Goal: Task Accomplishment & Management: Manage account settings

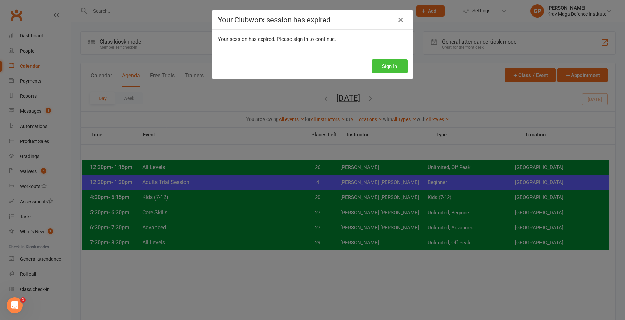
click at [398, 69] on button "Sign In" at bounding box center [389, 66] width 36 height 14
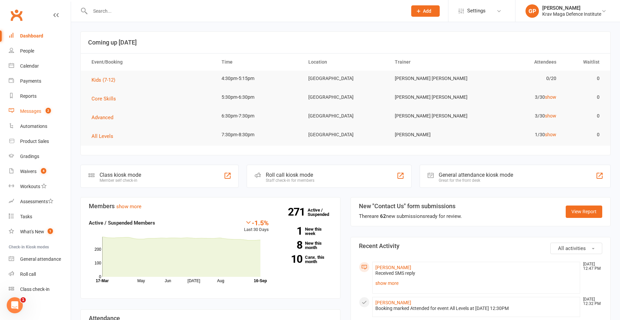
click at [42, 112] on link "Messages 2" at bounding box center [40, 111] width 62 height 15
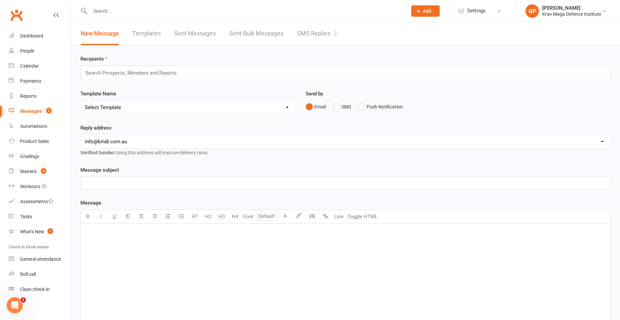
click at [316, 35] on link "SMS Replies 2" at bounding box center [317, 33] width 40 height 23
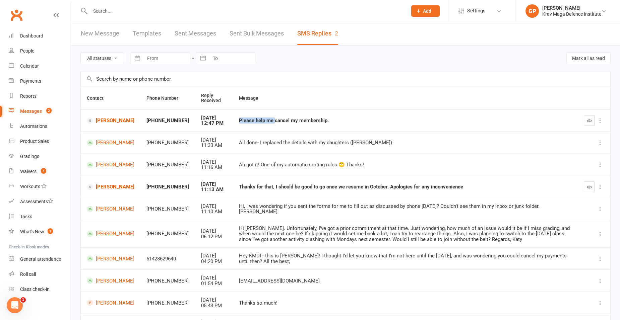
drag, startPoint x: 224, startPoint y: 120, endPoint x: 262, endPoint y: 123, distance: 38.3
click at [262, 123] on td "Please help me cancel my membership." at bounding box center [405, 121] width 345 height 22
drag, startPoint x: 262, startPoint y: 123, endPoint x: 343, endPoint y: 121, distance: 81.4
click at [343, 121] on div "Please help me cancel my membership." at bounding box center [405, 121] width 333 height 6
drag, startPoint x: 333, startPoint y: 118, endPoint x: 291, endPoint y: 119, distance: 41.9
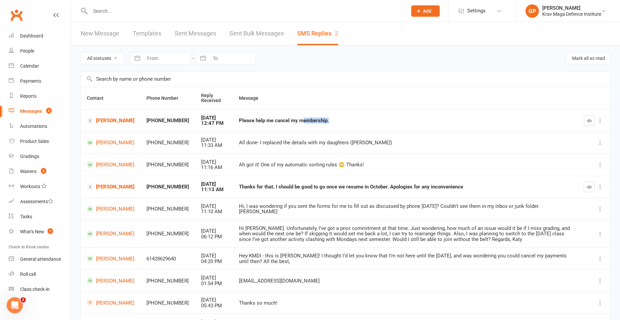
click at [291, 119] on div "Please help me cancel my membership." at bounding box center [405, 121] width 333 height 6
drag, startPoint x: 291, startPoint y: 119, endPoint x: 340, endPoint y: 125, distance: 49.6
click at [340, 125] on td "Please help me cancel my membership." at bounding box center [405, 121] width 345 height 22
drag, startPoint x: 316, startPoint y: 120, endPoint x: 307, endPoint y: 120, distance: 8.7
click at [307, 120] on div "Please help me cancel my membership." at bounding box center [405, 121] width 333 height 6
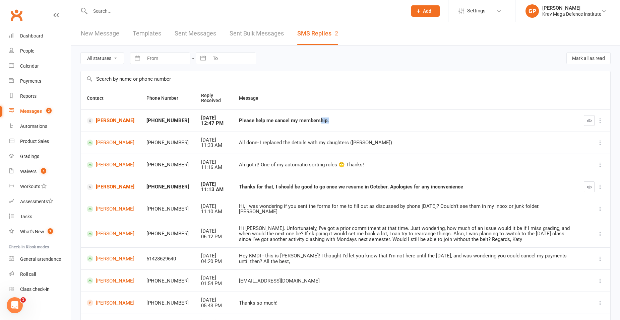
drag, startPoint x: 307, startPoint y: 120, endPoint x: 333, endPoint y: 121, distance: 25.5
click at [333, 121] on div "Please help me cancel my membership." at bounding box center [405, 121] width 333 height 6
drag, startPoint x: 320, startPoint y: 119, endPoint x: 276, endPoint y: 122, distance: 44.3
click at [276, 122] on div "Please help me cancel my membership." at bounding box center [405, 121] width 333 height 6
drag, startPoint x: 276, startPoint y: 122, endPoint x: 360, endPoint y: 123, distance: 84.8
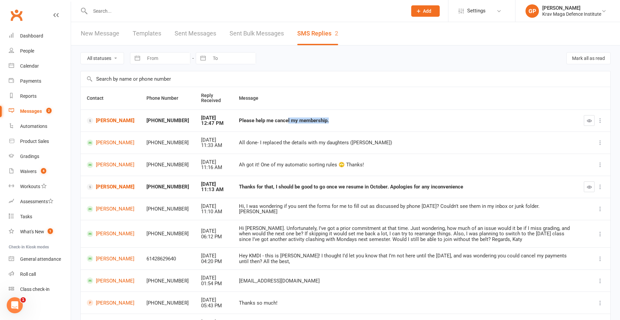
click at [360, 123] on div "Please help me cancel my membership." at bounding box center [405, 121] width 333 height 6
click at [96, 123] on link "Luna Liu" at bounding box center [111, 121] width 48 height 6
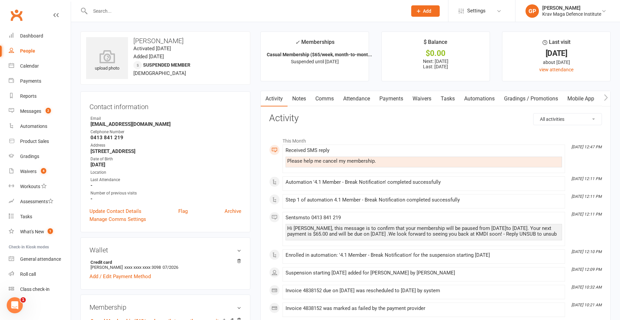
click at [387, 98] on link "Payments" at bounding box center [390, 98] width 33 height 15
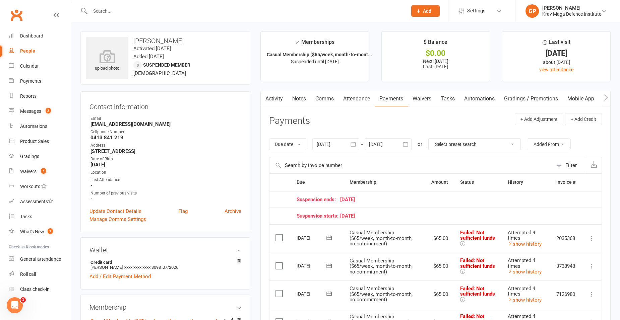
click at [30, 51] on div "People" at bounding box center [27, 50] width 15 height 5
select select "100"
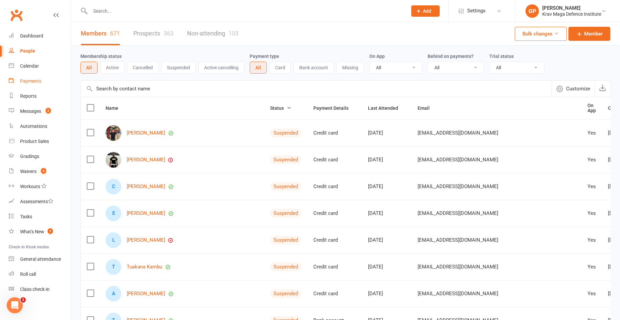
click at [41, 82] on div "Payments" at bounding box center [30, 80] width 21 height 5
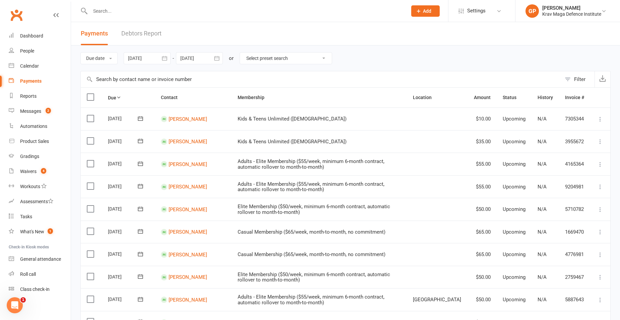
click at [139, 33] on link "Debtors Report" at bounding box center [141, 33] width 40 height 23
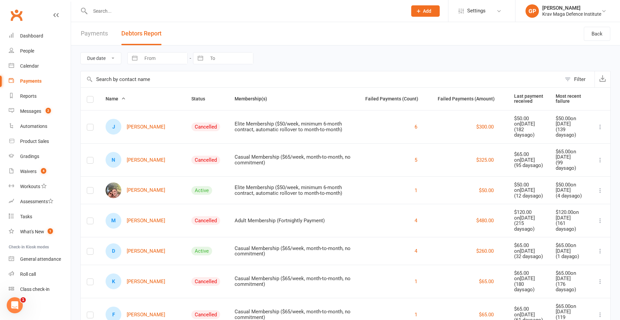
click at [140, 28] on button "Debtors Report" at bounding box center [141, 33] width 40 height 23
click at [186, 92] on th "Status" at bounding box center [206, 99] width 43 height 22
click at [191, 98] on span "Status" at bounding box center [201, 98] width 21 height 5
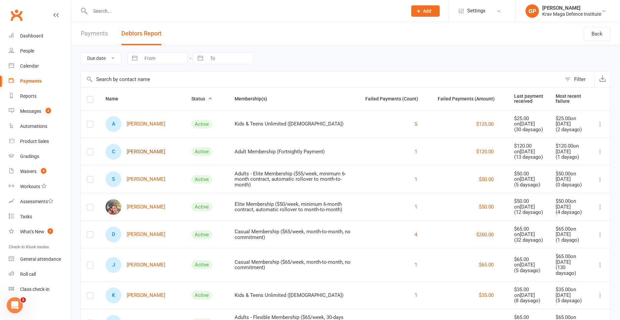
click at [138, 154] on link "C Callum Jessop" at bounding box center [136, 152] width 60 height 16
click at [138, 179] on link "S Sean Gardner" at bounding box center [136, 180] width 60 height 16
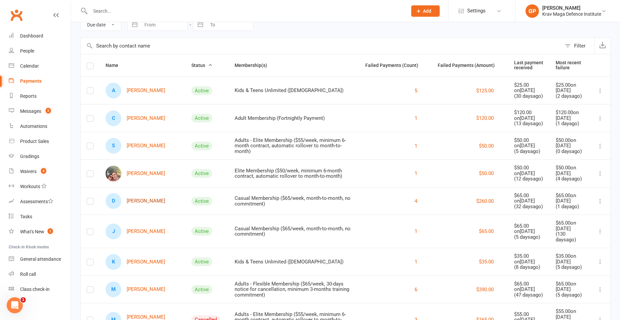
click at [147, 201] on link "D Darren Carry" at bounding box center [136, 201] width 60 height 16
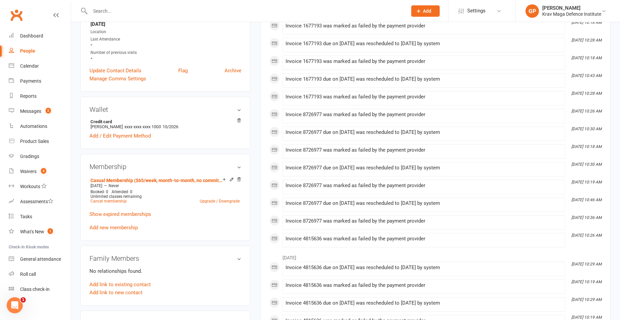
scroll to position [167, 0]
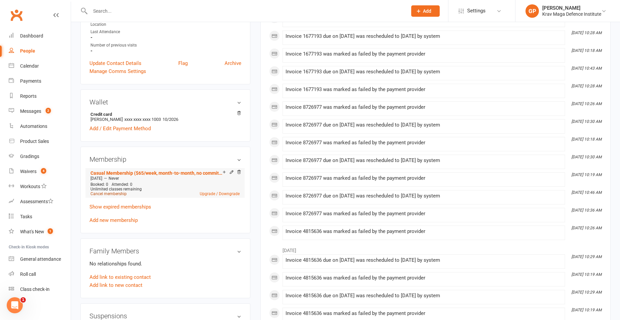
click at [108, 195] on link "Cancel membership" at bounding box center [108, 194] width 36 height 5
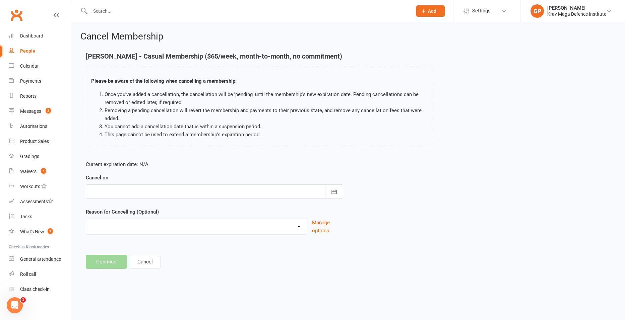
click at [118, 194] on div at bounding box center [214, 192] width 257 height 14
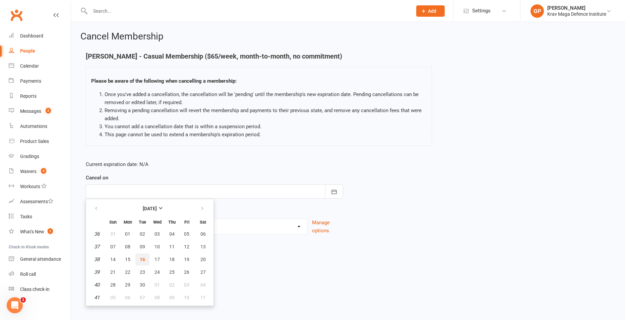
click at [144, 261] on span "16" at bounding box center [142, 259] width 5 height 5
type input "16 Sep 2025"
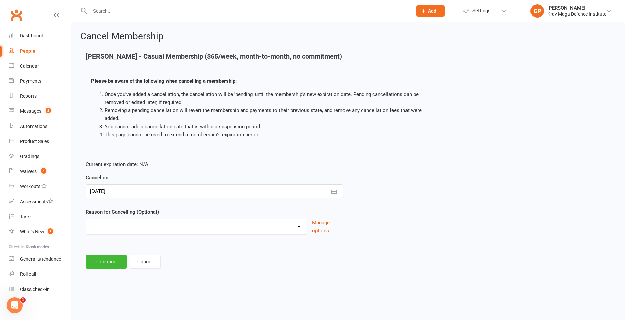
click at [131, 231] on select "Financial Injury sustained at KMDI Medical Membership Downgrade Membership Upgr…" at bounding box center [196, 225] width 221 height 13
select select "11"
click at [86, 219] on select "Financial Injury sustained at KMDI Medical Membership Downgrade Membership Upgr…" at bounding box center [196, 225] width 221 height 13
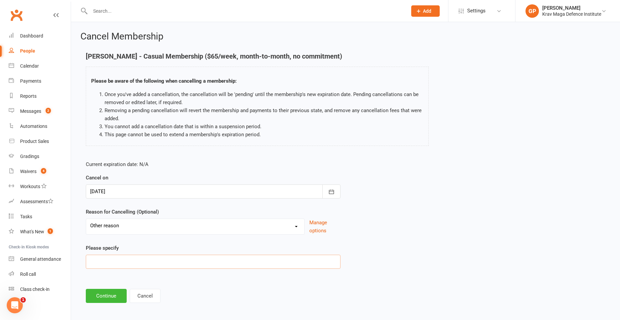
click at [115, 265] on input at bounding box center [213, 262] width 255 height 14
click at [177, 265] on input "Account arrears. person disappear" at bounding box center [213, 262] width 255 height 14
type input "Account arrears. person disappear."
click at [108, 293] on button "Continue" at bounding box center [106, 296] width 41 height 14
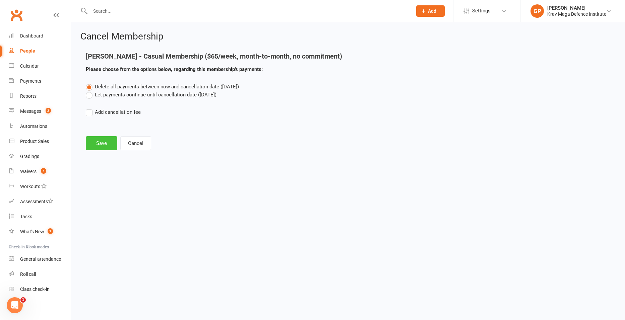
click at [98, 139] on button "Save" at bounding box center [101, 143] width 31 height 14
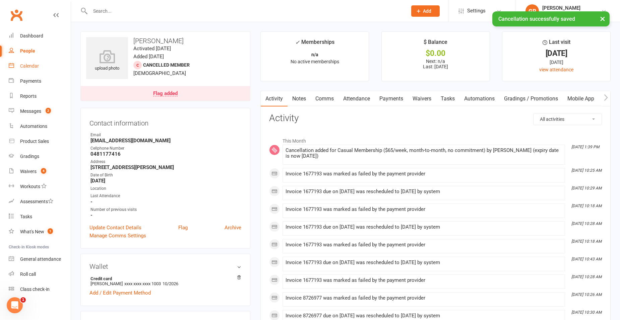
click at [23, 65] on div "Calendar" at bounding box center [29, 65] width 19 height 5
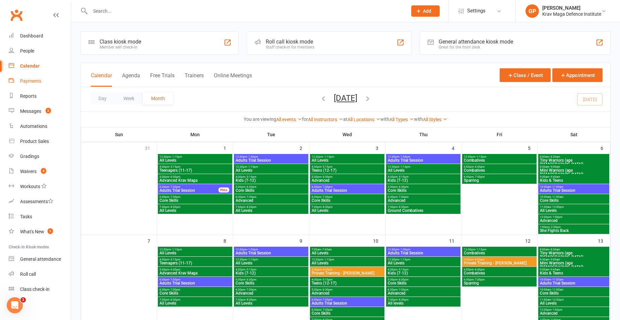
click at [37, 82] on div "Payments" at bounding box center [30, 80] width 21 height 5
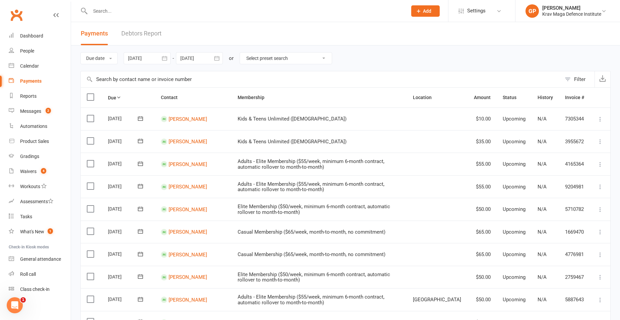
click at [156, 30] on link "Debtors Report" at bounding box center [141, 33] width 40 height 23
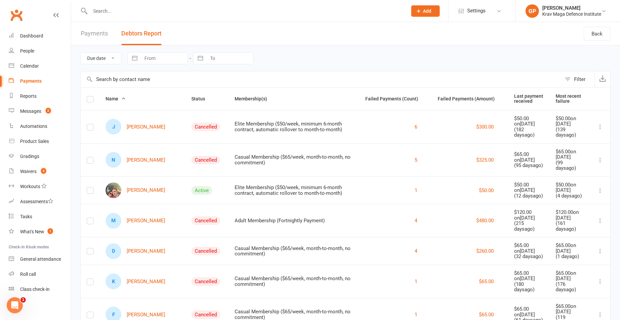
click at [147, 7] on input "text" at bounding box center [245, 10] width 314 height 9
click at [39, 68] on div "Calendar" at bounding box center [29, 65] width 19 height 5
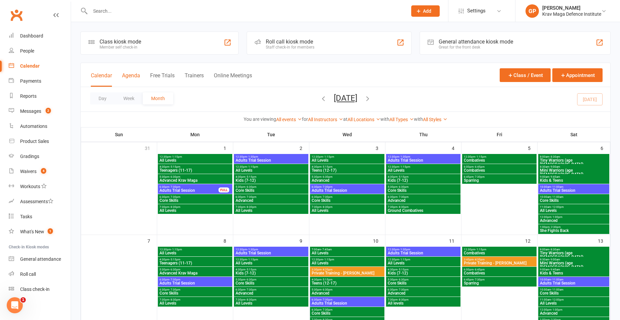
click at [132, 77] on button "Agenda" at bounding box center [131, 79] width 18 height 14
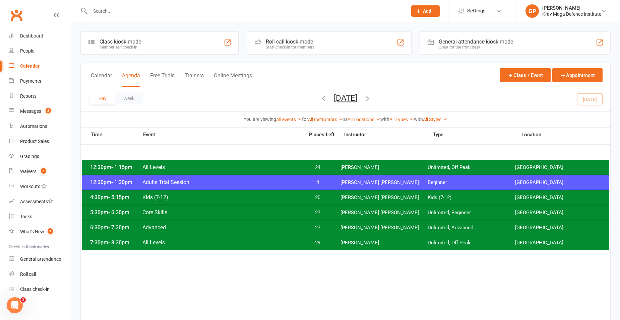
click at [371, 98] on icon "button" at bounding box center [367, 98] width 7 height 7
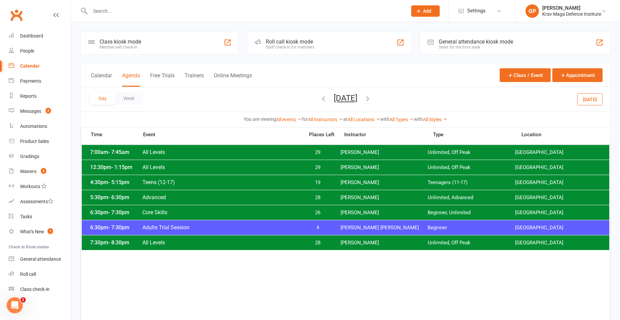
click at [371, 97] on icon "button" at bounding box center [367, 98] width 7 height 7
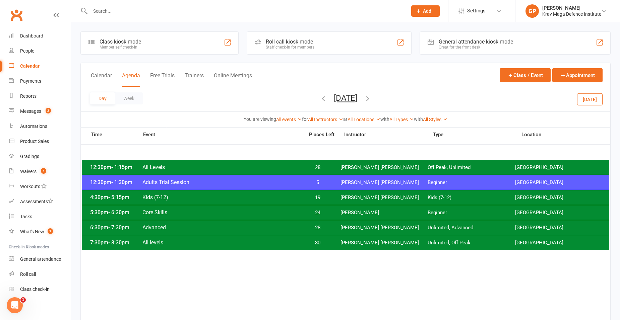
click at [320, 102] on button "button" at bounding box center [323, 99] width 7 height 12
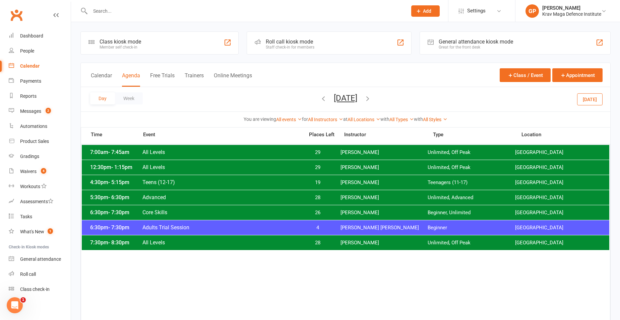
click at [371, 95] on icon "button" at bounding box center [367, 98] width 7 height 7
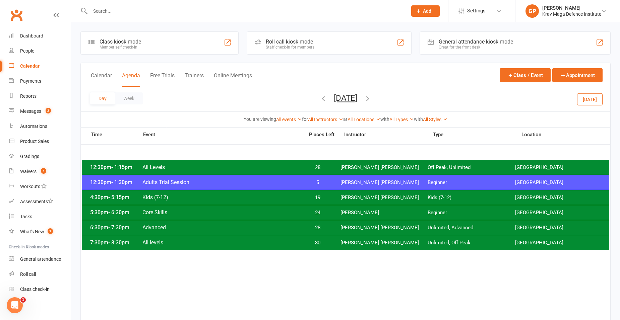
click at [371, 97] on icon "button" at bounding box center [367, 98] width 7 height 7
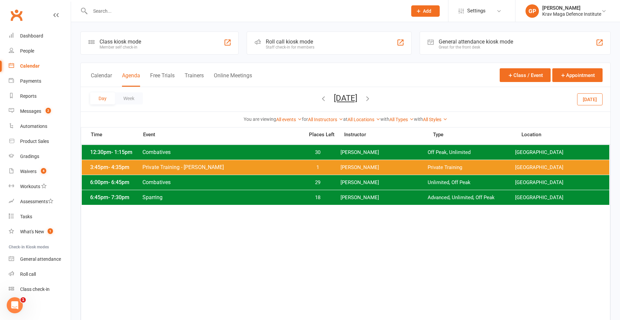
click at [320, 98] on icon "button" at bounding box center [323, 98] width 7 height 7
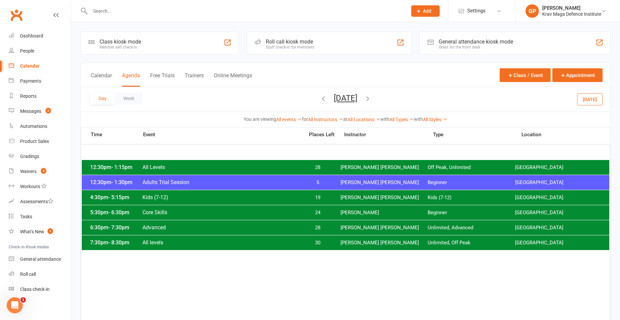
click at [596, 103] on button "Today" at bounding box center [589, 99] width 25 height 12
click at [407, 179] on div "12:30pm - 1:30pm Adults Trial Session 4 Ben Edward Beginner Surry Hills Gym" at bounding box center [345, 182] width 527 height 15
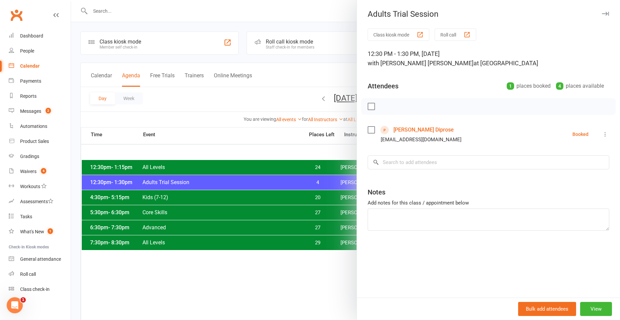
click at [260, 138] on div at bounding box center [345, 160] width 549 height 320
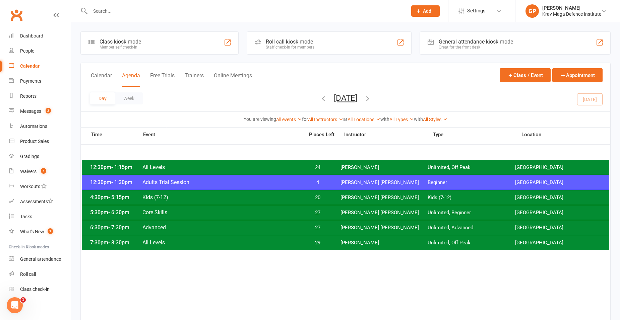
click at [274, 181] on span "Adults Trial Session" at bounding box center [221, 182] width 158 height 6
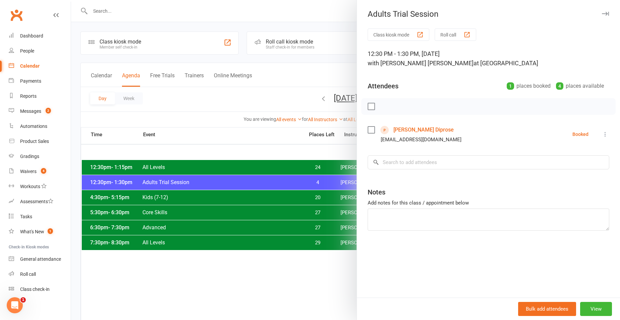
click at [416, 127] on link "Leah Diprose" at bounding box center [423, 130] width 60 height 11
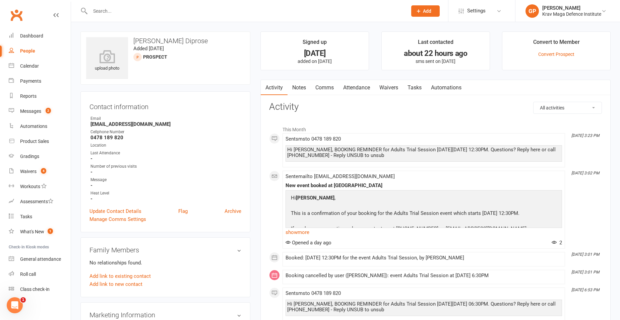
click at [394, 90] on link "Waivers" at bounding box center [388, 87] width 28 height 15
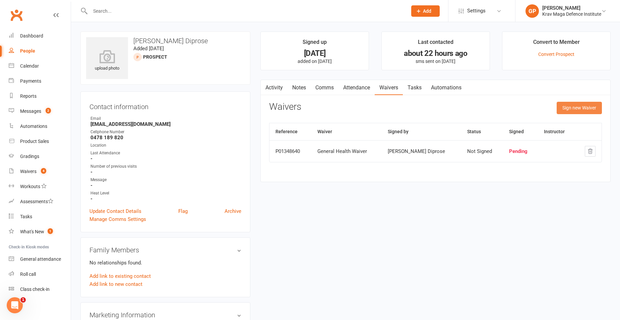
click at [583, 109] on button "Sign new Waiver" at bounding box center [578, 108] width 45 height 12
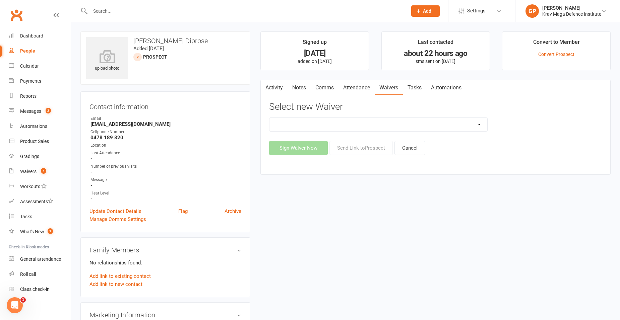
click at [400, 95] on link "Waivers" at bounding box center [388, 87] width 28 height 15
click at [402, 122] on select "5-Week Challenge Enrolment Form 6 Month Pre Pay Adult Elite Upgrade Adult Enrol…" at bounding box center [378, 124] width 218 height 13
select select "11824"
click at [269, 118] on select "5-Week Challenge Enrolment Form 6 Month Pre Pay Adult Elite Upgrade Adult Enrol…" at bounding box center [378, 124] width 218 height 13
click at [367, 149] on button "Send Link to Prospect" at bounding box center [360, 148] width 63 height 14
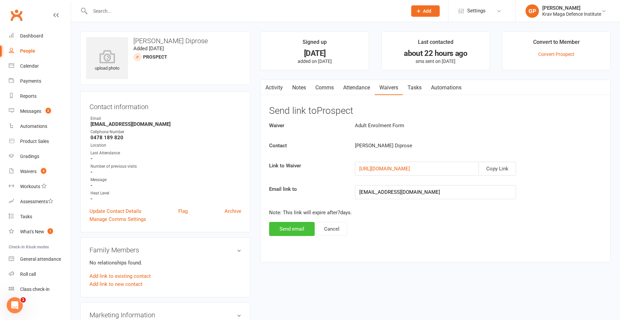
click at [286, 230] on button "Send email" at bounding box center [292, 229] width 46 height 14
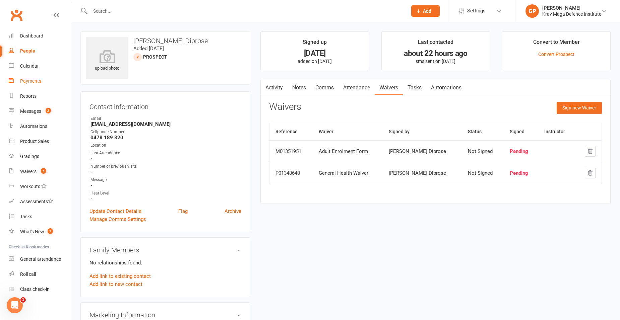
drag, startPoint x: 35, startPoint y: 82, endPoint x: 66, endPoint y: 50, distance: 44.5
click at [35, 82] on div "Payments" at bounding box center [30, 80] width 21 height 5
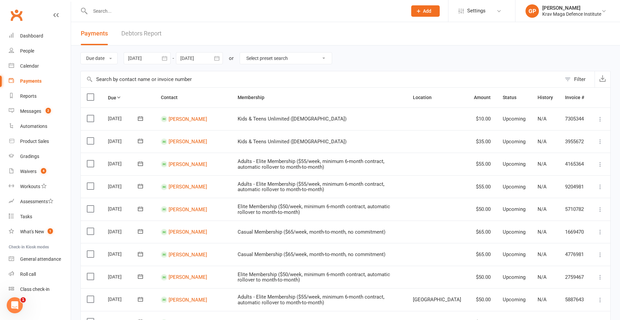
click at [149, 36] on link "Debtors Report" at bounding box center [141, 33] width 40 height 23
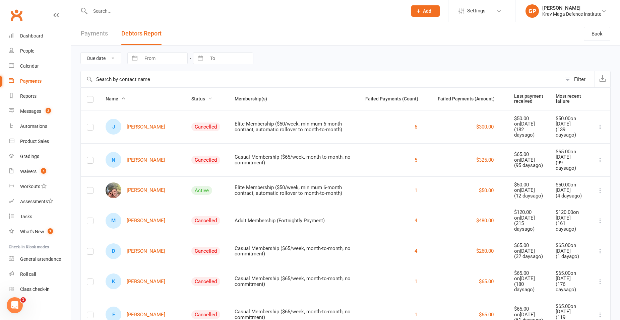
click at [191, 100] on span "Status" at bounding box center [201, 98] width 21 height 5
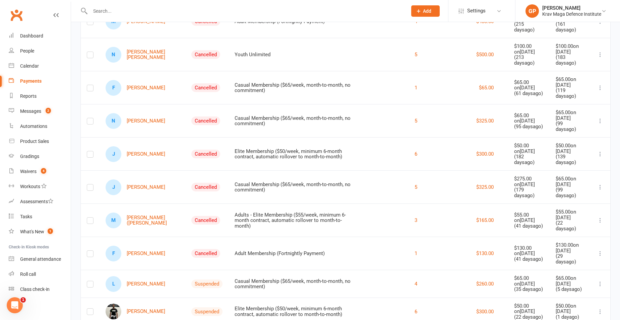
scroll to position [561, 0]
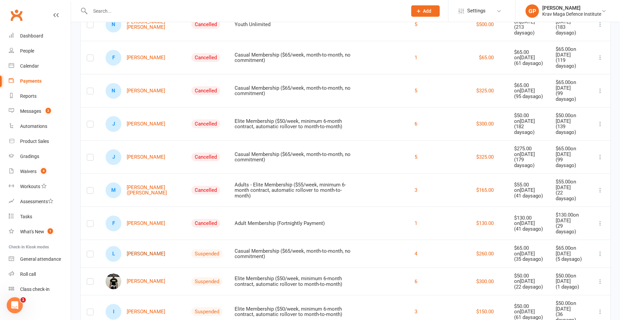
click at [140, 246] on link "L Luna Liu" at bounding box center [136, 254] width 60 height 16
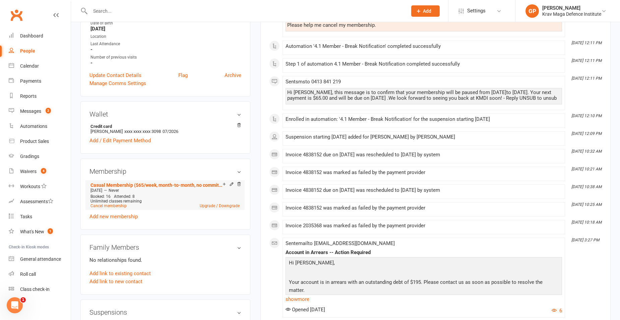
scroll to position [67, 0]
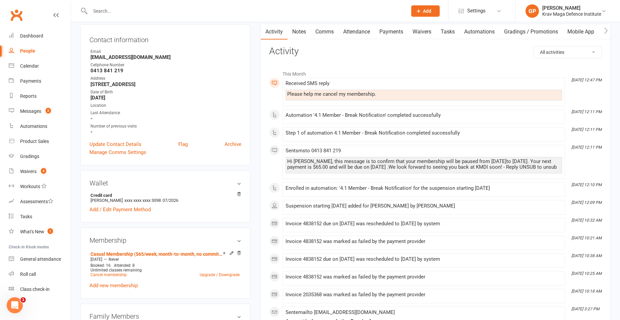
click at [420, 31] on link "Waivers" at bounding box center [422, 31] width 28 height 15
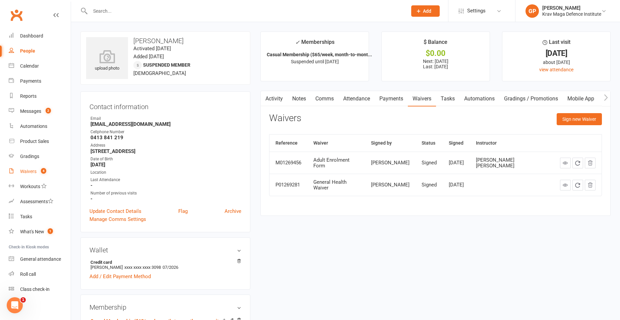
click at [27, 169] on div "Waivers" at bounding box center [28, 171] width 16 height 5
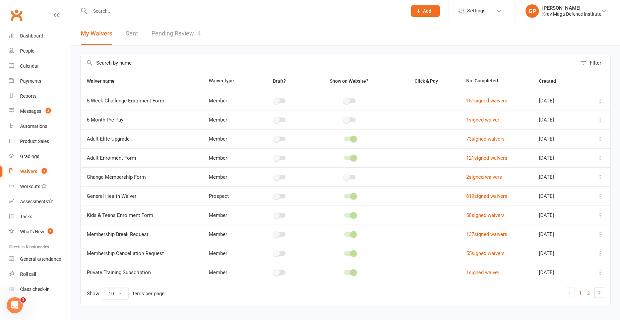
click at [170, 36] on link "Pending Review 4" at bounding box center [175, 33] width 49 height 23
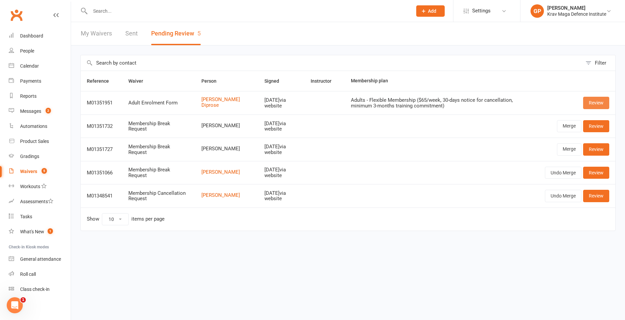
click at [593, 107] on link "Review" at bounding box center [596, 103] width 26 height 12
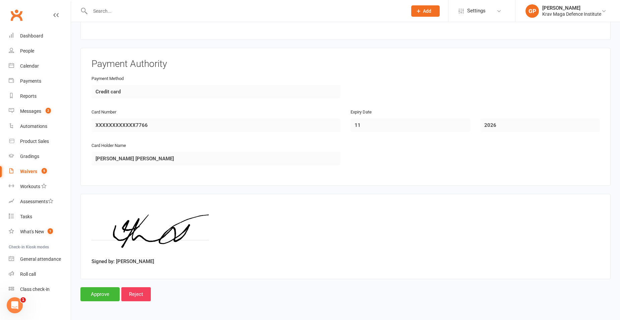
scroll to position [406, 0]
click at [109, 290] on input "Approve" at bounding box center [99, 294] width 39 height 14
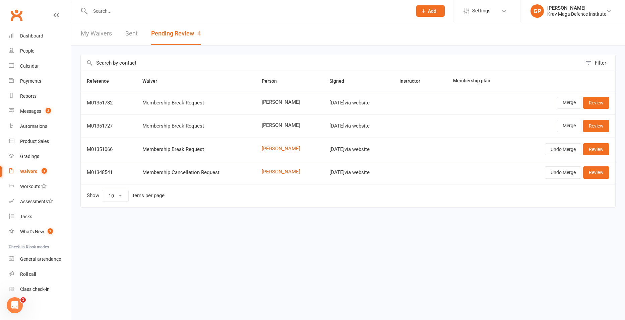
click at [114, 9] on input "text" at bounding box center [247, 10] width 319 height 9
click at [47, 67] on link "Calendar" at bounding box center [40, 66] width 62 height 15
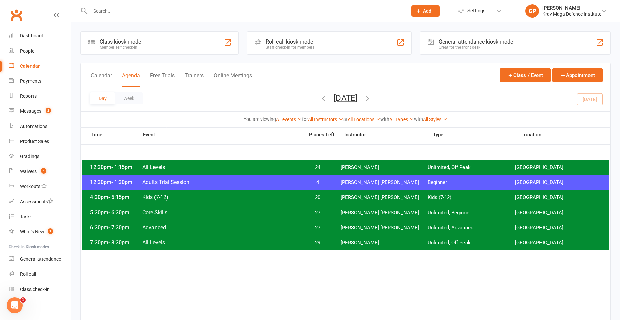
click at [188, 177] on div "12:30pm - 1:30pm Adults Trial Session 4 Ben Edward Beginner Surry Hills Gym" at bounding box center [345, 182] width 527 height 15
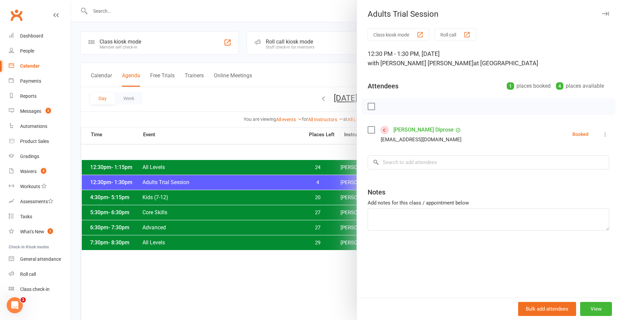
click at [410, 132] on link "Leah Diprose" at bounding box center [423, 130] width 60 height 11
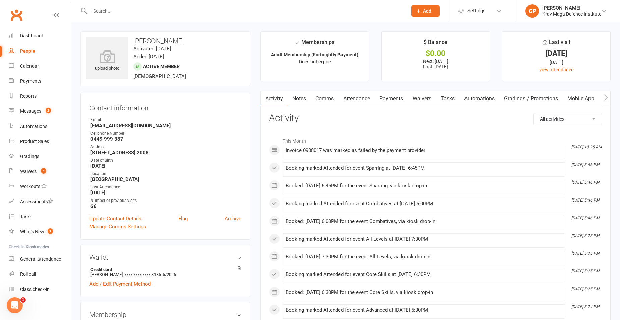
click at [392, 96] on link "Payments" at bounding box center [390, 98] width 33 height 15
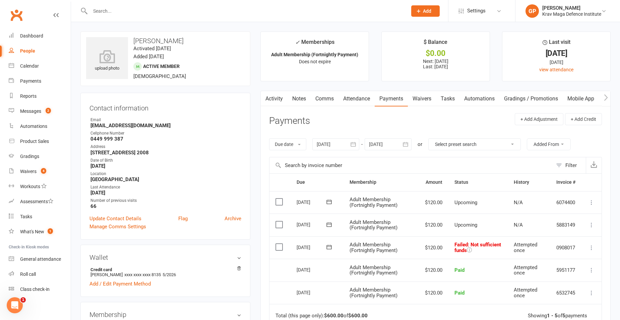
click at [331, 98] on link "Comms" at bounding box center [325, 98] width 28 height 15
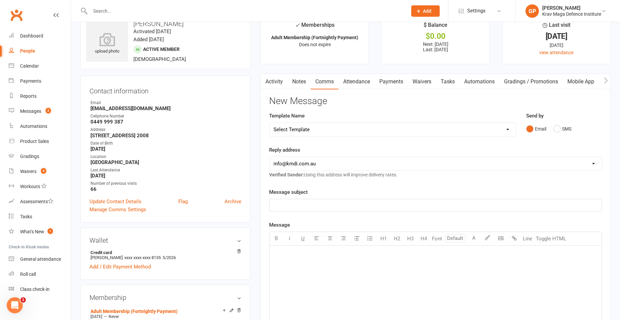
scroll to position [33, 0]
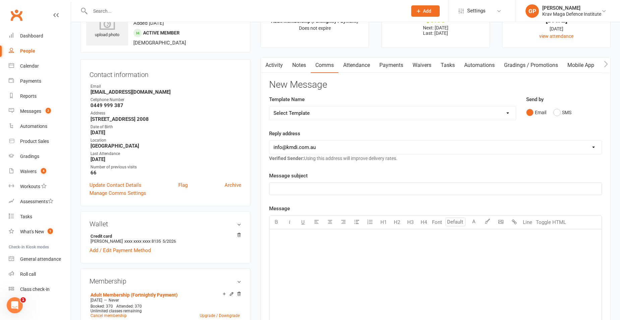
click at [326, 114] on select "Select Template [Email] Confirm Cancellation [SMS] Suspension confirmation [SMS…" at bounding box center [392, 113] width 246 height 13
select select "3"
click at [269, 107] on select "Select Template [Email] Confirm Cancellation [SMS] Suspension confirmation [SMS…" at bounding box center [392, 113] width 246 height 13
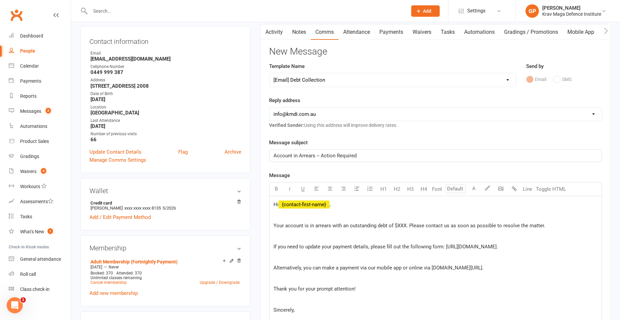
scroll to position [67, 0]
click at [400, 223] on span "Your account is in arrears with an outstanding debt of $XXX. Please contact us …" at bounding box center [409, 225] width 272 height 6
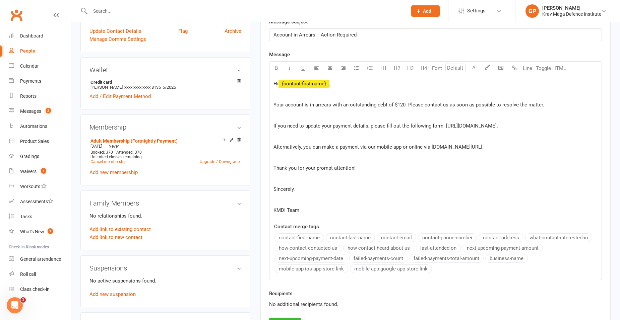
scroll to position [234, 0]
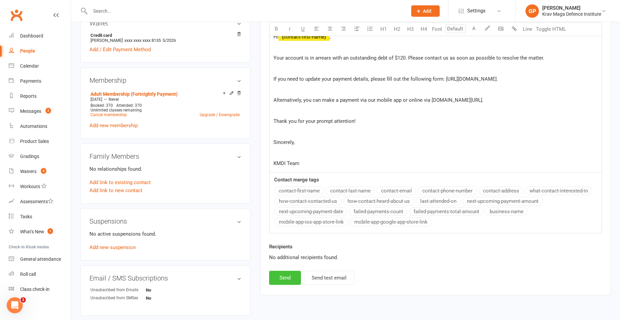
click at [280, 277] on button "Send" at bounding box center [285, 278] width 32 height 14
select select
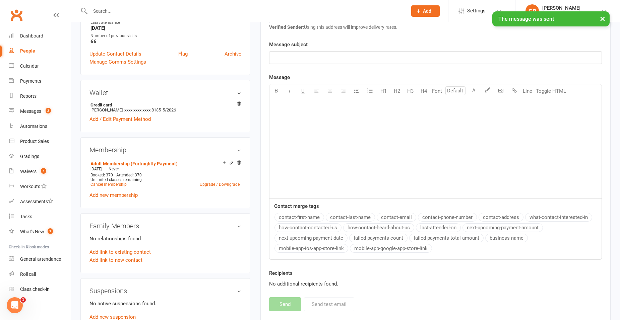
scroll to position [0, 0]
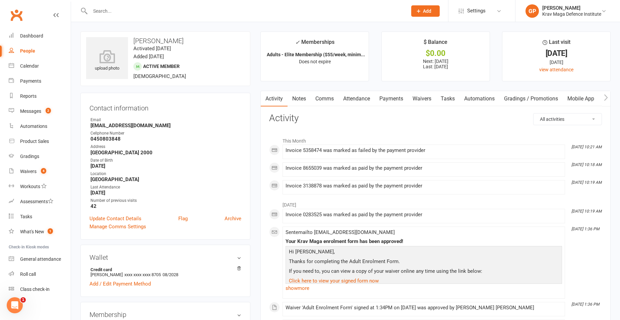
click at [386, 95] on link "Payments" at bounding box center [390, 98] width 33 height 15
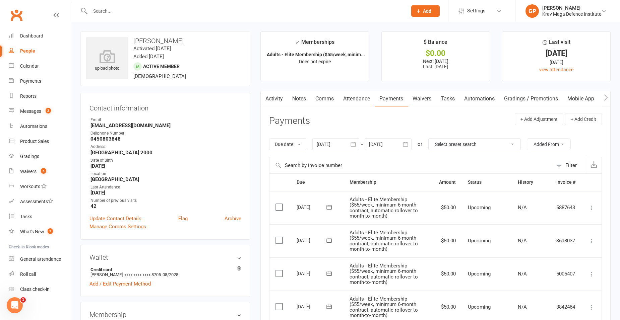
click at [325, 96] on link "Comms" at bounding box center [325, 98] width 28 height 15
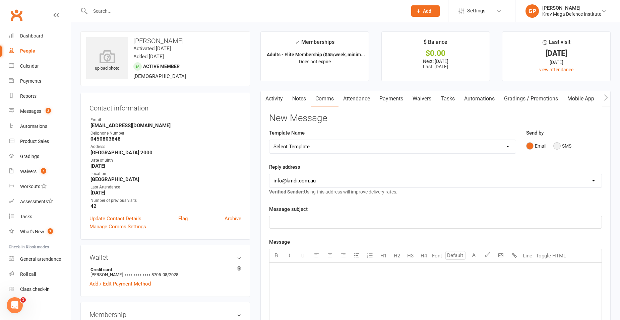
click at [557, 146] on button "SMS" at bounding box center [562, 146] width 18 height 13
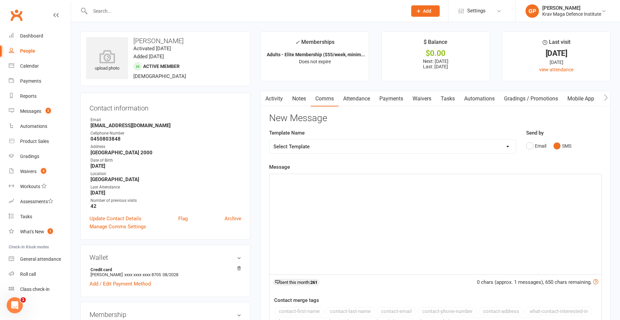
click at [307, 143] on select "Select Template [Email] Confirm Cancellation [SMS] Suspension confirmation [SMS…" at bounding box center [392, 146] width 246 height 13
select select "3"
click at [269, 140] on select "Select Template [Email] Confirm Cancellation [SMS] Suspension confirmation [SMS…" at bounding box center [392, 146] width 246 height 13
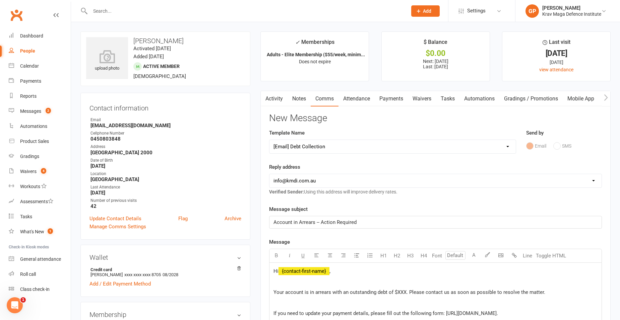
scroll to position [134, 0]
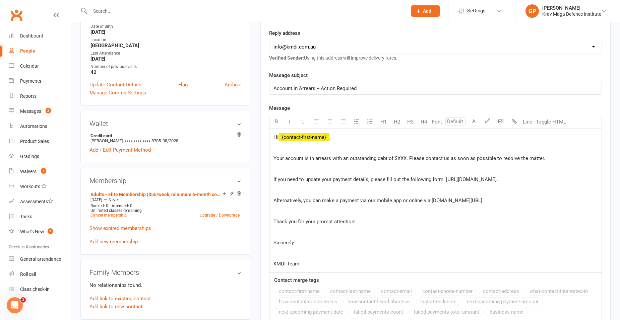
click at [402, 159] on span "Your account is in arrears with an outstanding debt of $XXX. Please contact us …" at bounding box center [409, 158] width 272 height 6
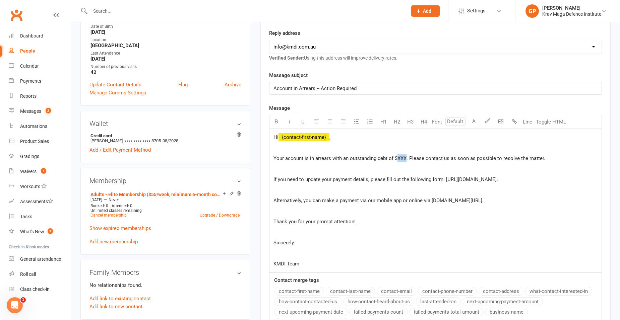
click at [402, 159] on span "Your account is in arrears with an outstanding debt of $XXX. Please contact us …" at bounding box center [409, 158] width 272 height 6
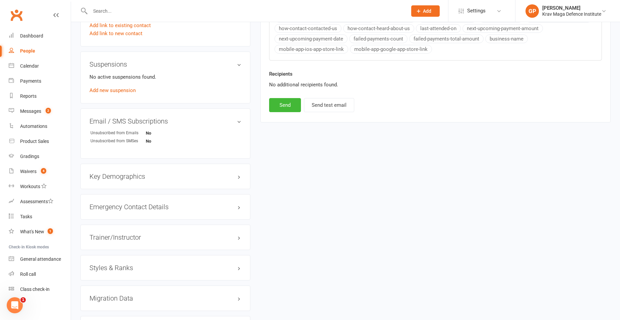
scroll to position [435, 0]
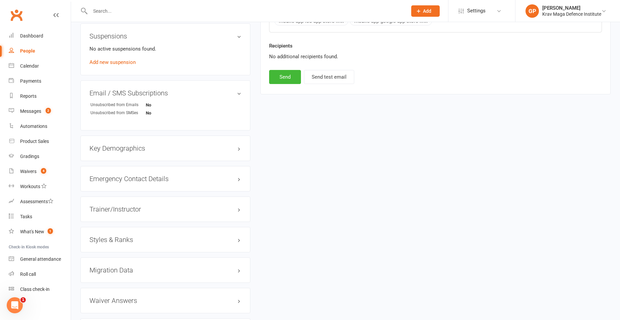
click at [285, 68] on div "Recipients No additional recipients found." at bounding box center [435, 56] width 343 height 28
click at [284, 79] on button "Send" at bounding box center [285, 77] width 32 height 14
select select
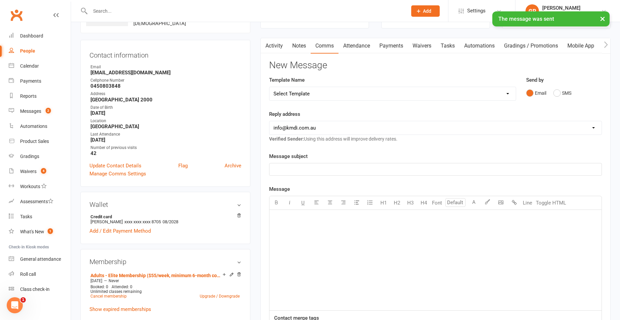
scroll to position [0, 0]
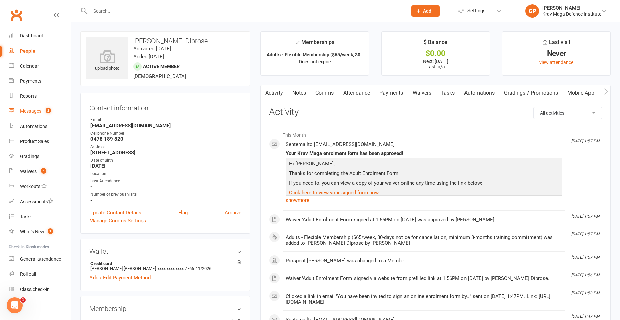
click at [28, 118] on link "Messages 2" at bounding box center [40, 111] width 62 height 15
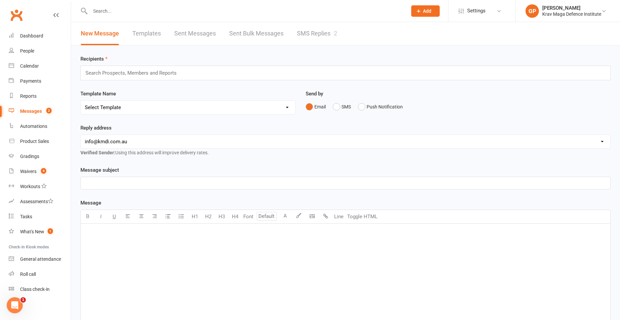
click at [321, 34] on link "SMS Replies 2" at bounding box center [317, 33] width 40 height 23
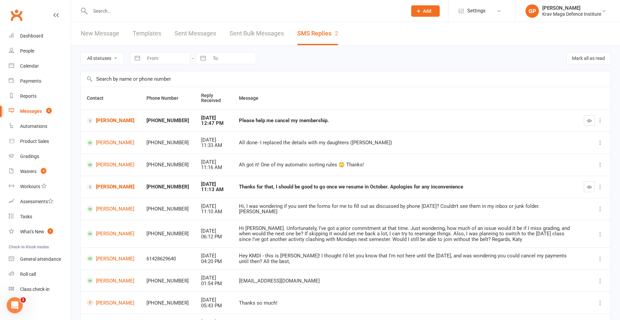
drag, startPoint x: 487, startPoint y: 181, endPoint x: 456, endPoint y: 193, distance: 32.9
click at [456, 193] on td "Thanks for that, I should be good to go once we resume in October. Apologies fo…" at bounding box center [405, 187] width 345 height 22
drag, startPoint x: 466, startPoint y: 184, endPoint x: 443, endPoint y: 196, distance: 25.8
click at [443, 196] on td "Thanks for that, I should be good to go once we resume in October. Apologies fo…" at bounding box center [405, 187] width 345 height 22
drag, startPoint x: 443, startPoint y: 196, endPoint x: 484, endPoint y: 193, distance: 41.3
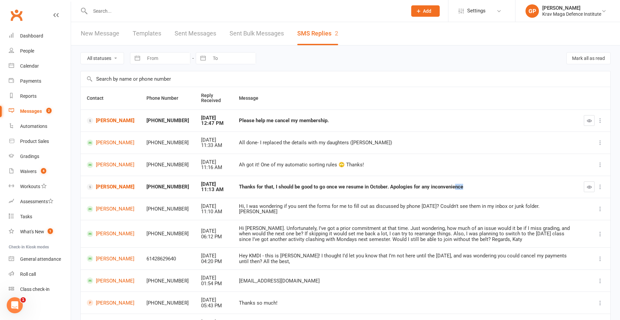
click at [484, 193] on td "Thanks for that, I should be good to go once we resume in October. Apologies fo…" at bounding box center [405, 187] width 345 height 22
click at [513, 178] on td "Thanks for that, I should be good to go once we resume in October. Apologies fo…" at bounding box center [405, 187] width 345 height 22
drag, startPoint x: 462, startPoint y: 180, endPoint x: 417, endPoint y: 180, distance: 44.9
click at [417, 180] on td "Thanks for that, I should be good to go once we resume in October. Apologies fo…" at bounding box center [405, 187] width 345 height 22
click at [545, 190] on div "Thanks for that, I should be good to go once we resume in October. Apologies fo…" at bounding box center [405, 187] width 333 height 6
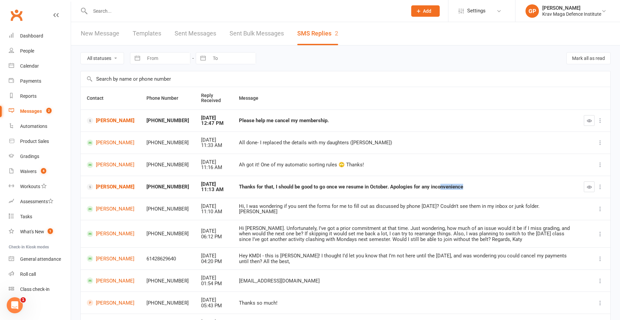
drag, startPoint x: 467, startPoint y: 181, endPoint x: 427, endPoint y: 186, distance: 40.2
click at [427, 186] on td "Thanks for that, I should be good to go once we resume in October. Apologies fo…" at bounding box center [405, 187] width 345 height 22
drag, startPoint x: 427, startPoint y: 186, endPoint x: 482, endPoint y: 198, distance: 56.9
click at [482, 198] on td "Hi, I was wondering if you sent the forms for me to fill out as discussed by ph…" at bounding box center [405, 209] width 345 height 22
drag, startPoint x: 468, startPoint y: 184, endPoint x: 427, endPoint y: 188, distance: 41.0
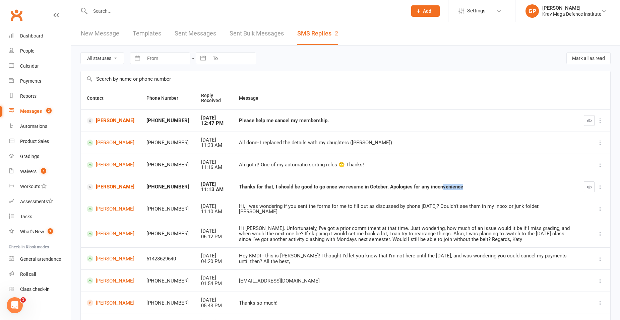
click at [427, 188] on td "Thanks for that, I should be good to go once we resume in October. Apologies fo…" at bounding box center [405, 187] width 345 height 22
drag, startPoint x: 427, startPoint y: 188, endPoint x: 463, endPoint y: 191, distance: 36.0
click at [463, 191] on td "Thanks for that, I should be good to go once we resume in October. Apologies fo…" at bounding box center [405, 187] width 345 height 22
click at [450, 188] on td "Thanks for that, I should be good to go once we resume in October. Apologies fo…" at bounding box center [405, 187] width 345 height 22
drag, startPoint x: 450, startPoint y: 188, endPoint x: 476, endPoint y: 203, distance: 30.0
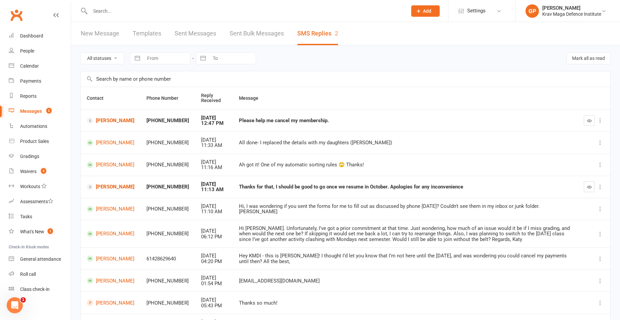
click at [476, 203] on td "Hi, I was wondering if you sent the forms for me to fill out as discussed by ph…" at bounding box center [405, 209] width 345 height 22
drag, startPoint x: 458, startPoint y: 185, endPoint x: 444, endPoint y: 187, distance: 13.6
click at [444, 187] on div "Thanks for that, I should be good to go once we resume in October. Apologies fo…" at bounding box center [405, 187] width 333 height 6
drag, startPoint x: 444, startPoint y: 187, endPoint x: 482, endPoint y: 192, distance: 38.5
click at [482, 192] on td "Thanks for that, I should be good to go once we resume in October. Apologies fo…" at bounding box center [405, 187] width 345 height 22
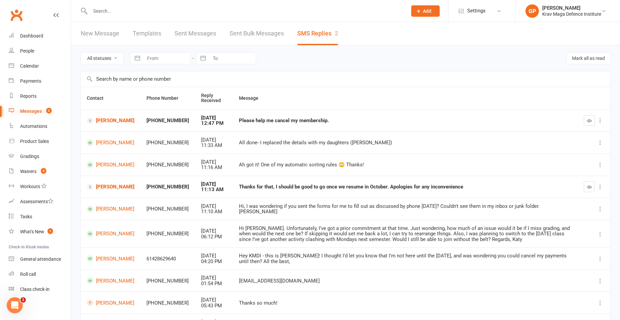
drag, startPoint x: 469, startPoint y: 184, endPoint x: 453, endPoint y: 185, distance: 16.1
click at [453, 185] on td "Thanks for that, I should be good to go once we resume in October. Apologies fo…" at bounding box center [405, 187] width 345 height 22
drag, startPoint x: 468, startPoint y: 180, endPoint x: 420, endPoint y: 184, distance: 48.4
click at [420, 184] on td "Thanks for that, I should be good to go once we resume in October. Apologies fo…" at bounding box center [405, 187] width 345 height 22
click at [541, 177] on td "Thanks for that, I should be good to go once we resume in October. Apologies fo…" at bounding box center [405, 187] width 345 height 22
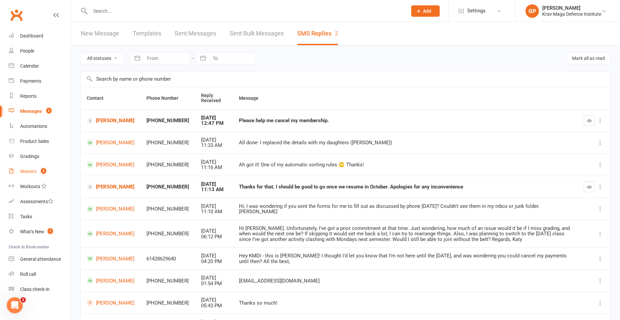
click at [34, 166] on link "Waivers 4" at bounding box center [40, 171] width 62 height 15
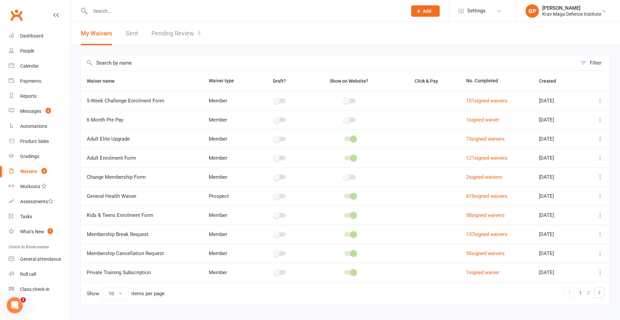
click at [189, 35] on link "Pending Review 4" at bounding box center [175, 33] width 49 height 23
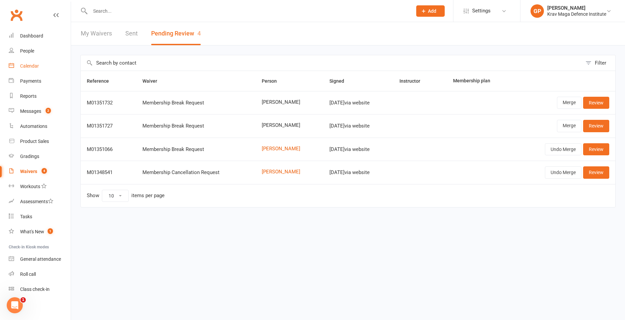
click at [42, 67] on link "Calendar" at bounding box center [40, 66] width 62 height 15
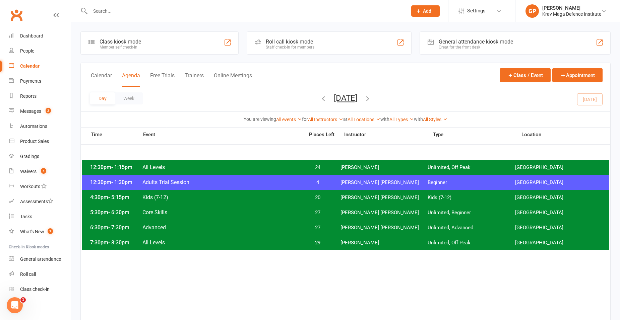
click at [377, 168] on span "[PERSON_NAME]" at bounding box center [383, 167] width 87 height 6
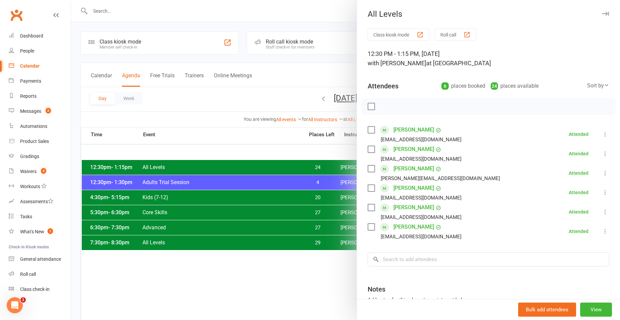
click at [248, 224] on div at bounding box center [345, 160] width 549 height 320
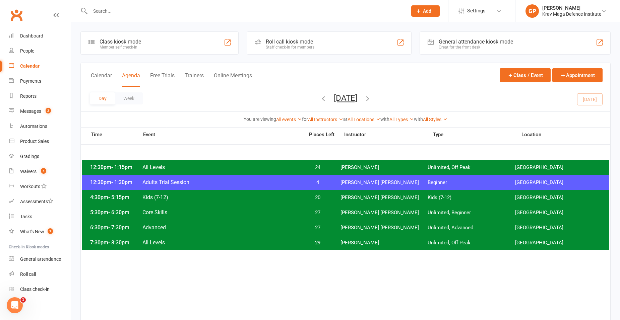
click at [324, 203] on div "4:30pm - 5:15pm Kids (7-12) 20 Ben Edward Kids (7-12) Surry Hills Gym" at bounding box center [345, 197] width 527 height 15
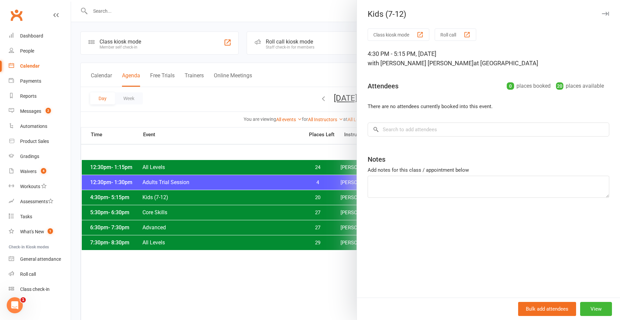
click at [210, 232] on div at bounding box center [345, 160] width 549 height 320
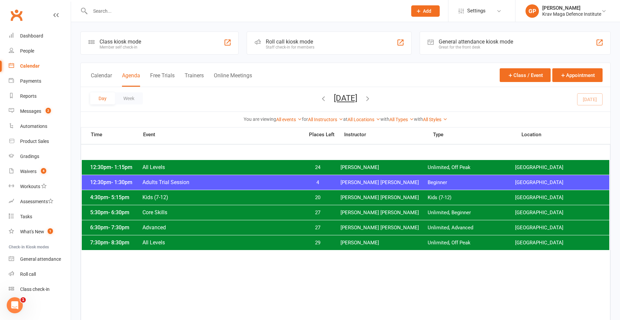
click at [260, 210] on span "Core Skills" at bounding box center [221, 212] width 158 height 6
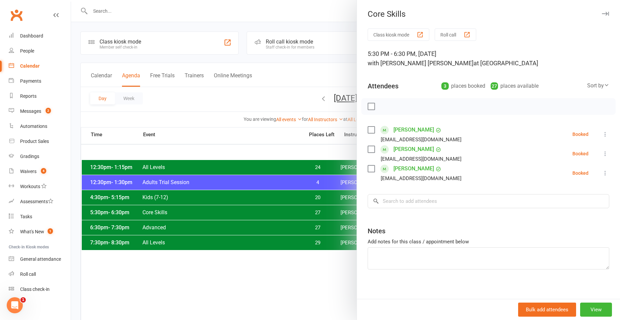
click at [288, 223] on div at bounding box center [345, 160] width 549 height 320
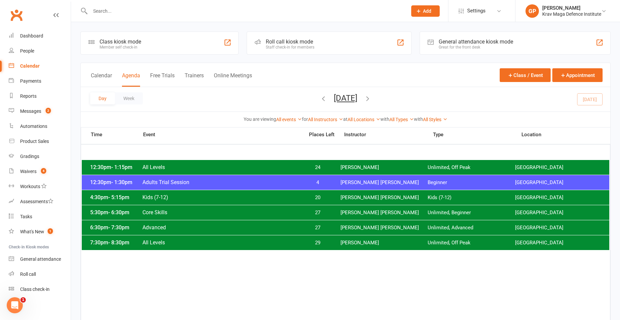
click at [131, 10] on input "text" at bounding box center [245, 10] width 314 height 9
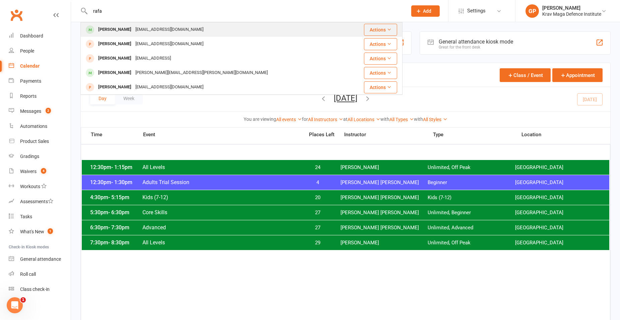
type input "rafa"
click at [154, 33] on div "annadobkin@gmail.com" at bounding box center [169, 30] width 72 height 10
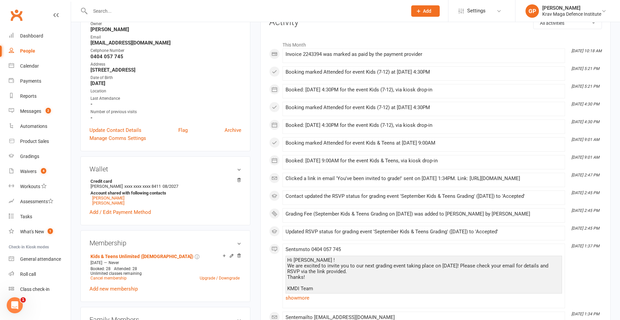
scroll to position [134, 0]
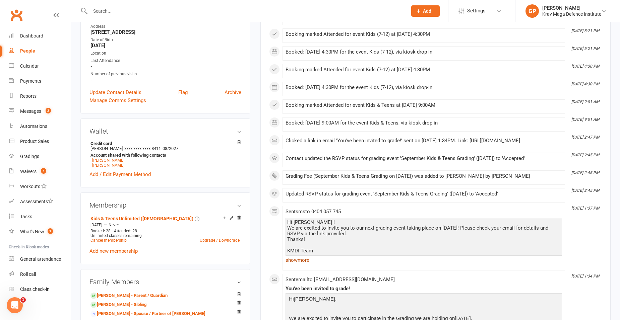
click at [305, 265] on link "show more" at bounding box center [423, 260] width 276 height 9
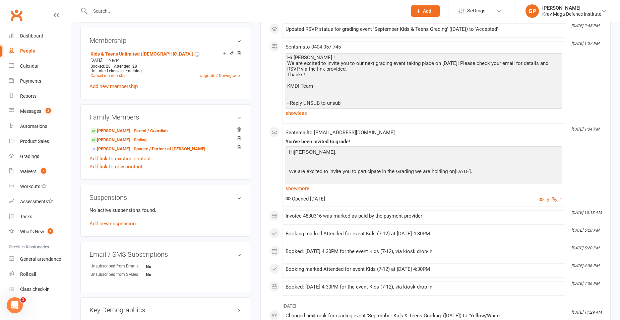
scroll to position [301, 0]
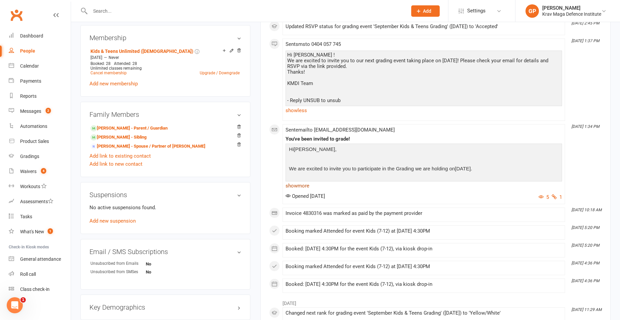
click at [296, 189] on link "show more" at bounding box center [423, 185] width 276 height 9
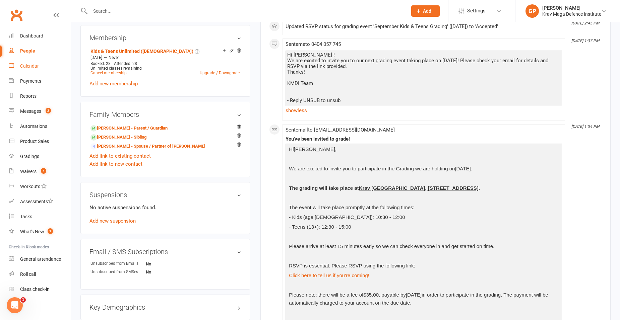
click at [44, 68] on link "Calendar" at bounding box center [40, 66] width 62 height 15
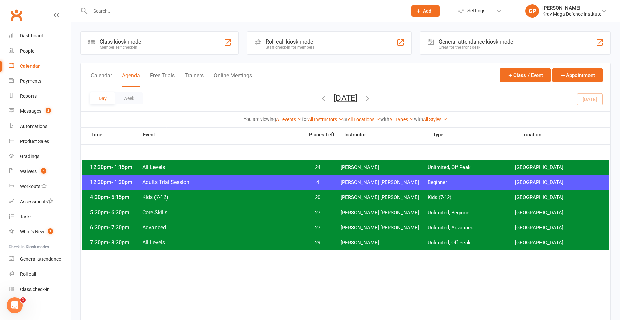
click at [320, 97] on icon "button" at bounding box center [323, 98] width 7 height 7
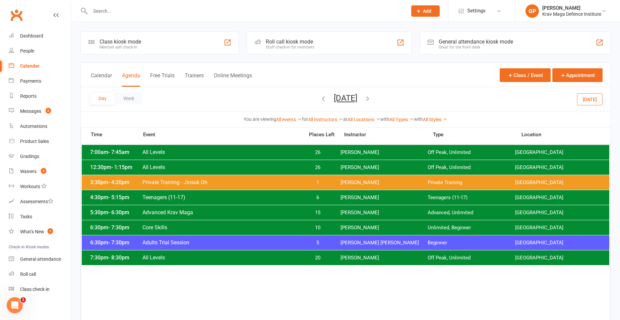
click at [198, 198] on span "Teenagers (11-17)" at bounding box center [221, 197] width 158 height 6
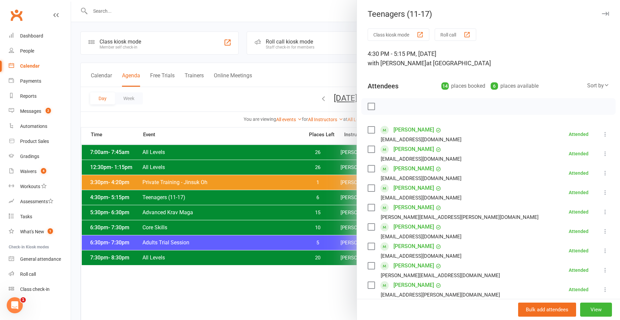
click at [261, 78] on div at bounding box center [345, 160] width 549 height 320
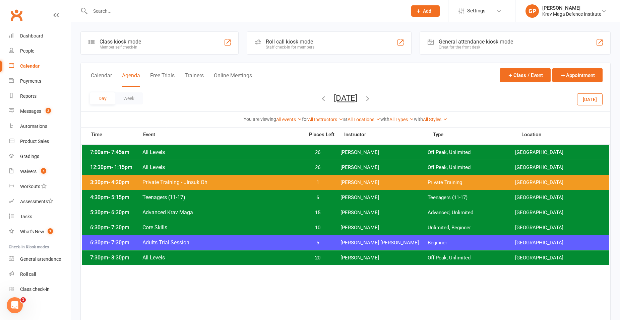
click at [116, 10] on input "text" at bounding box center [245, 10] width 314 height 9
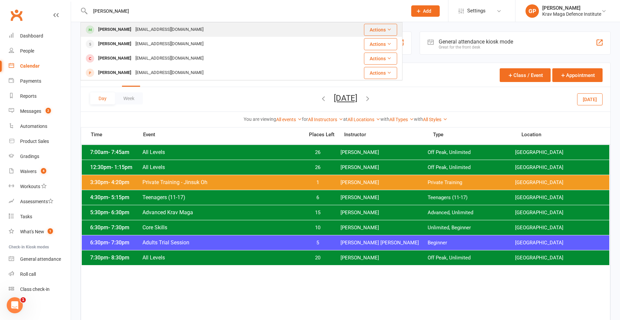
type input "amelia"
click at [120, 28] on div "Amelia Walsh" at bounding box center [114, 30] width 37 height 10
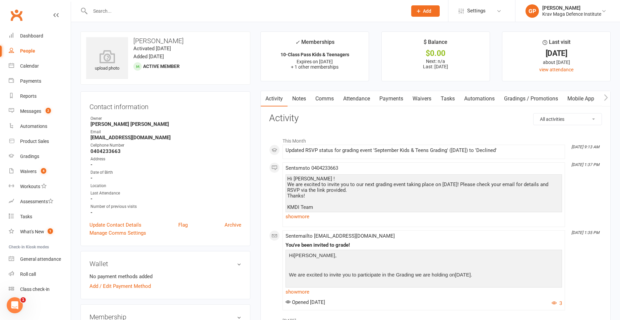
click at [357, 95] on link "Attendance" at bounding box center [356, 98] width 36 height 15
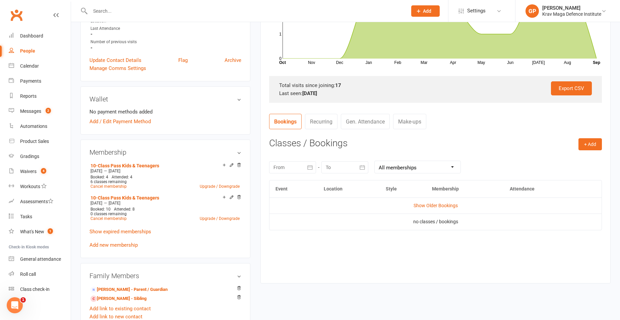
scroll to position [167, 0]
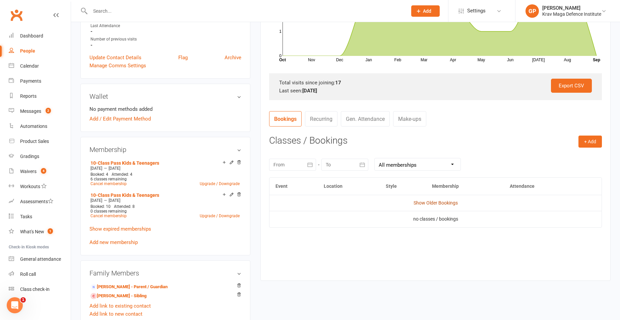
click at [435, 200] on link "Show Older Bookings" at bounding box center [435, 202] width 44 height 5
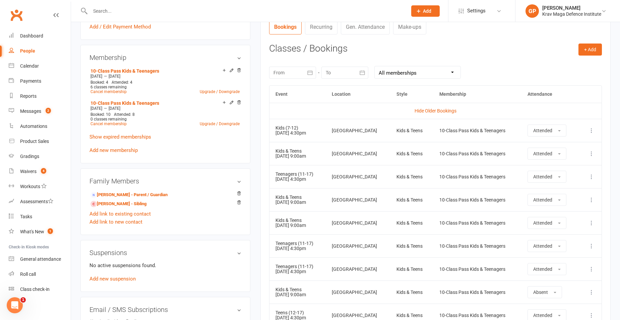
scroll to position [301, 0]
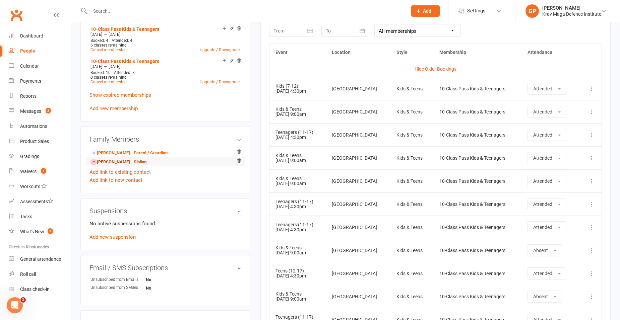
click at [115, 160] on link "Lachlan Walsh - Sibling" at bounding box center [118, 162] width 56 height 7
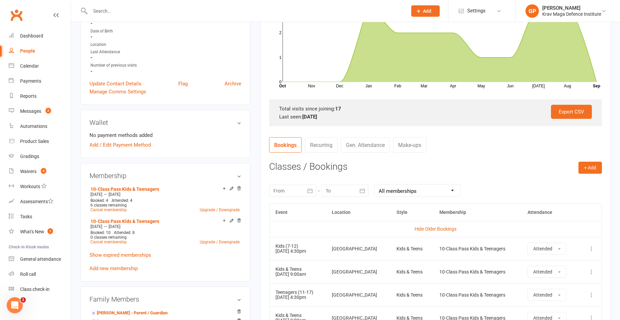
scroll to position [192, 0]
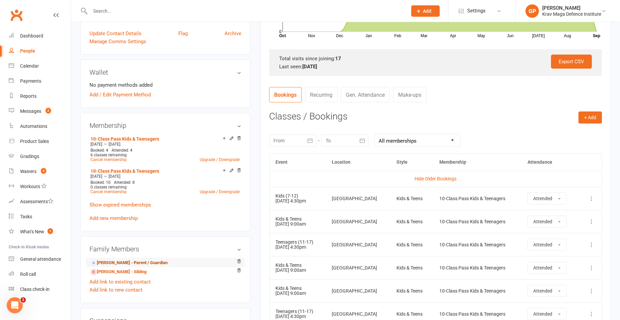
click at [108, 261] on link "Chris Walsh - Parent / Guardian" at bounding box center [128, 263] width 77 height 7
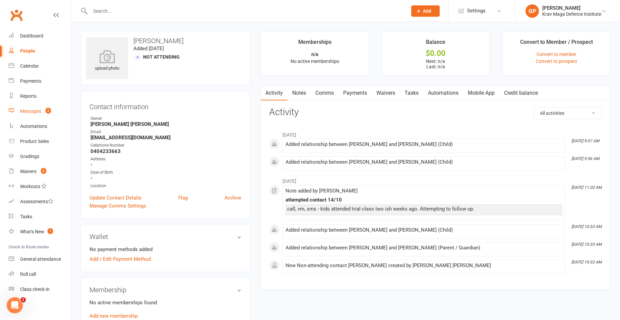
click at [44, 105] on link "Messages 2" at bounding box center [40, 111] width 62 height 15
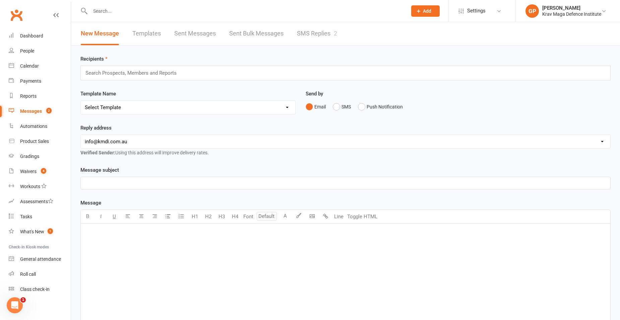
click at [291, 31] on div "New Message Templates Sent Messages Sent Bulk Messages SMS Replies 2" at bounding box center [209, 33] width 276 height 23
click at [316, 36] on link "SMS Replies 2" at bounding box center [317, 33] width 40 height 23
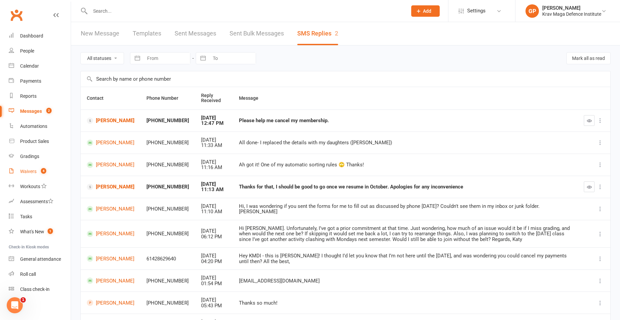
click at [36, 167] on link "Waivers 4" at bounding box center [40, 171] width 62 height 15
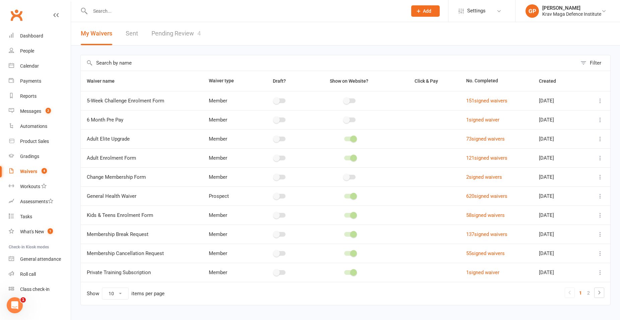
click at [182, 36] on link "Pending Review 4" at bounding box center [175, 33] width 49 height 23
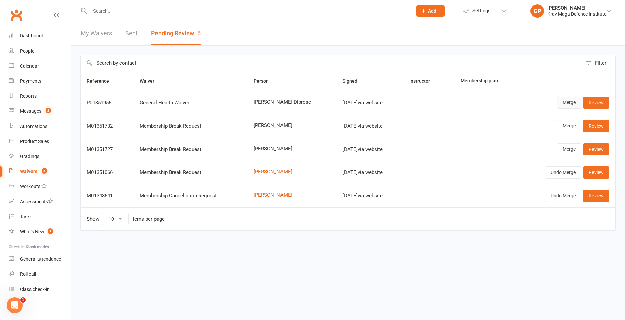
click at [568, 107] on link "Merge" at bounding box center [569, 103] width 24 height 12
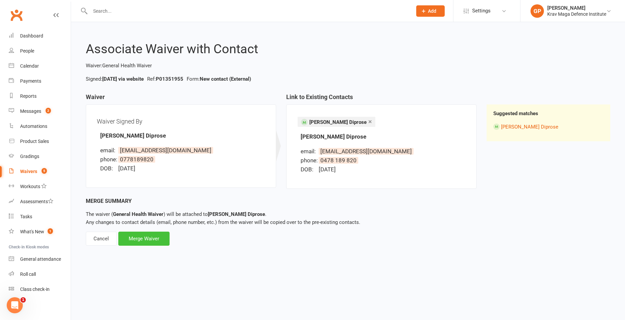
click at [140, 238] on div "Merge Waiver" at bounding box center [143, 239] width 51 height 14
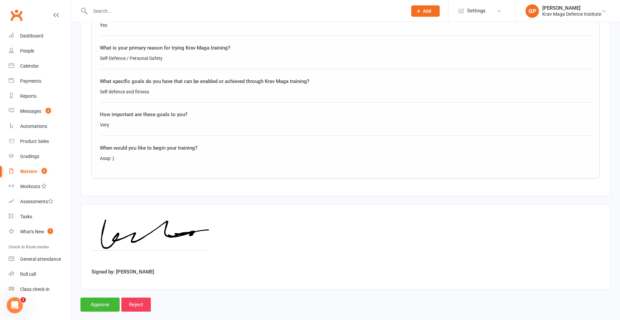
scroll to position [966, 0]
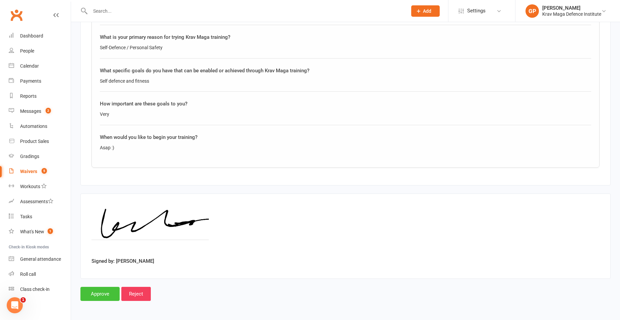
click at [108, 291] on input "Approve" at bounding box center [99, 294] width 39 height 14
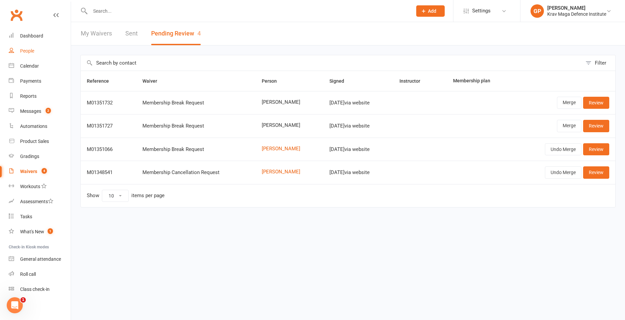
click at [38, 54] on link "People" at bounding box center [40, 51] width 62 height 15
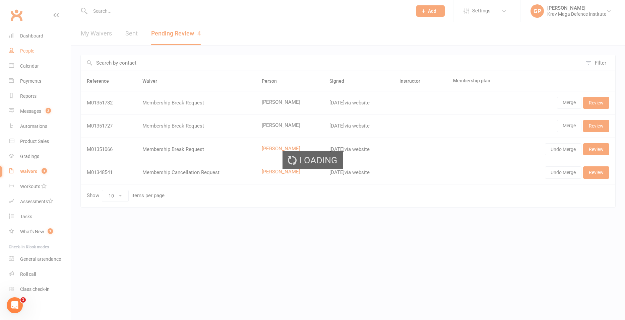
select select "100"
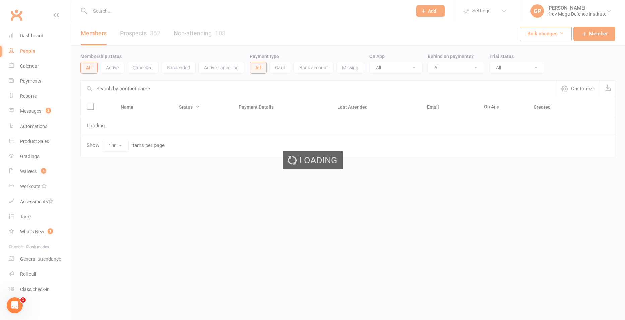
click at [151, 32] on link "Prospects 362" at bounding box center [140, 33] width 40 height 23
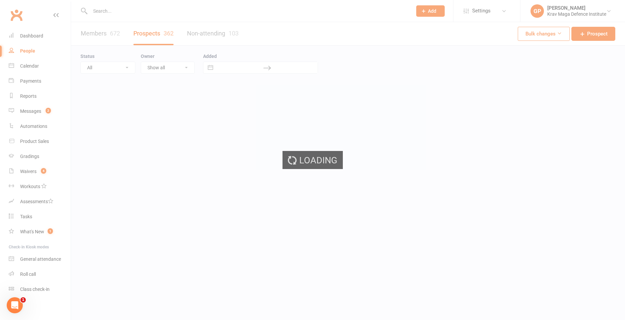
select select "100"
click at [30, 81] on div "Payments" at bounding box center [30, 80] width 21 height 5
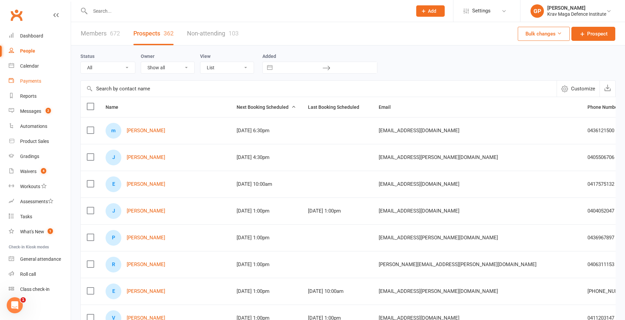
click at [30, 81] on div "Payments" at bounding box center [30, 80] width 21 height 5
click at [0, 0] on div "Loading" at bounding box center [0, 0] width 0 height 0
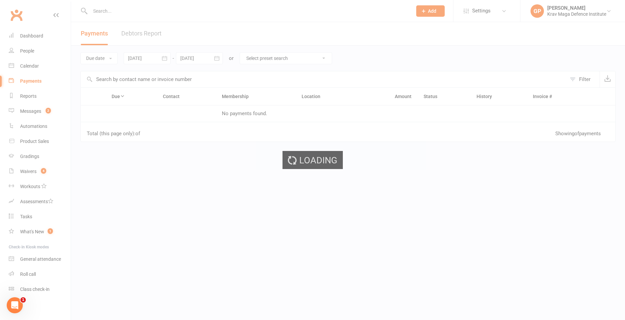
click at [30, 81] on div "Loading" at bounding box center [312, 160] width 625 height 320
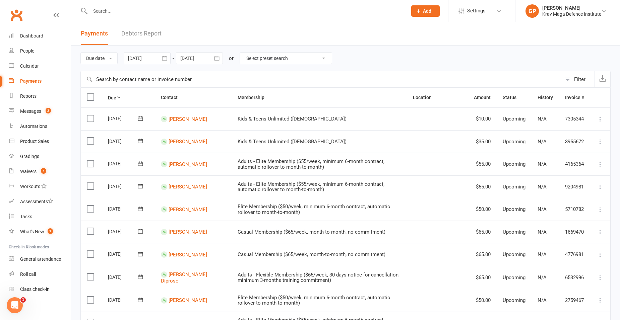
click at [134, 29] on link "Debtors Report" at bounding box center [141, 33] width 40 height 23
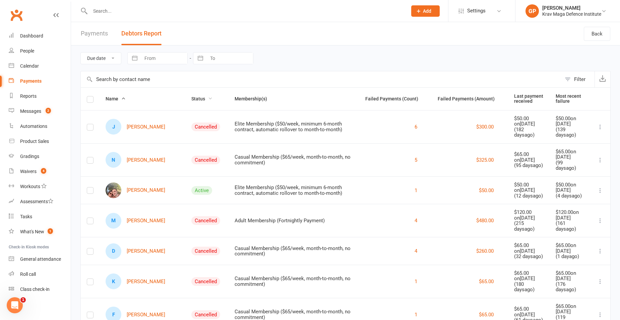
click at [194, 97] on span "Status" at bounding box center [201, 98] width 21 height 5
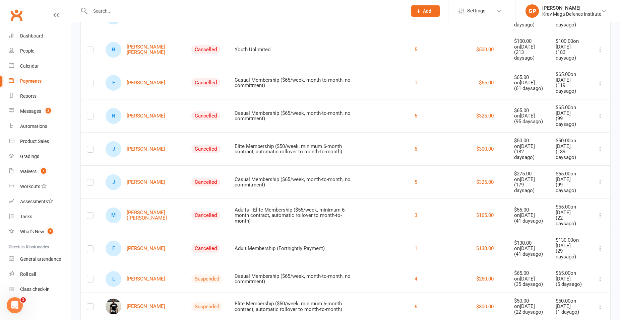
scroll to position [561, 0]
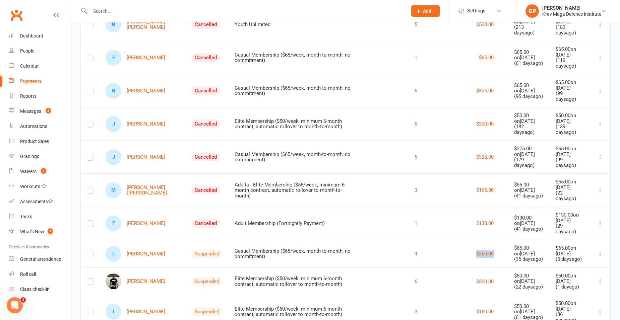
drag, startPoint x: 458, startPoint y: 230, endPoint x: 491, endPoint y: 232, distance: 32.6
click at [491, 250] on div "$260.00" at bounding box center [469, 254] width 64 height 8
drag, startPoint x: 169, startPoint y: 260, endPoint x: 148, endPoint y: 257, distance: 21.3
click at [148, 274] on div "Abel Kipkemboi" at bounding box center [143, 282] width 74 height 16
drag, startPoint x: 148, startPoint y: 257, endPoint x: 176, endPoint y: 263, distance: 28.1
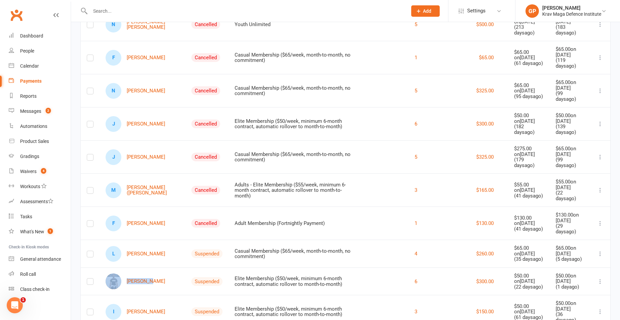
click at [176, 268] on td "Abel Kipkemboi" at bounding box center [142, 282] width 86 height 28
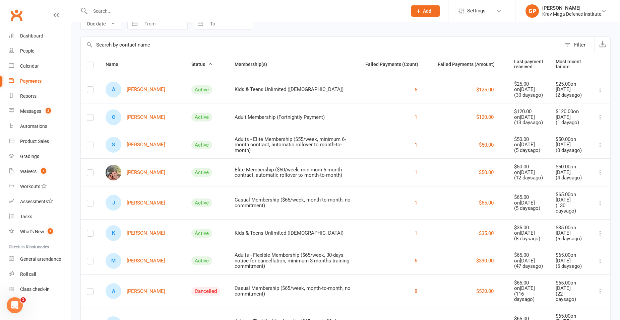
scroll to position [33, 0]
drag, startPoint x: 454, startPoint y: 120, endPoint x: 498, endPoint y: 123, distance: 45.0
click at [498, 123] on td "$120.00" at bounding box center [469, 118] width 76 height 28
click at [442, 125] on td "$120.00" at bounding box center [469, 118] width 76 height 28
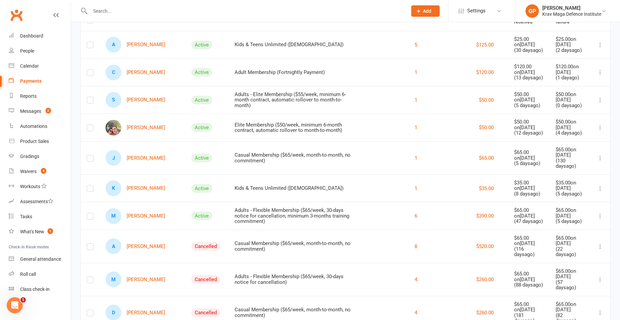
scroll to position [67, 0]
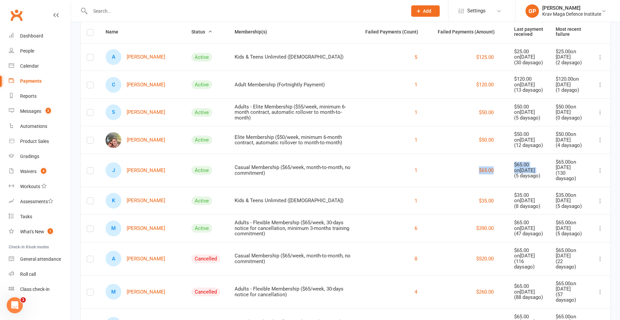
drag, startPoint x: 458, startPoint y: 170, endPoint x: 499, endPoint y: 180, distance: 42.3
click at [499, 180] on tr "J Joshua Linnosto Active Casual Membership ($65/week, month-to-month, no commit…" at bounding box center [345, 170] width 529 height 33
drag, startPoint x: 499, startPoint y: 180, endPoint x: 461, endPoint y: 167, distance: 40.3
click at [461, 167] on div "$65.00" at bounding box center [469, 170] width 64 height 8
drag, startPoint x: 459, startPoint y: 170, endPoint x: 490, endPoint y: 166, distance: 31.0
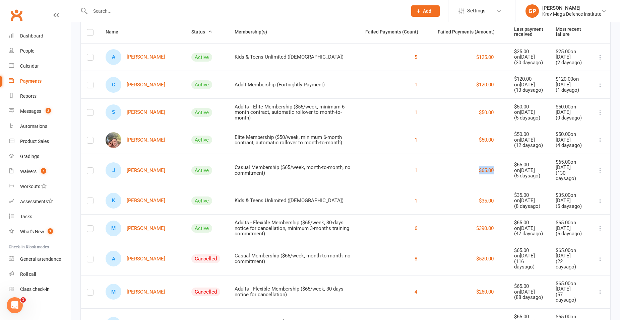
click at [490, 166] on div "$65.00" at bounding box center [469, 170] width 64 height 8
drag, startPoint x: 490, startPoint y: 166, endPoint x: 458, endPoint y: 174, distance: 32.3
click at [458, 174] on div "$65.00" at bounding box center [469, 170] width 64 height 8
drag, startPoint x: 460, startPoint y: 172, endPoint x: 487, endPoint y: 168, distance: 27.8
click at [487, 168] on div "$65.00" at bounding box center [469, 170] width 64 height 8
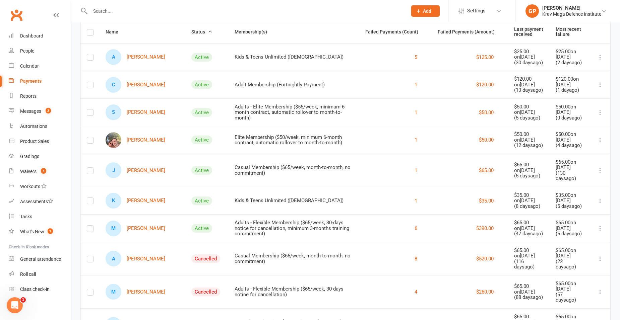
click at [461, 188] on td "$35.00" at bounding box center [469, 201] width 76 height 28
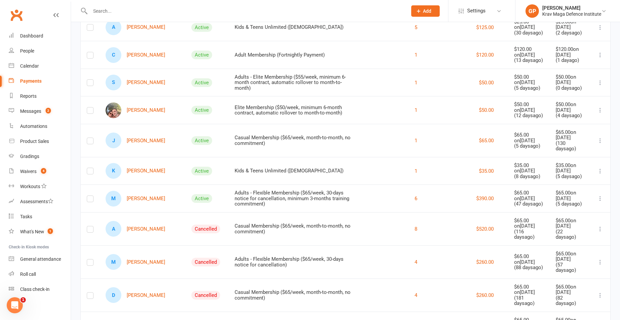
scroll to position [134, 0]
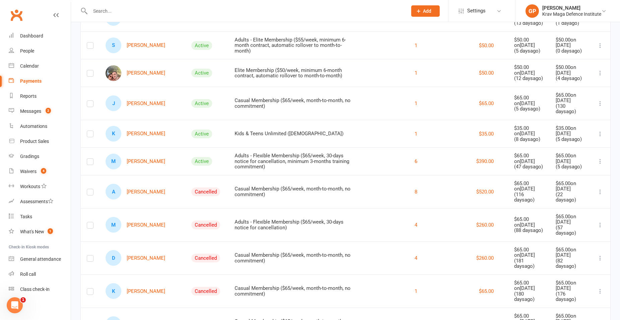
click at [603, 104] on button at bounding box center [600, 103] width 8 height 8
click at [154, 102] on link "J Joshua Linnosto" at bounding box center [136, 103] width 60 height 16
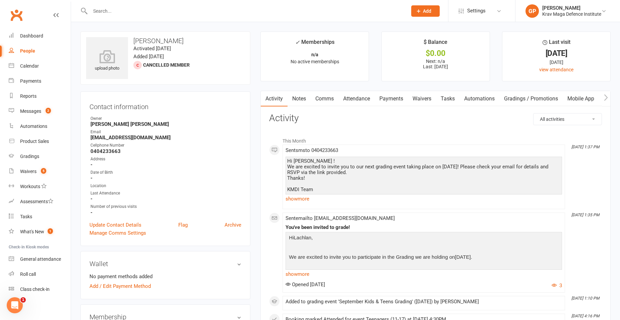
click at [365, 95] on link "Attendance" at bounding box center [356, 98] width 36 height 15
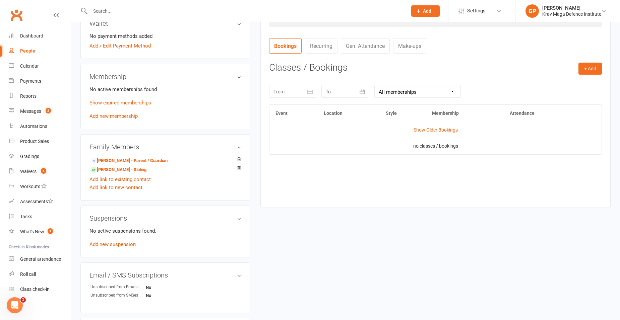
scroll to position [301, 0]
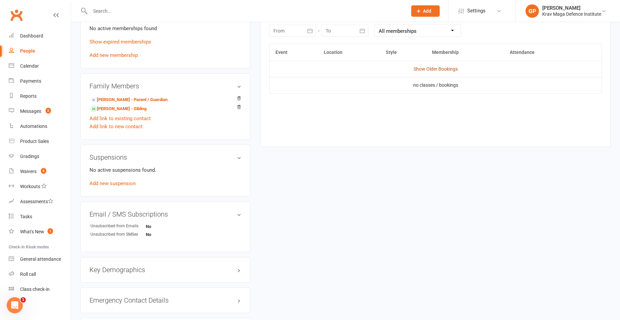
click at [444, 68] on link "Show Older Bookings" at bounding box center [435, 68] width 44 height 5
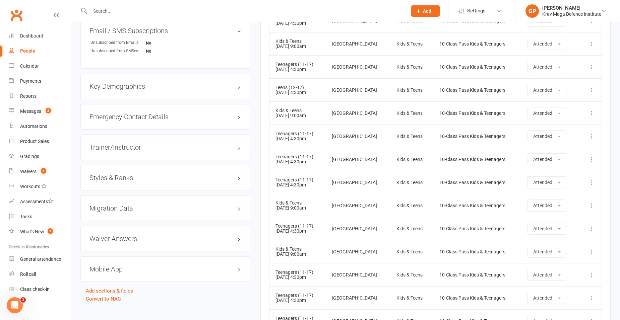
scroll to position [217, 0]
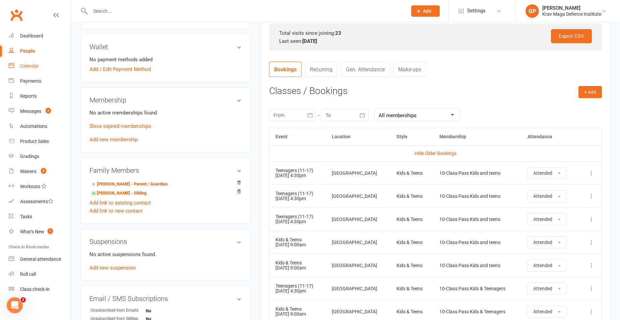
click at [43, 70] on link "Calendar" at bounding box center [40, 66] width 62 height 15
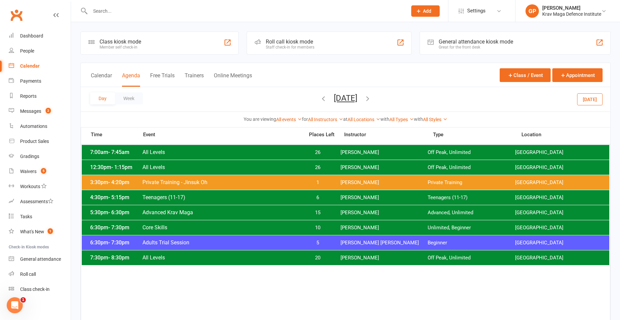
click at [334, 98] on button "Monday, Sep 15, 2025" at bounding box center [345, 97] width 23 height 9
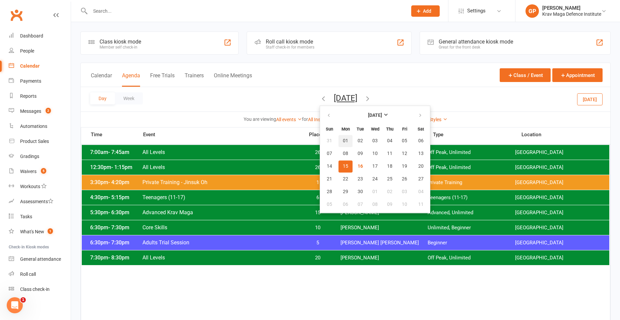
click at [343, 142] on span "01" at bounding box center [345, 140] width 5 height 5
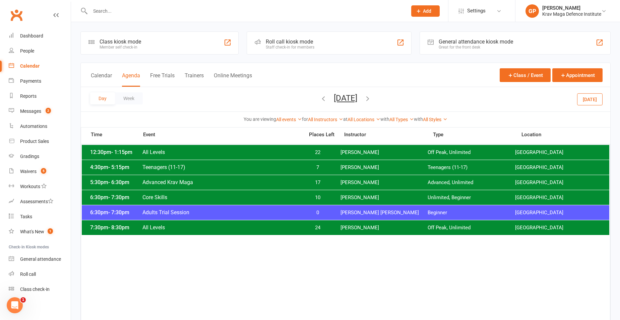
click at [165, 169] on span "Teenagers (11-17)" at bounding box center [221, 167] width 158 height 6
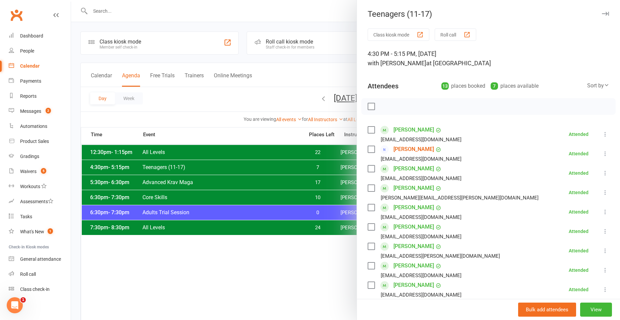
click at [306, 79] on div at bounding box center [345, 160] width 549 height 320
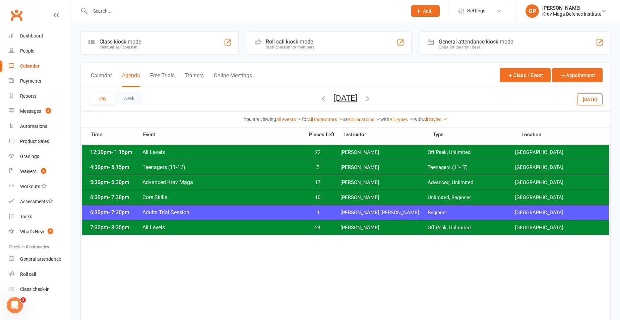
click at [371, 98] on icon "button" at bounding box center [367, 98] width 7 height 7
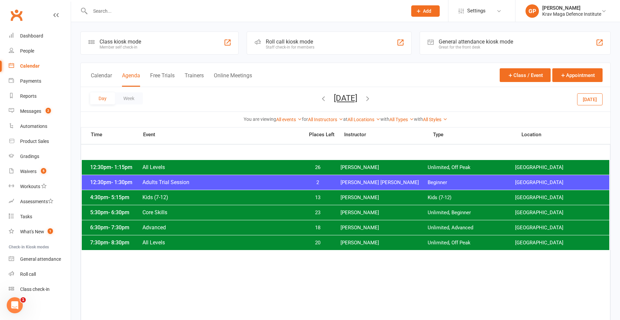
click at [371, 98] on icon "button" at bounding box center [367, 98] width 7 height 7
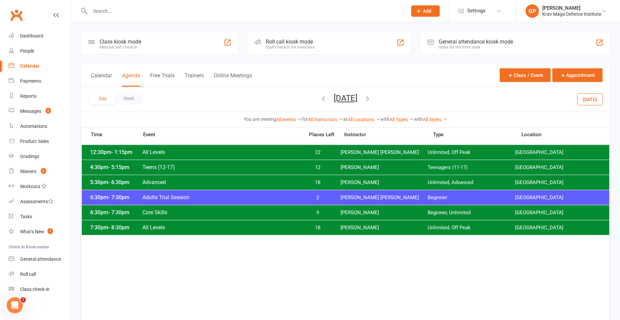
click at [371, 96] on icon "button" at bounding box center [367, 98] width 7 height 7
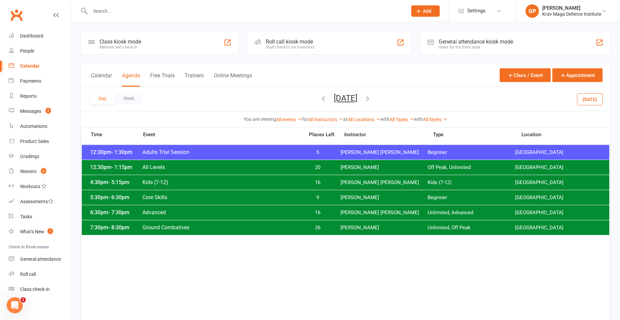
click at [351, 98] on button "Thursday, Sep 4, 2025" at bounding box center [345, 97] width 23 height 9
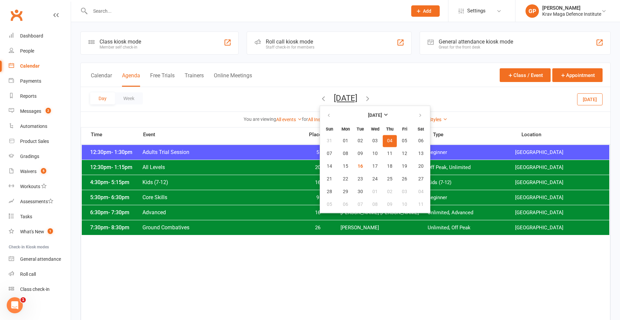
click at [239, 199] on span "Core Skills" at bounding box center [221, 197] width 158 height 6
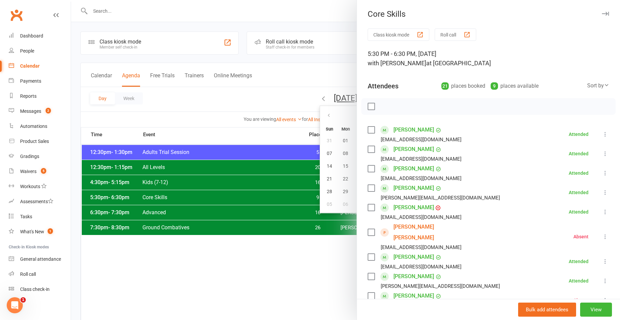
click at [152, 124] on div at bounding box center [345, 160] width 549 height 320
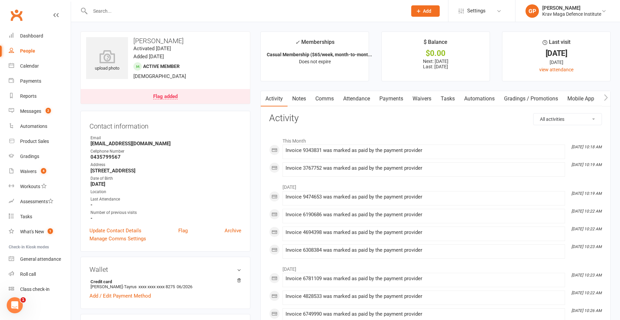
click at [395, 97] on link "Payments" at bounding box center [390, 98] width 33 height 15
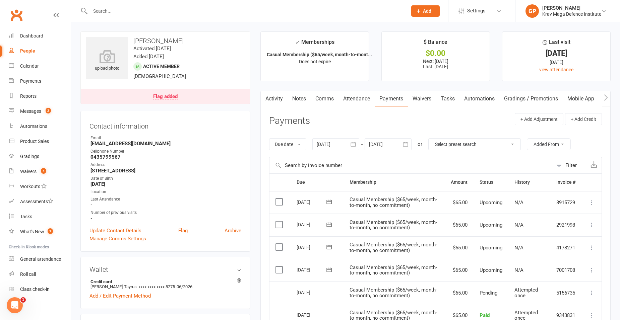
click at [342, 144] on div at bounding box center [335, 144] width 47 height 12
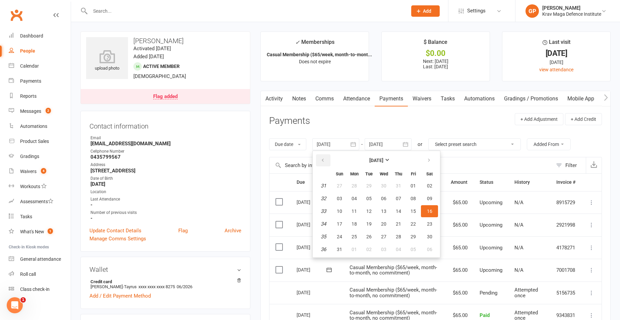
click at [318, 157] on button "button" at bounding box center [323, 160] width 14 height 12
click at [339, 213] on span "15" at bounding box center [339, 211] width 5 height 5
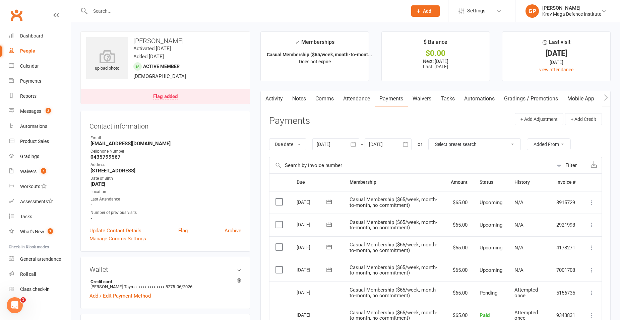
click at [335, 140] on div at bounding box center [335, 144] width 47 height 12
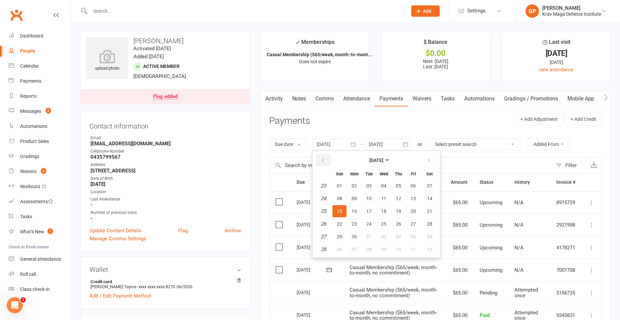
click at [327, 160] on button "button" at bounding box center [323, 160] width 14 height 12
click at [358, 214] on button "10" at bounding box center [354, 211] width 14 height 12
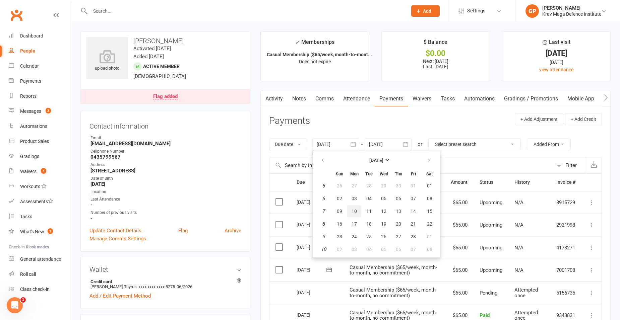
type input "[DATE]"
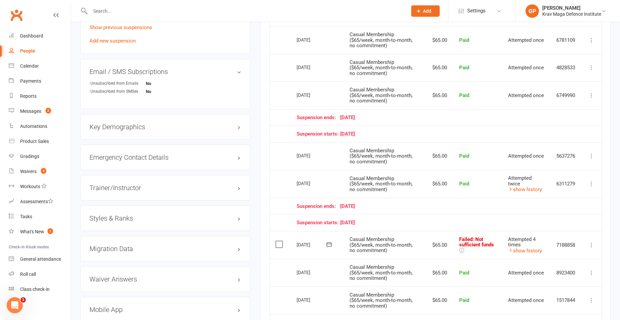
scroll to position [603, 0]
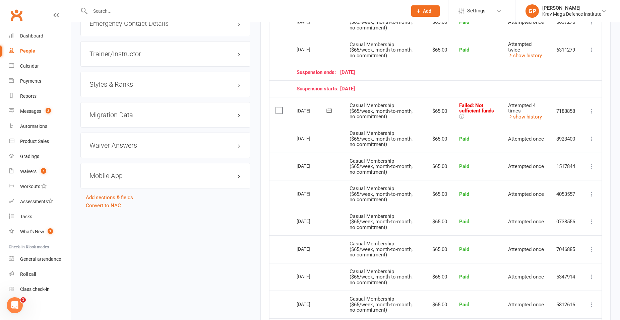
click at [594, 112] on icon at bounding box center [591, 111] width 7 height 7
click at [546, 162] on link "Skip" at bounding box center [562, 164] width 66 height 13
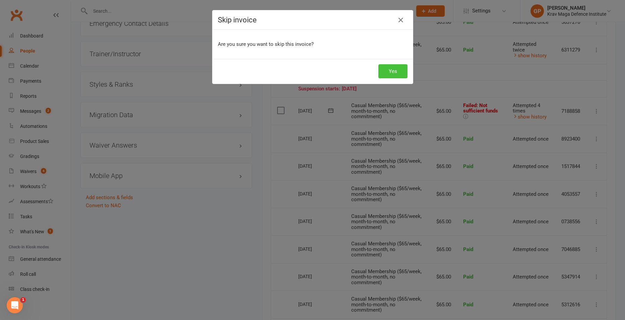
click at [384, 71] on button "Yes" at bounding box center [392, 71] width 29 height 14
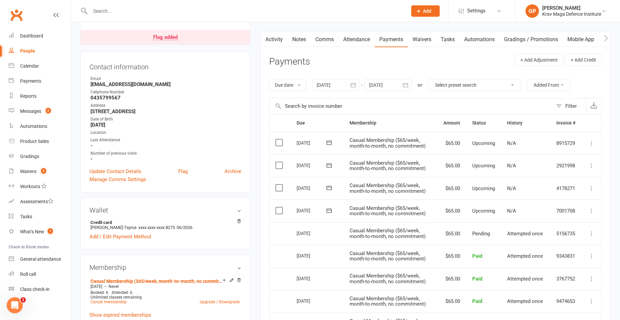
scroll to position [0, 0]
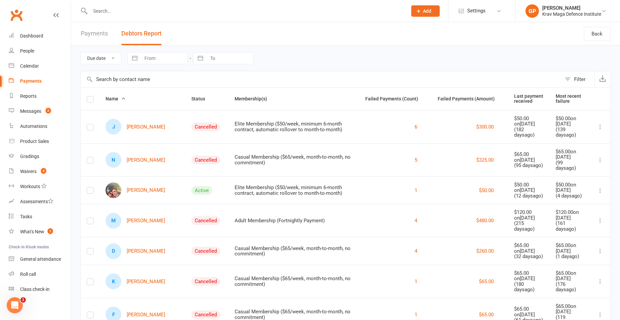
click at [140, 33] on button "Debtors Report" at bounding box center [141, 33] width 40 height 23
click at [191, 96] on button "Status" at bounding box center [201, 99] width 21 height 8
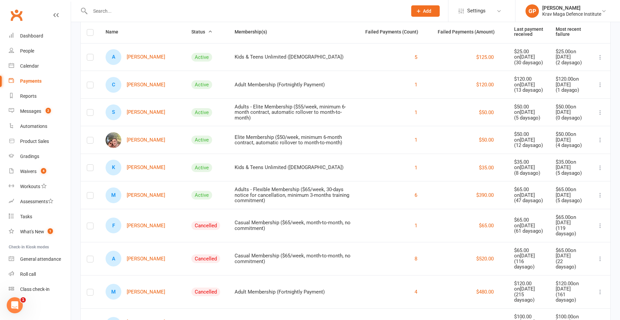
scroll to position [100, 0]
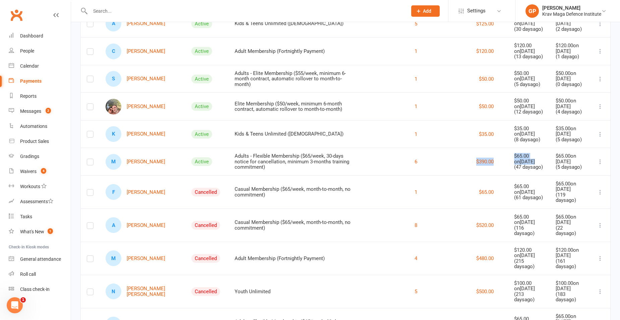
drag, startPoint x: 443, startPoint y: 159, endPoint x: 512, endPoint y: 159, distance: 68.3
click at [512, 159] on tr "M Mahfous Karimu Active Adults - Flexible Membership ($65/week, 30-days notice …" at bounding box center [345, 162] width 529 height 28
drag, startPoint x: 512, startPoint y: 159, endPoint x: 458, endPoint y: 165, distance: 53.9
click at [458, 165] on div "$390.00" at bounding box center [469, 162] width 64 height 8
click at [148, 161] on link "M [PERSON_NAME]" at bounding box center [136, 162] width 60 height 16
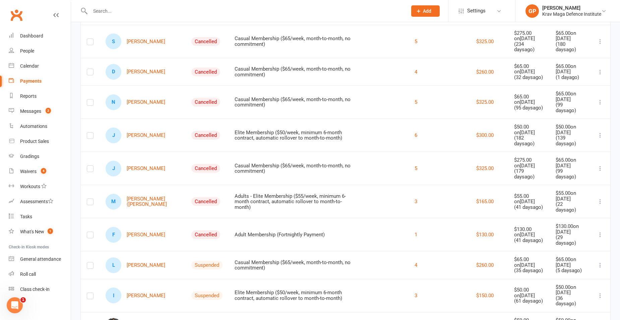
scroll to position [528, 0]
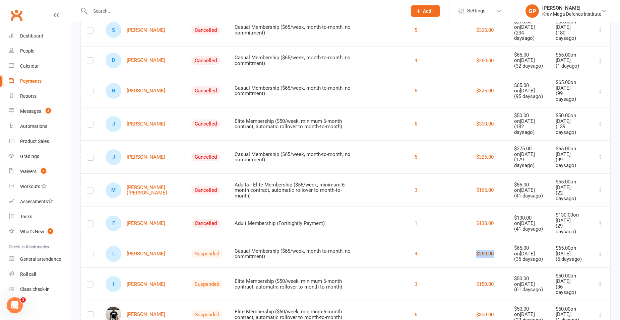
drag, startPoint x: 459, startPoint y: 232, endPoint x: 485, endPoint y: 234, distance: 25.6
click at [485, 250] on div "$260.00" at bounding box center [469, 254] width 64 height 8
drag, startPoint x: 485, startPoint y: 234, endPoint x: 444, endPoint y: 233, distance: 40.2
click at [444, 250] on div "$260.00" at bounding box center [469, 254] width 64 height 8
drag, startPoint x: 460, startPoint y: 258, endPoint x: 495, endPoint y: 254, distance: 35.7
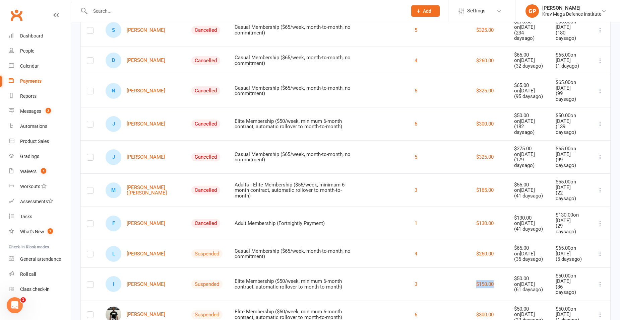
click at [495, 268] on td "$150.00" at bounding box center [469, 284] width 76 height 33
click at [482, 244] on td "$260.00" at bounding box center [469, 254] width 76 height 28
drag, startPoint x: 463, startPoint y: 288, endPoint x: 483, endPoint y: 285, distance: 20.0
click at [483, 311] on div "$300.00" at bounding box center [469, 315] width 64 height 8
click at [135, 301] on td "[PERSON_NAME]" at bounding box center [142, 315] width 86 height 28
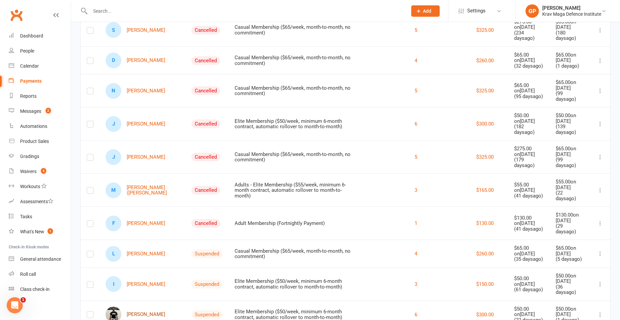
click at [140, 307] on link "[PERSON_NAME]" at bounding box center [136, 315] width 60 height 16
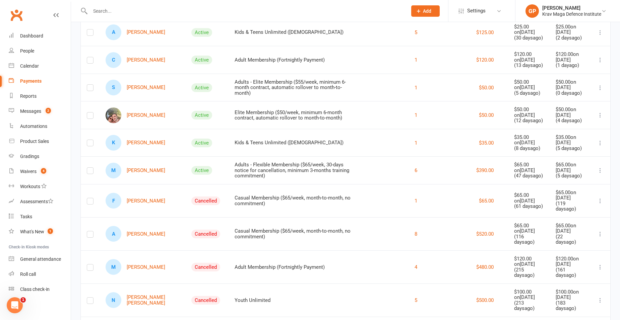
scroll to position [92, 0]
drag, startPoint x: 453, startPoint y: 231, endPoint x: 501, endPoint y: 238, distance: 48.4
click at [501, 238] on tr "A [PERSON_NAME] Cancelled Casual Membership ($65/week, month-to-month, no commi…" at bounding box center [345, 233] width 529 height 33
drag, startPoint x: 501, startPoint y: 238, endPoint x: 444, endPoint y: 243, distance: 56.8
click at [444, 243] on td "$520.00" at bounding box center [469, 233] width 76 height 33
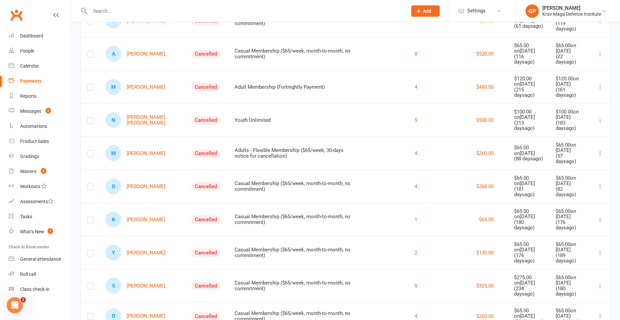
scroll to position [260, 0]
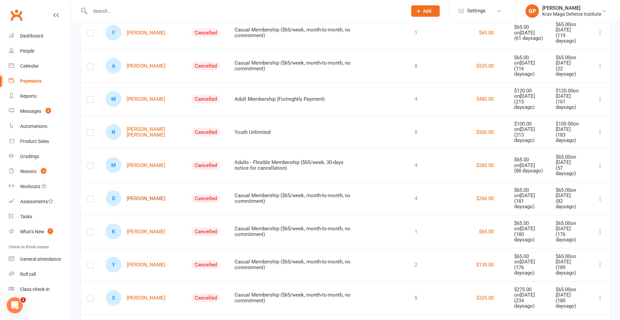
drag, startPoint x: 169, startPoint y: 195, endPoint x: 152, endPoint y: 189, distance: 18.2
click at [152, 191] on div "D [PERSON_NAME]" at bounding box center [143, 199] width 74 height 16
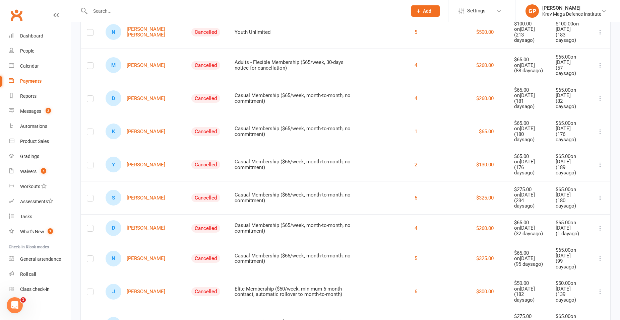
scroll to position [360, 0]
drag, startPoint x: 448, startPoint y: 87, endPoint x: 488, endPoint y: 95, distance: 41.0
click at [488, 95] on td "$260.00" at bounding box center [469, 97] width 76 height 33
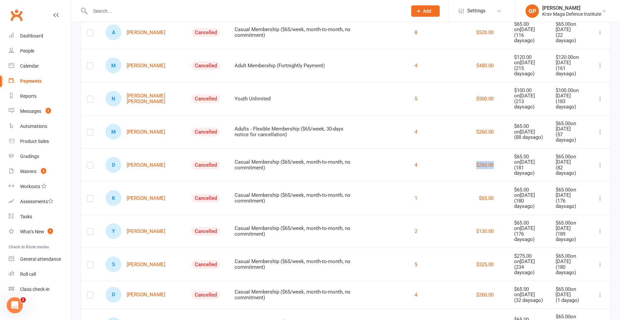
scroll to position [260, 0]
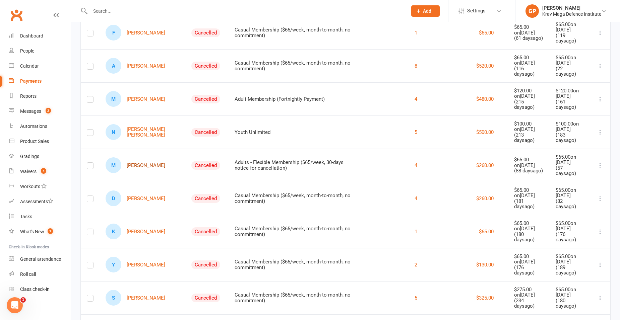
drag, startPoint x: 162, startPoint y: 164, endPoint x: 142, endPoint y: 157, distance: 21.0
click at [142, 157] on div "M [PERSON_NAME]" at bounding box center [143, 165] width 74 height 16
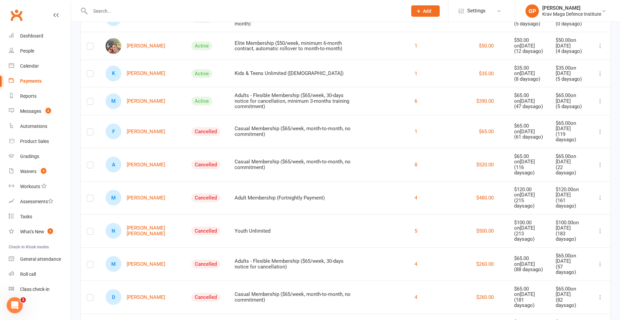
scroll to position [159, 0]
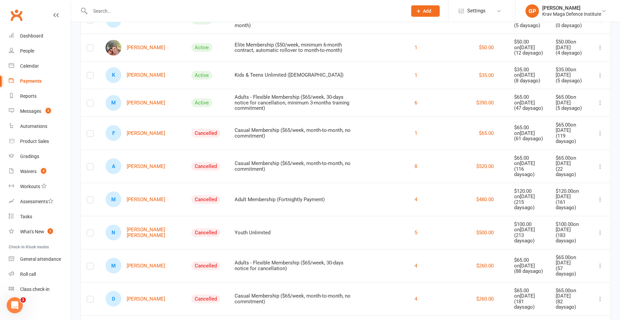
drag, startPoint x: 459, startPoint y: 166, endPoint x: 464, endPoint y: 166, distance: 4.7
click at [464, 166] on div "$520.00" at bounding box center [469, 166] width 64 height 8
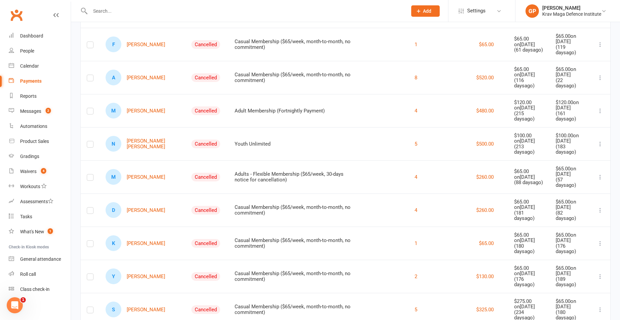
scroll to position [260, 0]
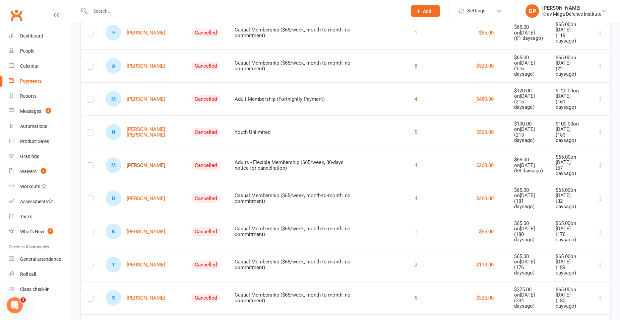
click at [141, 163] on link "M [PERSON_NAME]" at bounding box center [136, 165] width 60 height 16
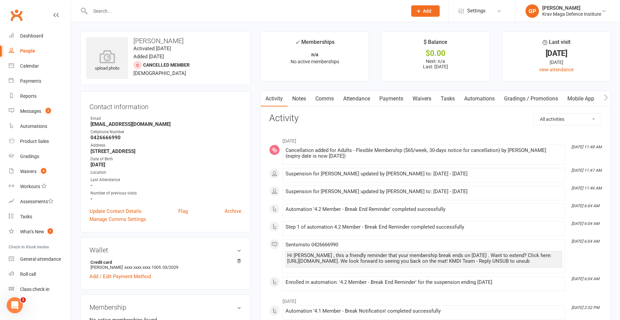
click at [429, 102] on link "Waivers" at bounding box center [422, 98] width 28 height 15
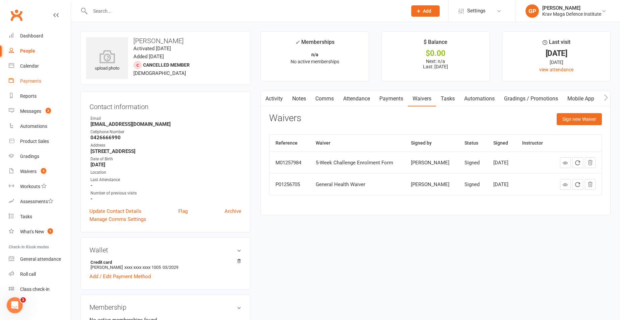
drag, startPoint x: 36, startPoint y: 82, endPoint x: 25, endPoint y: 79, distance: 10.7
click at [36, 82] on div "Payments" at bounding box center [30, 80] width 21 height 5
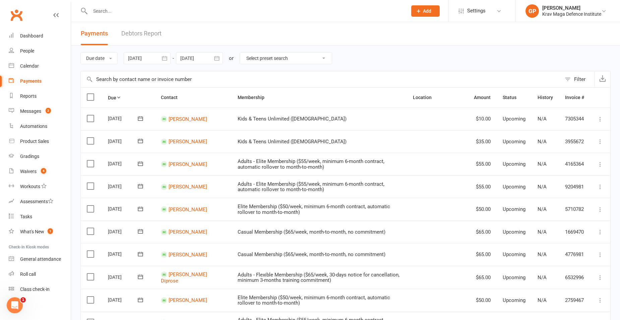
click at [146, 27] on link "Debtors Report" at bounding box center [141, 33] width 40 height 23
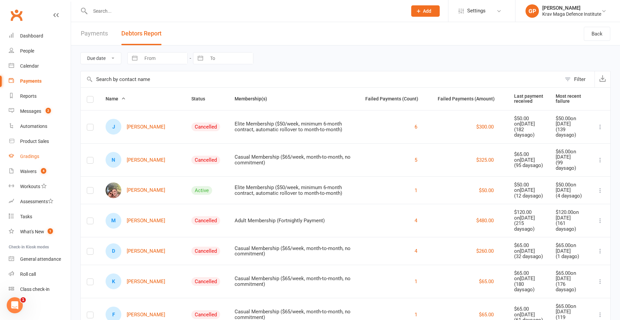
click at [34, 155] on div "Gradings" at bounding box center [29, 156] width 19 height 5
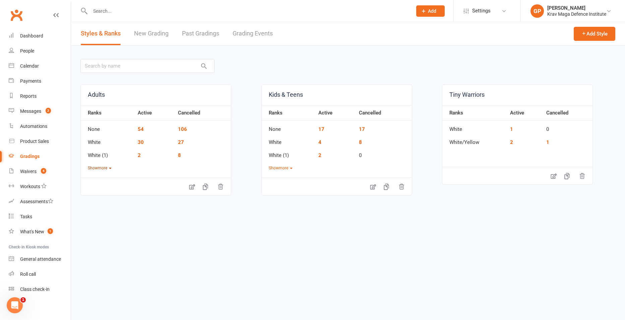
click at [96, 170] on button "Show more" at bounding box center [100, 168] width 24 height 6
click at [142, 233] on link "10" at bounding box center [141, 234] width 6 height 6
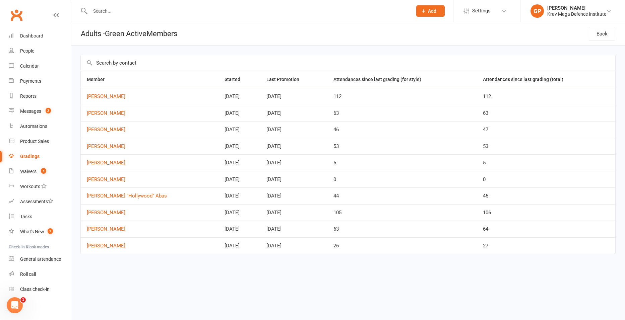
click at [40, 153] on link "Gradings" at bounding box center [40, 156] width 62 height 15
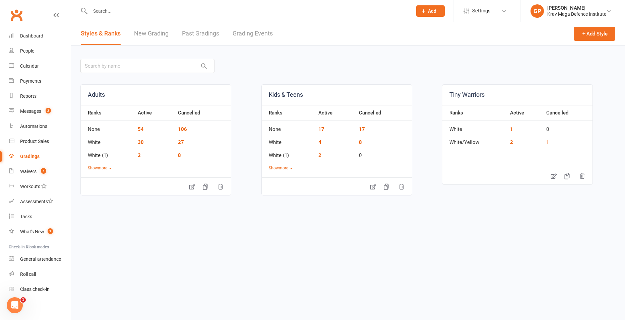
click at [160, 43] on link "New Grading" at bounding box center [151, 33] width 35 height 23
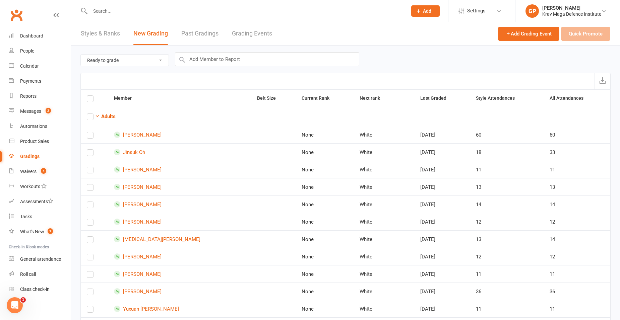
click at [134, 57] on select "Ready to grade All members enrolled in a style Active members enrolled in a sty…" at bounding box center [125, 60] width 88 height 11
click at [195, 56] on input "text" at bounding box center [267, 59] width 184 height 14
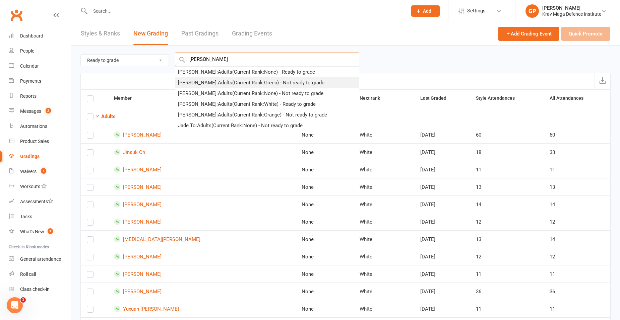
type input "[PERSON_NAME]"
click at [244, 85] on div "[PERSON_NAME] : Adults (Current Rank: Green ) - Not ready to grade" at bounding box center [251, 83] width 146 height 8
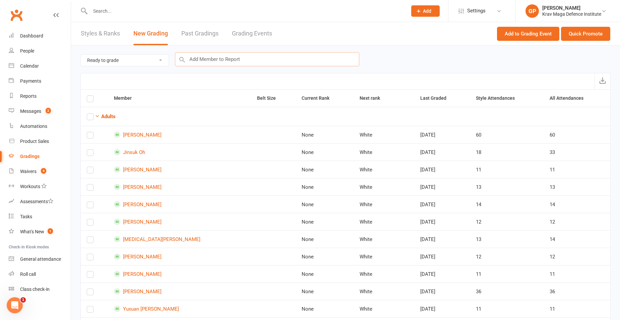
click at [231, 56] on input "text" at bounding box center [267, 59] width 184 height 14
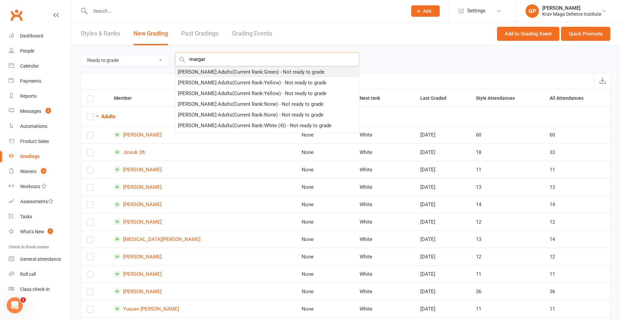
type input "margar"
click at [227, 75] on div "[PERSON_NAME] : Adults (Current Rank: Green ) - Not ready to grade" at bounding box center [251, 72] width 146 height 8
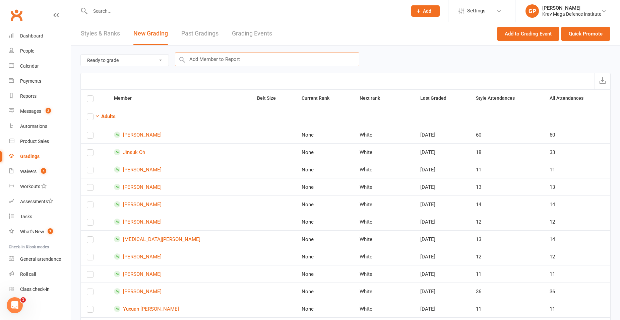
click at [225, 56] on input "text" at bounding box center [267, 59] width 184 height 14
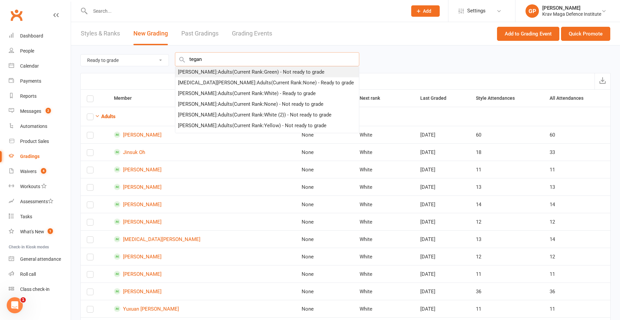
type input "tegan"
click at [259, 72] on div "[PERSON_NAME] : Adults (Current Rank: Green ) - Not ready to grade" at bounding box center [251, 72] width 146 height 8
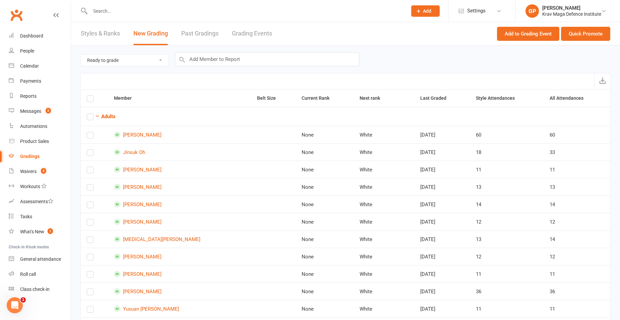
click at [30, 154] on div "Gradings" at bounding box center [29, 156] width 19 height 5
click at [225, 58] on input "text" at bounding box center [267, 59] width 184 height 14
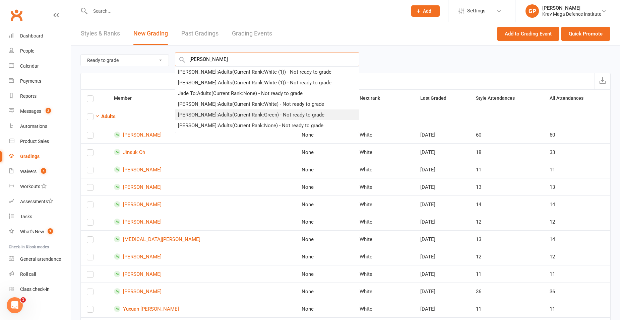
type input "[PERSON_NAME]"
click at [239, 119] on div "[PERSON_NAME] : Adults (Current Rank: Green ) - Not ready to grade" at bounding box center [267, 115] width 184 height 11
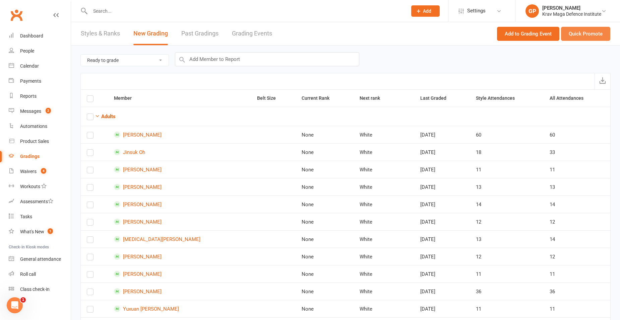
click at [576, 35] on button "Quick Promote" at bounding box center [585, 34] width 49 height 14
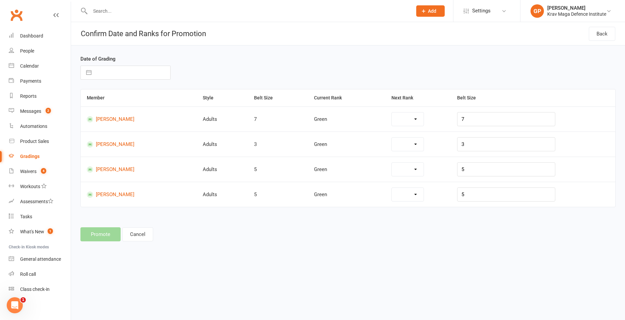
select select "34763"
click at [601, 29] on button "Back" at bounding box center [602, 34] width 26 height 14
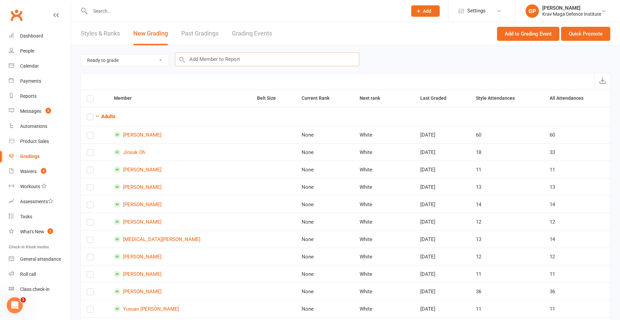
click at [210, 60] on input "text" at bounding box center [267, 59] width 184 height 14
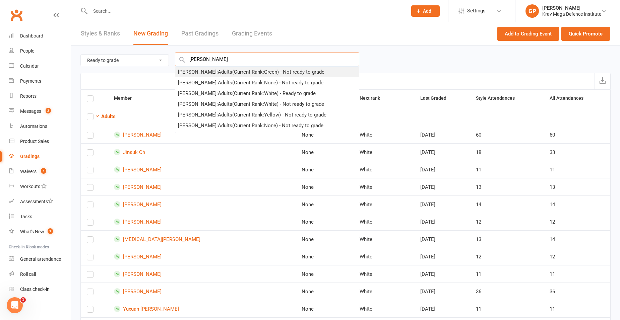
type input "[PERSON_NAME]"
click at [236, 73] on div "[PERSON_NAME] : Adults (Current Rank: Green ) - Not ready to grade" at bounding box center [251, 72] width 146 height 8
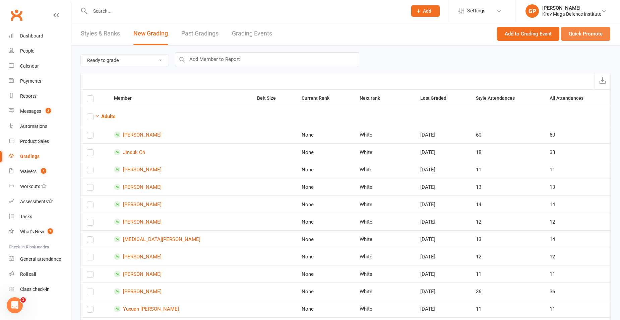
click at [587, 31] on button "Quick Promote" at bounding box center [585, 34] width 49 height 14
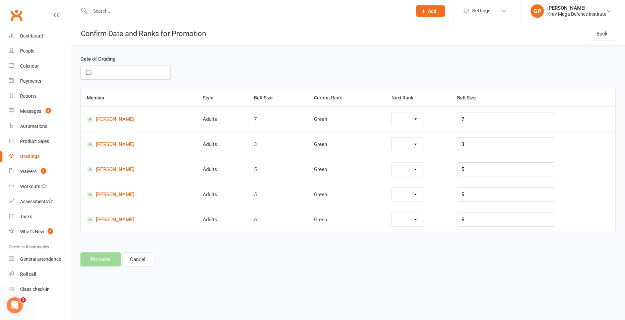
select select "34763"
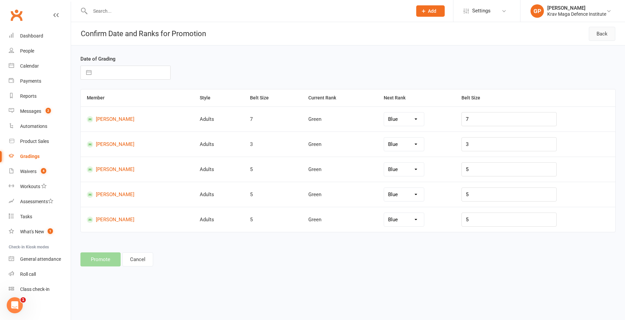
click at [602, 36] on button "Back" at bounding box center [602, 34] width 26 height 14
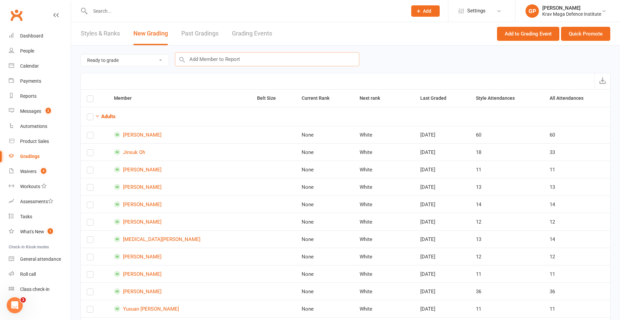
click at [275, 60] on input "text" at bounding box center [267, 59] width 184 height 14
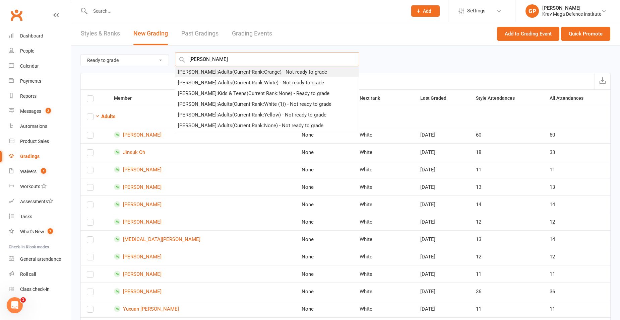
type input "[PERSON_NAME]"
click at [268, 71] on div "[PERSON_NAME] : Adults (Current Rank: Orange ) - Not ready to grade" at bounding box center [252, 72] width 149 height 8
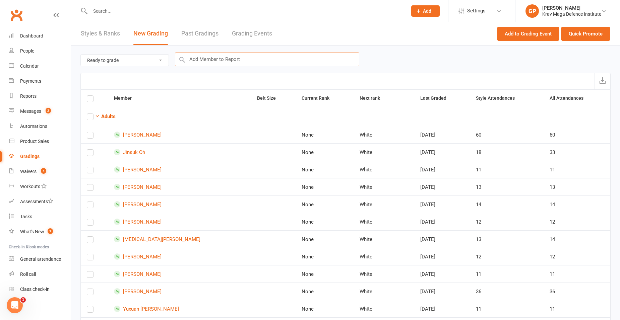
click at [248, 56] on input "text" at bounding box center [267, 59] width 184 height 14
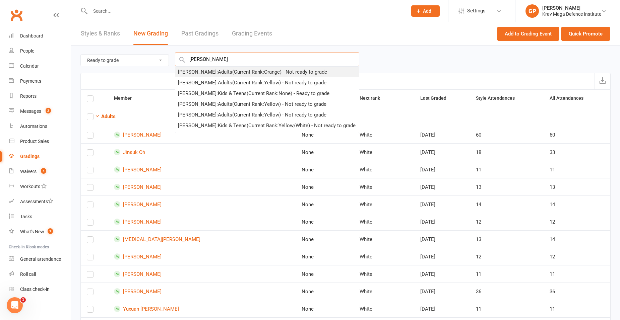
type input "[PERSON_NAME]"
click at [247, 72] on div "Sudip Deb : Adults (Current Rank: Orange ) - Not ready to grade" at bounding box center [252, 72] width 149 height 8
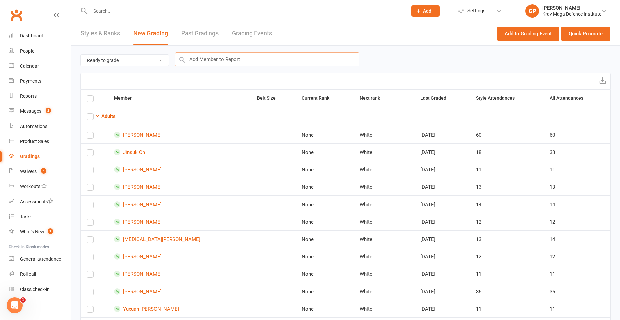
click at [225, 60] on input "text" at bounding box center [267, 59] width 184 height 14
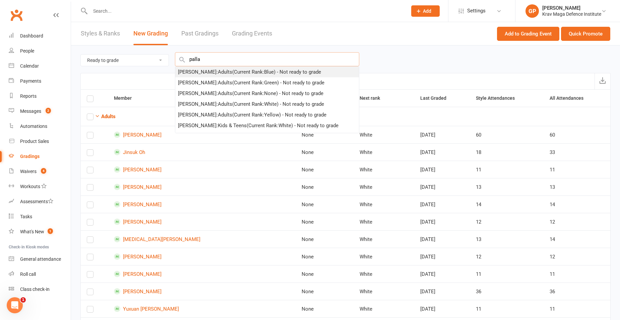
type input "palla"
click at [205, 74] on div "Giacomo Palladin : Adults (Current Rank: Blue ) - Not ready to grade" at bounding box center [249, 72] width 143 height 8
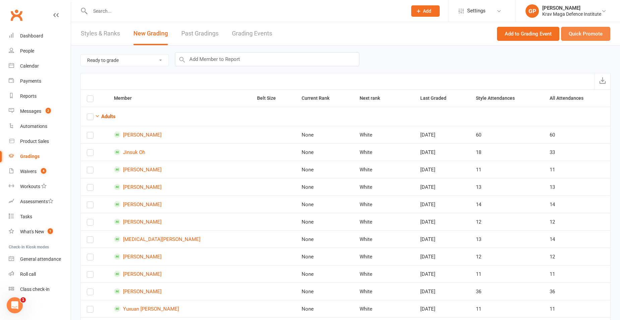
click at [584, 32] on button "Quick Promote" at bounding box center [585, 34] width 49 height 14
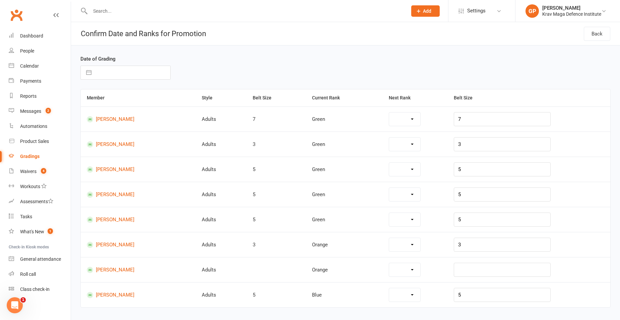
select select "34763"
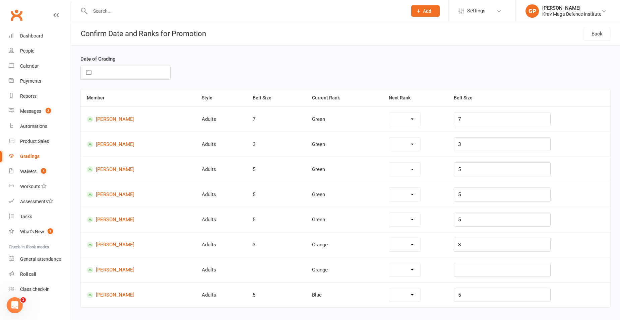
select select "34762"
select select "34764"
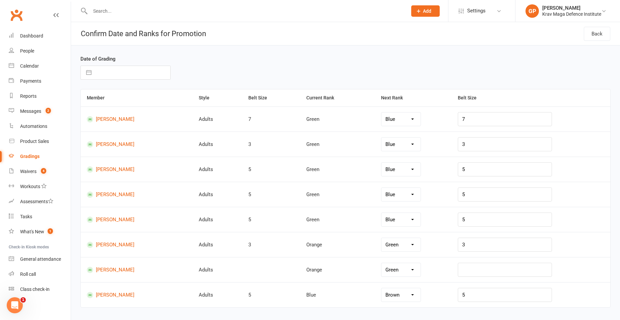
click at [119, 77] on input "text" at bounding box center [132, 72] width 75 height 13
select select "7"
select select "2025"
select select "8"
select select "2025"
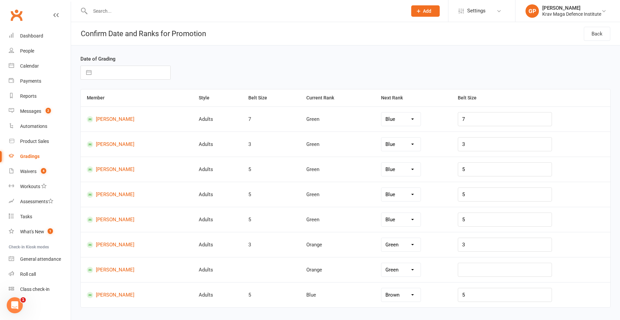
select select "9"
select select "2025"
click at [93, 137] on td "7" at bounding box center [94, 136] width 13 height 13
type input "07 Sep 2025"
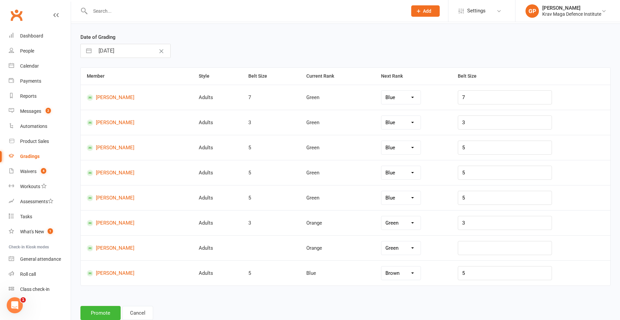
scroll to position [42, 0]
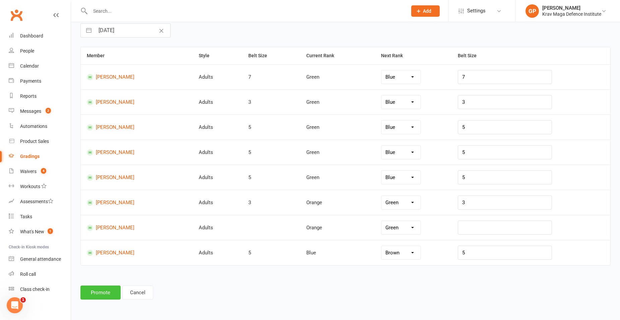
click at [89, 296] on button "Promote" at bounding box center [100, 293] width 40 height 14
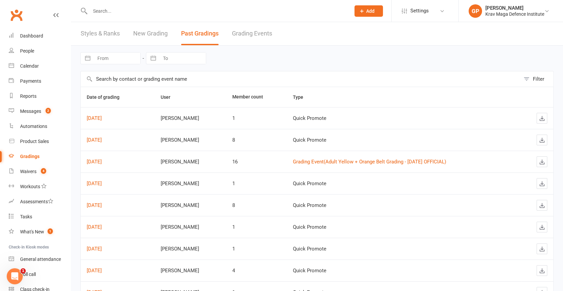
click at [261, 35] on link "Grading Events" at bounding box center [252, 33] width 40 height 23
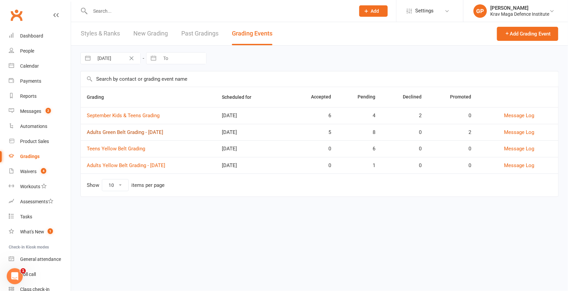
click at [116, 131] on link "Adults Green Belt Grading - October 2025" at bounding box center [125, 132] width 76 height 6
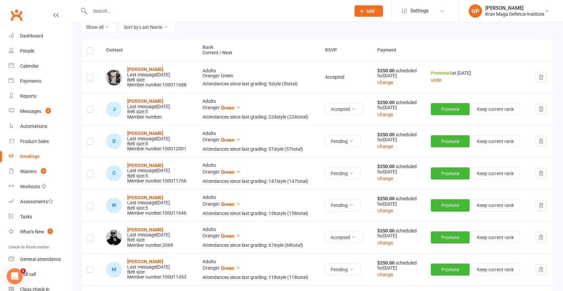
scroll to position [91, 0]
click at [540, 75] on icon "button" at bounding box center [541, 77] width 6 height 6
click at [544, 75] on icon "button" at bounding box center [541, 77] width 6 height 6
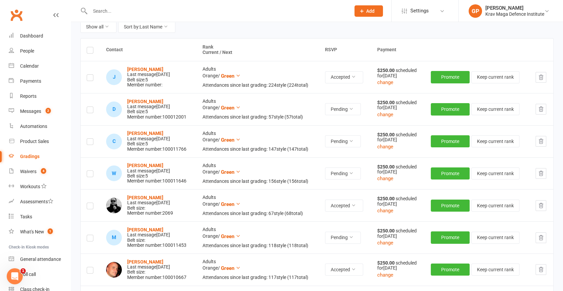
click at [32, 156] on div "Gradings" at bounding box center [29, 156] width 19 height 5
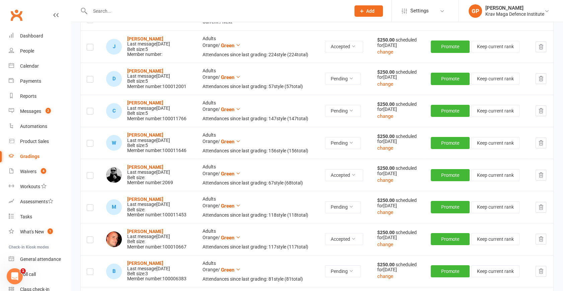
click at [539, 142] on icon "button" at bounding box center [541, 143] width 6 height 6
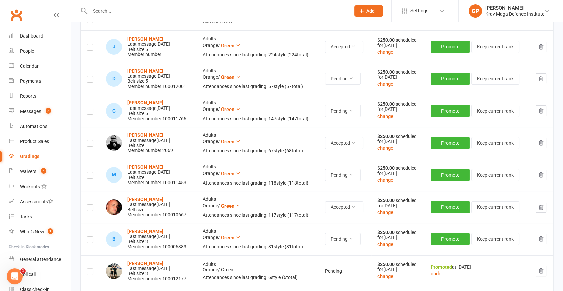
scroll to position [152, 0]
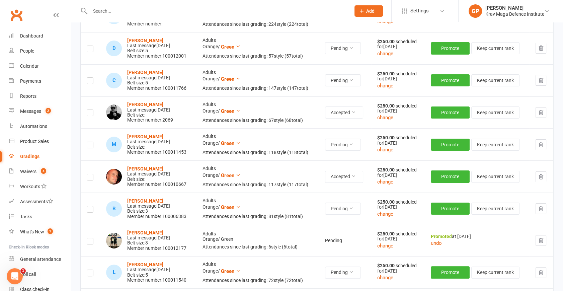
click at [541, 144] on icon "button" at bounding box center [541, 145] width 6 height 6
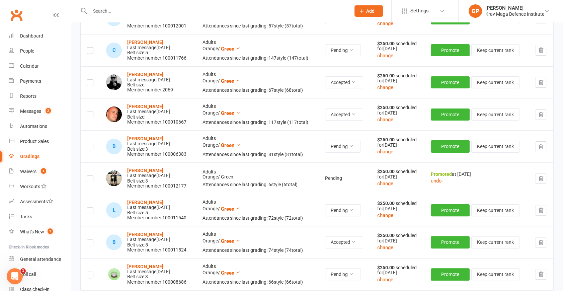
scroll to position [183, 0]
click at [540, 178] on icon "button" at bounding box center [541, 178] width 4 height 5
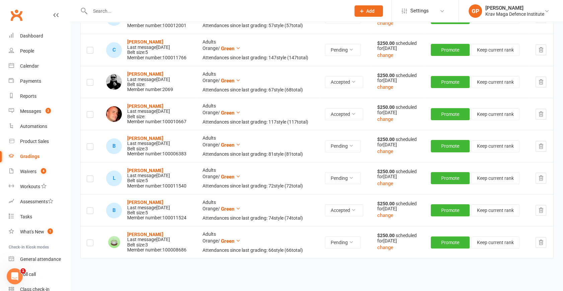
click at [544, 178] on icon "button" at bounding box center [541, 178] width 6 height 6
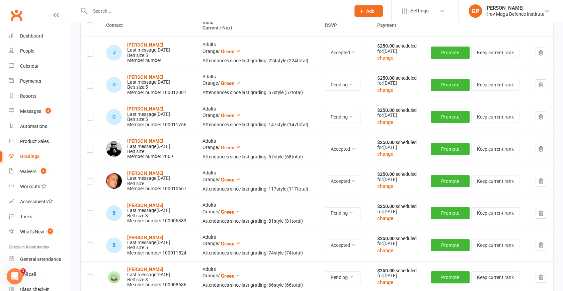
scroll to position [0, 0]
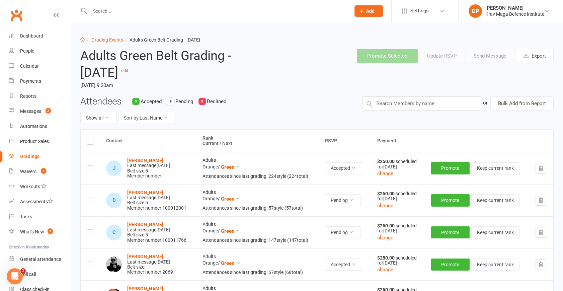
click at [88, 137] on th at bounding box center [90, 141] width 19 height 22
click at [89, 142] on label at bounding box center [90, 142] width 7 height 0
click at [89, 138] on input "checkbox" at bounding box center [90, 138] width 7 height 0
click at [90, 142] on label at bounding box center [90, 142] width 7 height 0
click at [90, 138] on input "checkbox" at bounding box center [90, 138] width 7 height 0
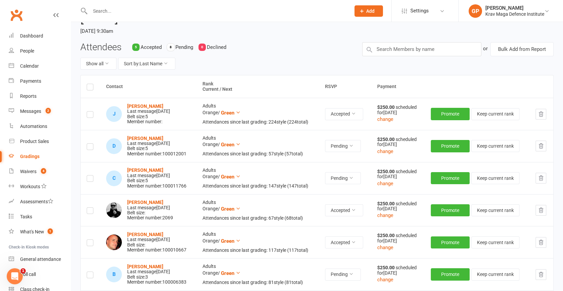
scroll to position [61, 0]
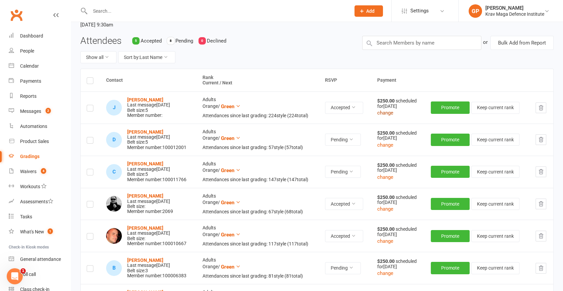
click at [384, 113] on button "change" at bounding box center [386, 113] width 16 height 8
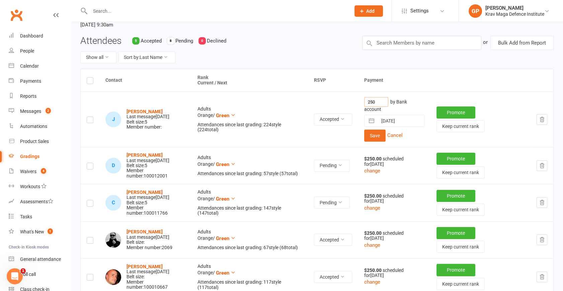
click at [378, 100] on input "250" at bounding box center [376, 102] width 24 height 10
click at [379, 100] on input "250" at bounding box center [376, 102] width 24 height 10
type input "125"
click at [372, 138] on button "Save" at bounding box center [374, 136] width 21 height 12
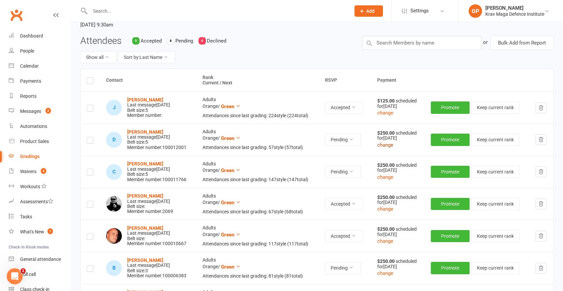
click at [389, 146] on button "change" at bounding box center [386, 145] width 16 height 8
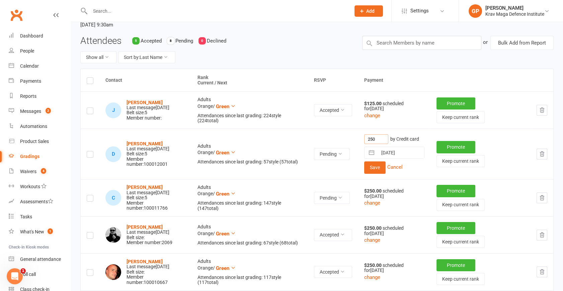
click at [388, 136] on input "250" at bounding box center [376, 139] width 24 height 10
click at [387, 136] on input "250" at bounding box center [376, 139] width 24 height 10
type input "125"
click at [378, 163] on button "Save" at bounding box center [374, 167] width 21 height 12
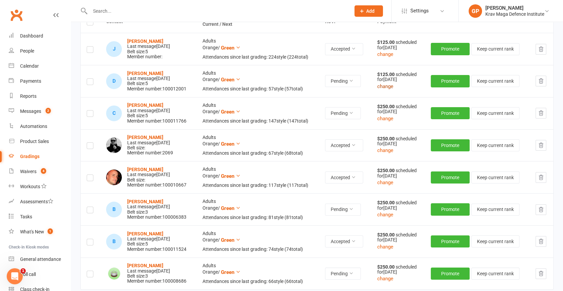
scroll to position [122, 0]
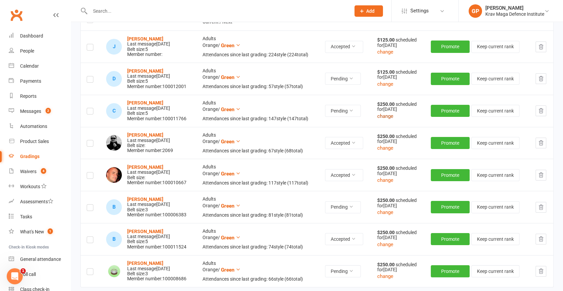
click at [389, 112] on button "change" at bounding box center [386, 116] width 16 height 8
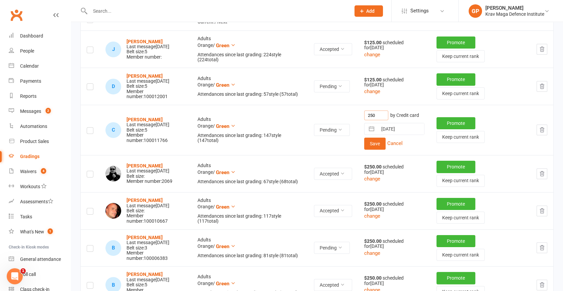
click at [381, 117] on input "250" at bounding box center [376, 116] width 24 height 10
type input "125"
click at [375, 143] on button "Save" at bounding box center [374, 144] width 21 height 12
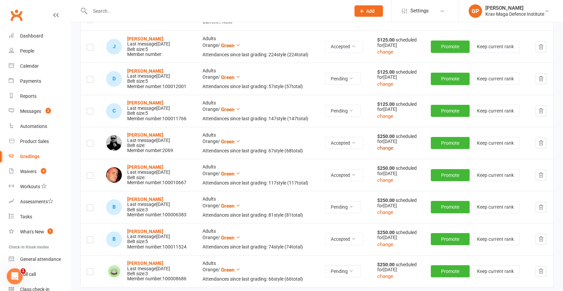
click at [385, 147] on button "change" at bounding box center [386, 148] width 16 height 8
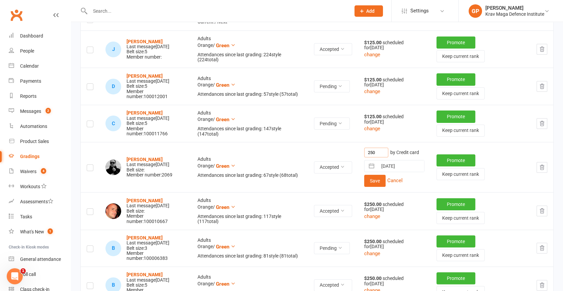
click at [381, 153] on input "250" at bounding box center [376, 153] width 24 height 10
type input "125"
click at [375, 181] on button "Save" at bounding box center [374, 181] width 21 height 12
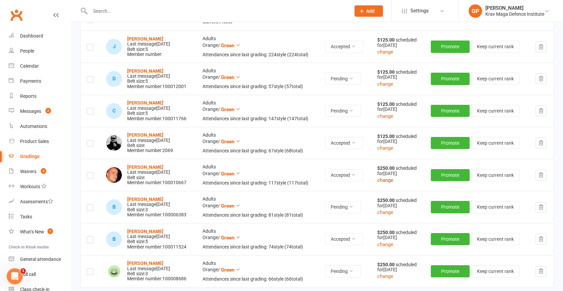
click at [390, 181] on button "change" at bounding box center [386, 180] width 16 height 8
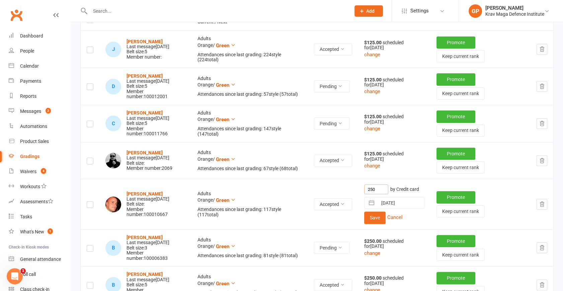
click at [383, 190] on input "250" at bounding box center [376, 190] width 24 height 10
type input "125"
click at [378, 215] on button "Save" at bounding box center [374, 218] width 21 height 12
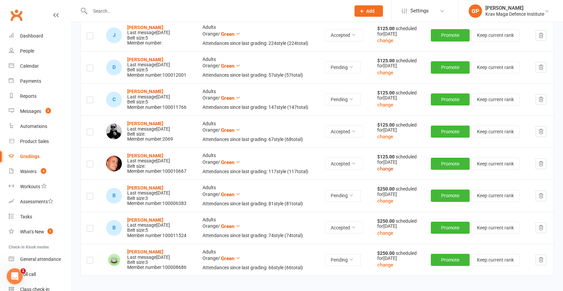
scroll to position [152, 0]
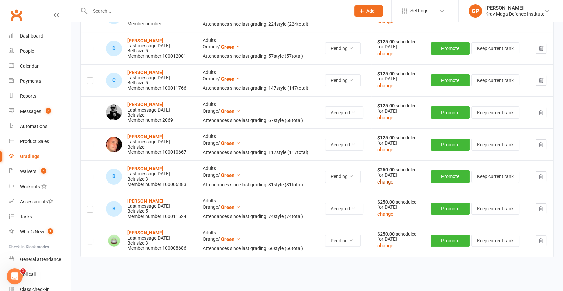
click at [388, 184] on button "change" at bounding box center [386, 182] width 16 height 8
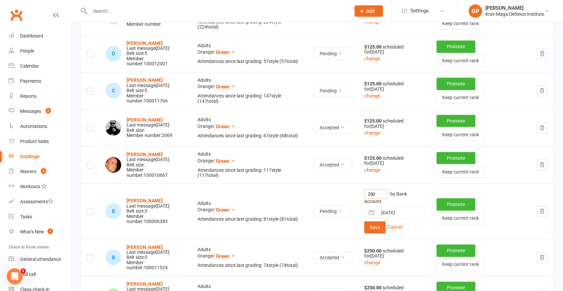
click at [381, 196] on input "250" at bounding box center [376, 194] width 24 height 10
type input "125"
click at [382, 227] on button "Save" at bounding box center [374, 227] width 21 height 12
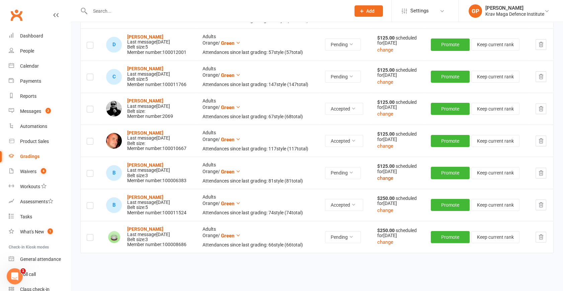
scroll to position [180, 0]
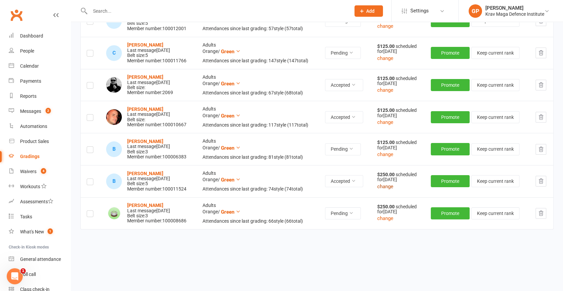
click at [390, 188] on button "change" at bounding box center [386, 187] width 16 height 8
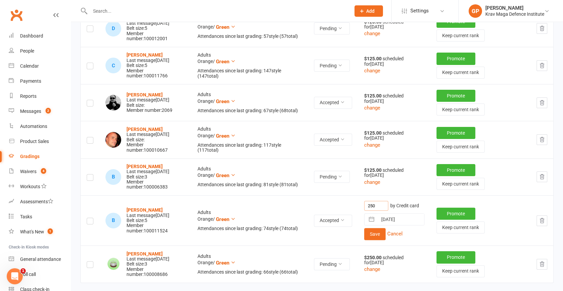
click at [382, 204] on input "250" at bounding box center [376, 206] width 24 height 10
type input "125"
click at [373, 229] on button "Save" at bounding box center [374, 234] width 21 height 12
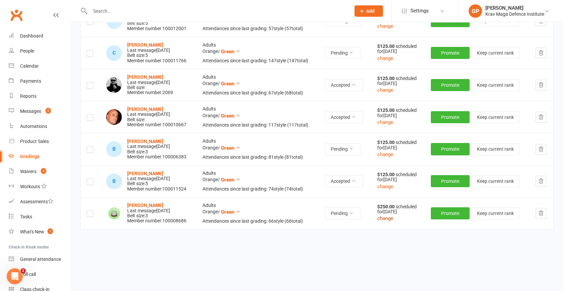
click at [386, 216] on button "change" at bounding box center [386, 218] width 16 height 8
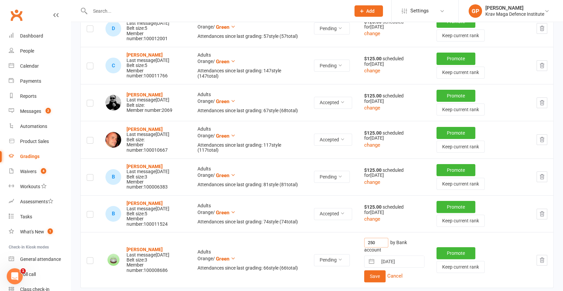
click at [382, 238] on input "250" at bounding box center [376, 243] width 24 height 10
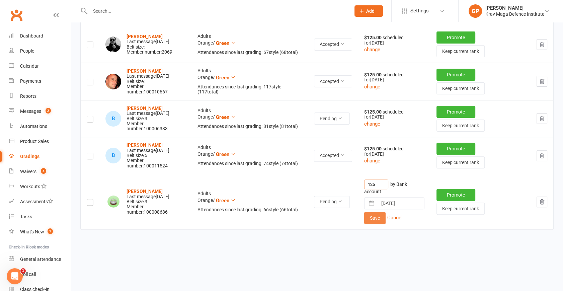
type input "125"
click at [375, 218] on button "Save" at bounding box center [374, 218] width 21 height 12
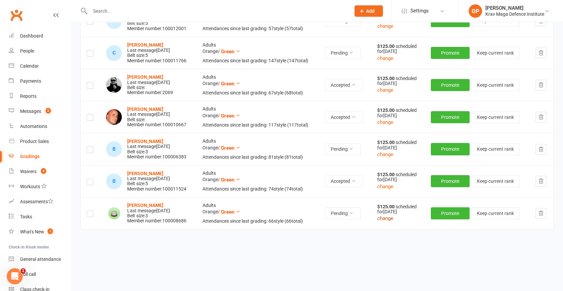
scroll to position [0, 0]
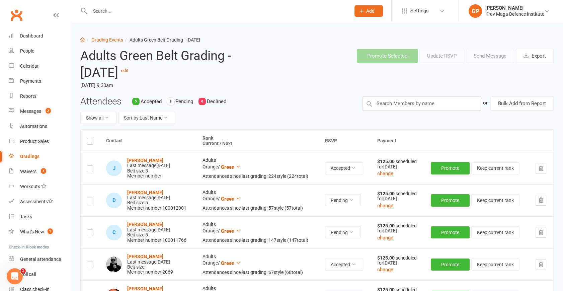
click at [90, 142] on label at bounding box center [90, 142] width 7 height 0
click at [90, 138] on input "checkbox" at bounding box center [90, 138] width 7 height 0
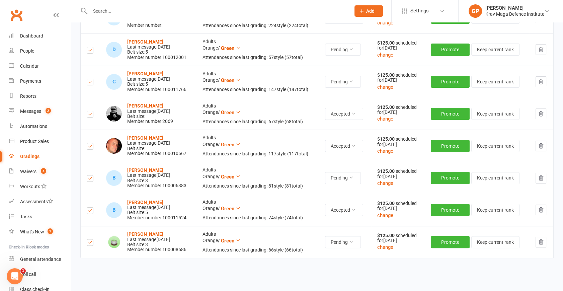
scroll to position [152, 0]
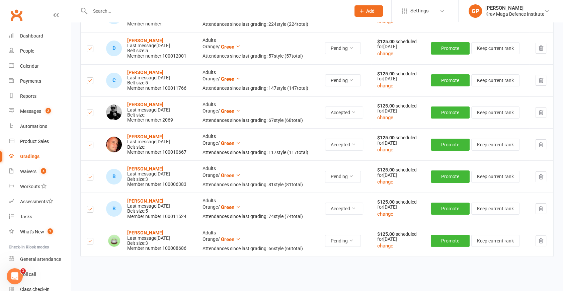
click at [197, 257] on div "Contact Rank Current / Next RSVP Payment J John Elias Last message May 06, 2025…" at bounding box center [317, 138] width 474 height 323
click at [136, 231] on strong "Lin Ye" at bounding box center [145, 232] width 36 height 5
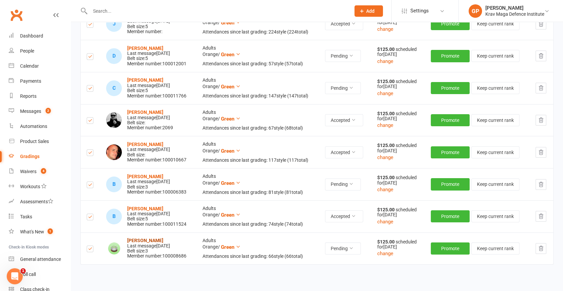
scroll to position [0, 0]
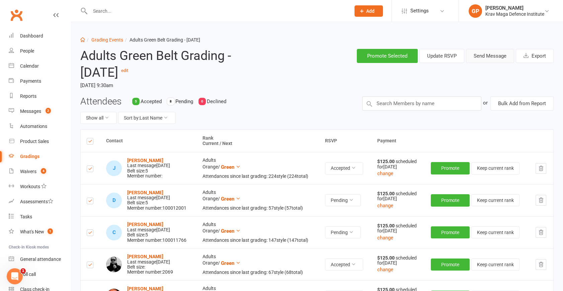
click at [486, 56] on button "Send Message" at bounding box center [490, 56] width 48 height 14
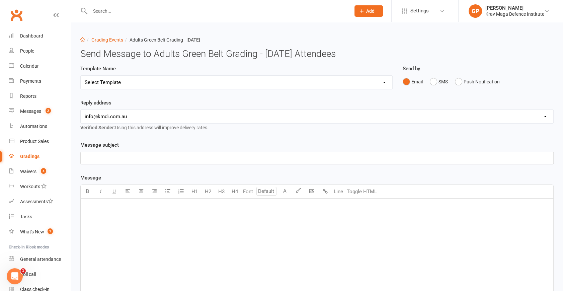
click at [202, 81] on select "Select Template [Email] Confirmation of Successful Grading [Email] Grading Even…" at bounding box center [237, 82] width 312 height 13
select select "2"
click at [81, 76] on select "Select Template [Email] Confirmation of Successful Grading [Email] Grading Even…" at bounding box center [237, 82] width 312 height 13
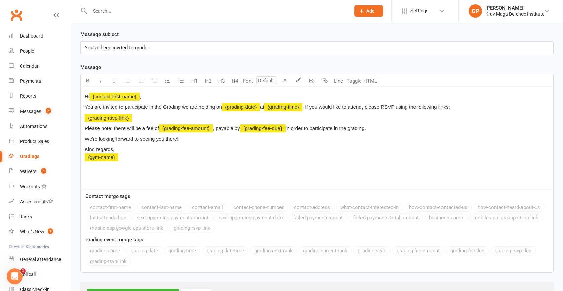
scroll to position [122, 0]
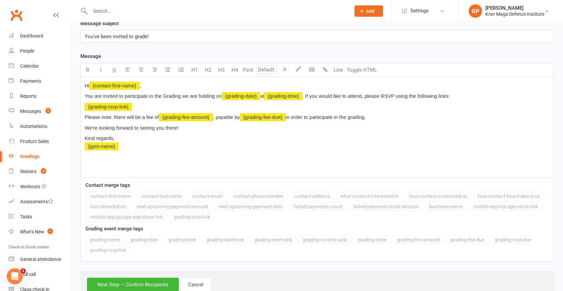
click at [194, 117] on span "﻿ {grading-fee-amount}" at bounding box center [186, 117] width 54 height 6
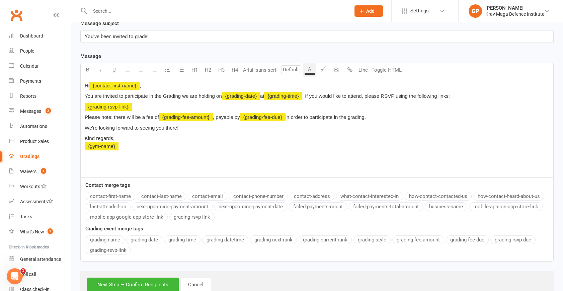
click at [203, 130] on p "We're looking forward to seeing you there!" at bounding box center [317, 128] width 465 height 8
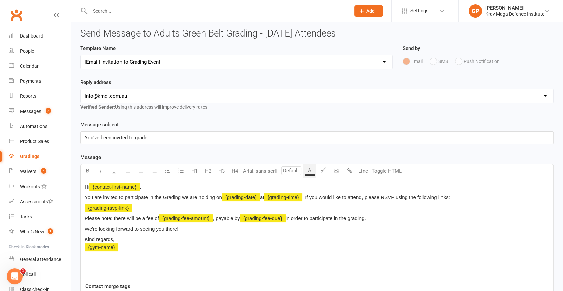
scroll to position [30, 0]
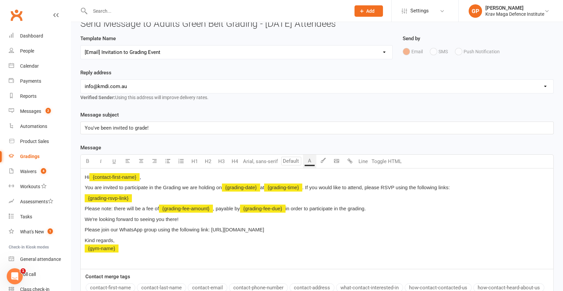
click at [382, 206] on p "Please note: there will be a fee of ﻿ {grading-fee-amount} , payable by ﻿ {grad…" at bounding box center [317, 209] width 465 height 8
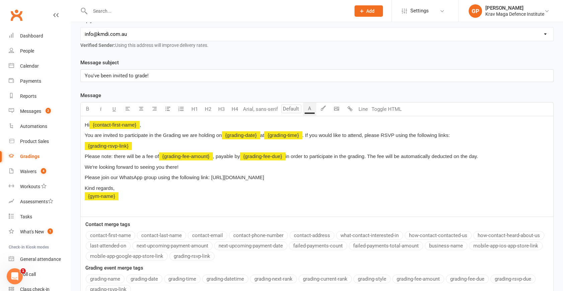
scroll to position [143, 0]
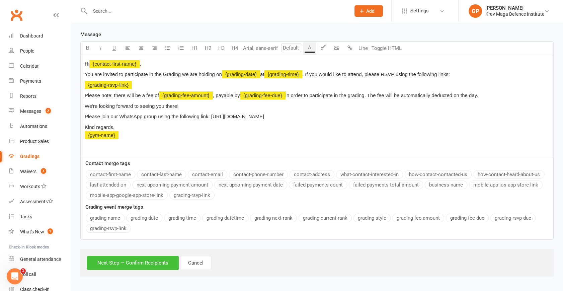
click at [156, 266] on button "Next Step — Confirm Recipients" at bounding box center [133, 263] width 92 height 14
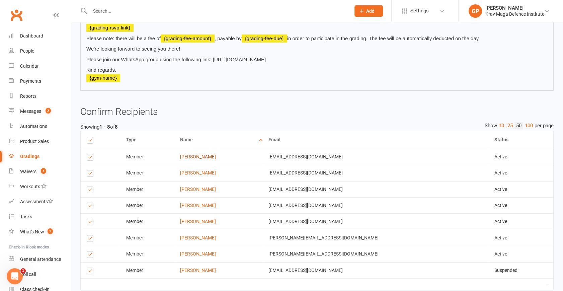
scroll to position [194, 0]
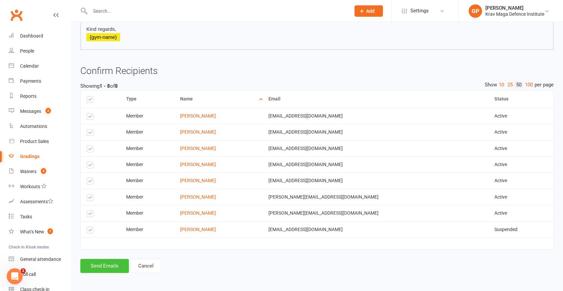
click at [108, 264] on button "Send Emails" at bounding box center [104, 266] width 49 height 14
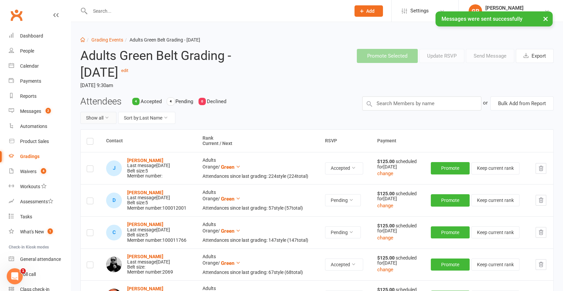
click at [97, 118] on button "Show all" at bounding box center [98, 118] width 36 height 12
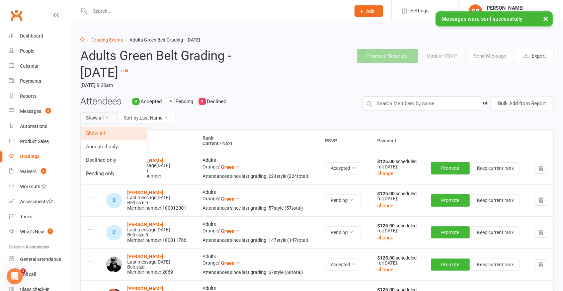
click at [97, 118] on button "Show all" at bounding box center [98, 118] width 36 height 12
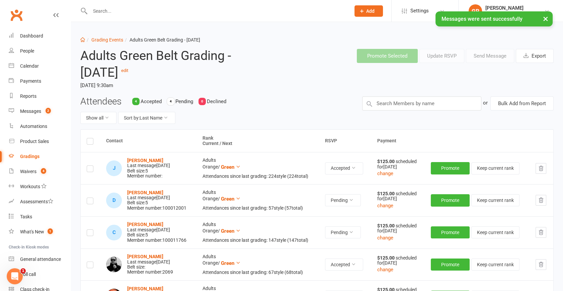
click at [91, 142] on label at bounding box center [90, 142] width 7 height 0
click at [91, 138] on input "checkbox" at bounding box center [90, 138] width 7 height 0
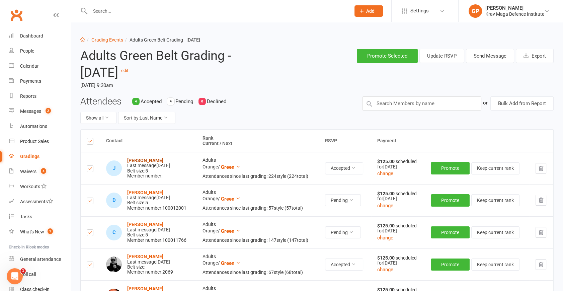
click at [141, 161] on strong "[PERSON_NAME]" at bounding box center [145, 160] width 36 height 5
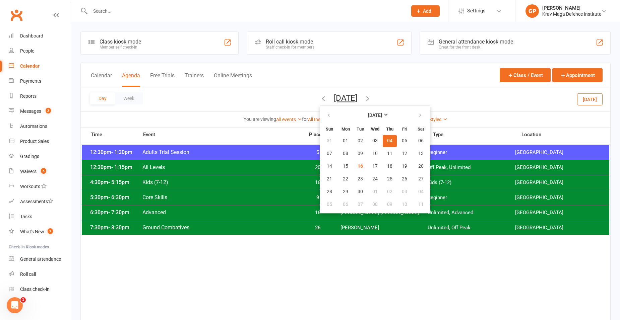
click at [428, 92] on div "Day Week [DATE] [DATE] Sun Mon Tue Wed Thu Fri Sat 31 01 02 03 04 05 06 07 08 0…" at bounding box center [345, 99] width 529 height 24
click at [409, 91] on div "Day Week [DATE] [DATE] Sun Mon Tue Wed Thu Fri Sat 31 01 02 03 04 05 06 07 08 0…" at bounding box center [345, 99] width 529 height 24
click at [309, 73] on div "Calendar Agenda Free Trials Trainers Online Meetings Class / Event Appointment" at bounding box center [345, 75] width 529 height 24
click at [456, 86] on div "Calendar Agenda Free Trials Trainers Online Meetings Class / Event Appointment" at bounding box center [345, 75] width 529 height 24
click at [357, 96] on button "[DATE]" at bounding box center [345, 97] width 23 height 9
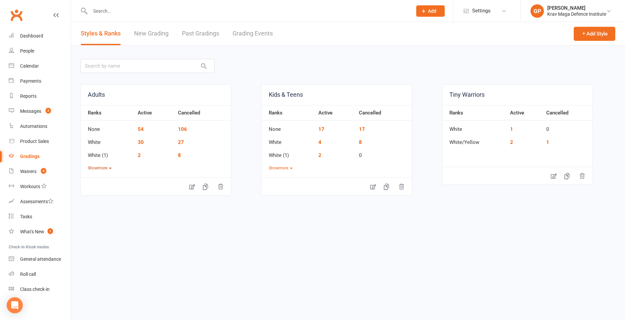
click at [106, 166] on button "Show more" at bounding box center [100, 168] width 24 height 6
click at [141, 233] on link "10" at bounding box center [141, 234] width 6 height 6
click at [90, 171] on button "Show more" at bounding box center [100, 168] width 24 height 6
click at [142, 221] on link "18" at bounding box center [141, 221] width 6 height 6
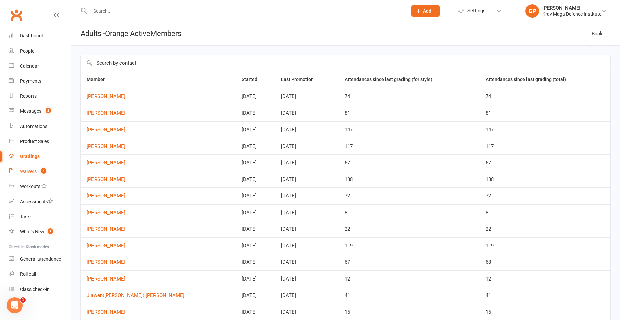
click at [40, 174] on count-badge "4" at bounding box center [42, 171] width 9 height 5
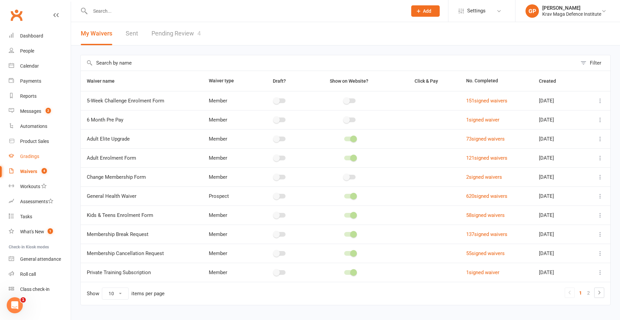
click at [39, 154] on div "Gradings" at bounding box center [29, 156] width 19 height 5
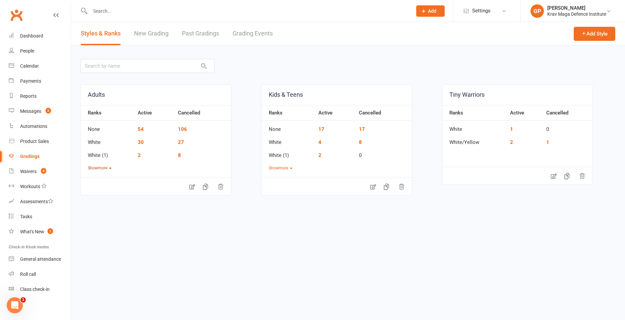
click at [107, 168] on button "Show more" at bounding box center [100, 168] width 24 height 6
click at [140, 234] on link "7" at bounding box center [139, 234] width 3 height 6
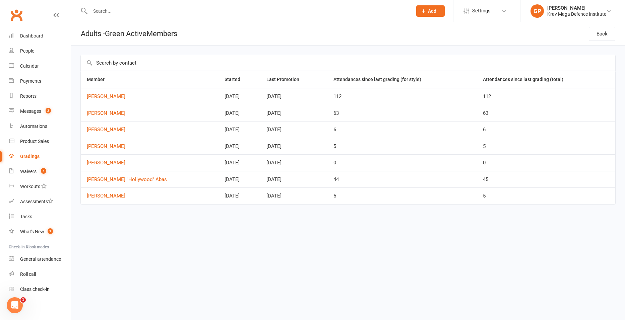
click at [33, 157] on div "Gradings" at bounding box center [29, 156] width 19 height 5
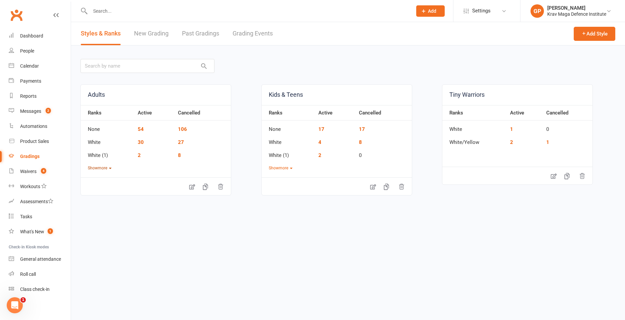
click at [106, 167] on button "Show more" at bounding box center [100, 168] width 24 height 6
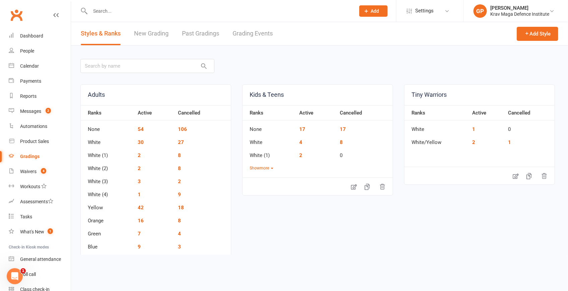
click at [150, 40] on link "New Grading" at bounding box center [151, 33] width 35 height 23
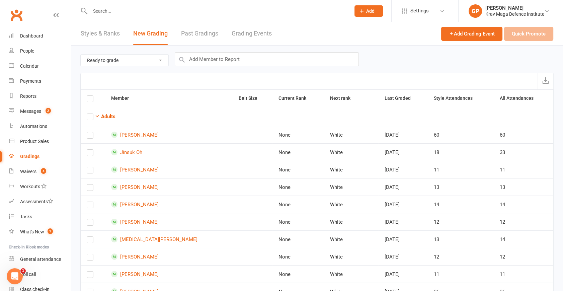
click at [104, 35] on link "Styles & Ranks" at bounding box center [100, 33] width 39 height 23
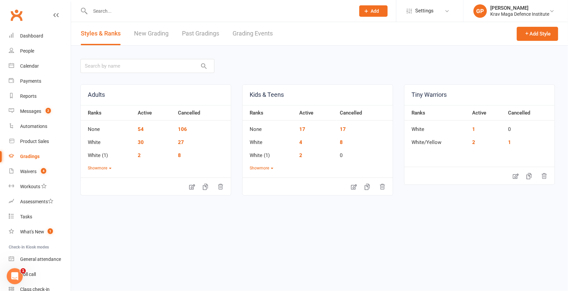
click at [263, 34] on link "Grading Events" at bounding box center [252, 33] width 40 height 23
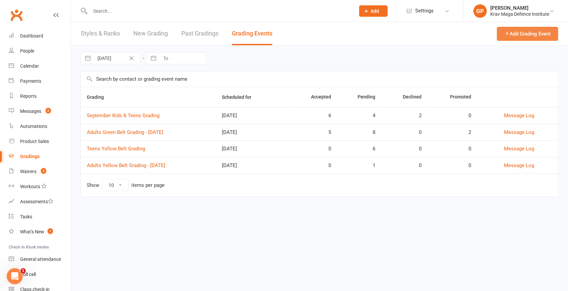
click at [527, 37] on button "Add Grading Event" at bounding box center [527, 34] width 61 height 14
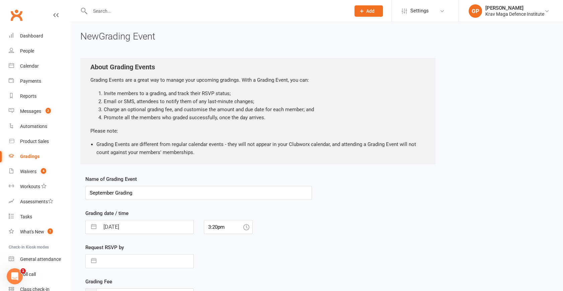
click at [106, 190] on input "September Grading" at bounding box center [198, 193] width 227 height 14
type input "October Green Belt Grading"
click at [137, 234] on div "Name of Grading Event October Green Belt Grading Grading date / time 16 Sep 202…" at bounding box center [198, 243] width 227 height 137
click at [398, 219] on div "Name of Grading Event October Green Belt Grading Grading date / time 16 Sep 202…" at bounding box center [317, 259] width 474 height 169
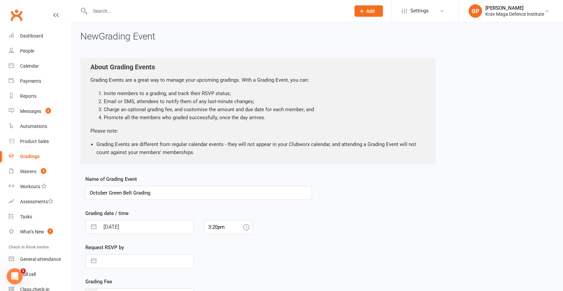
select select "7"
select select "2025"
select select "8"
select select "2025"
select select "9"
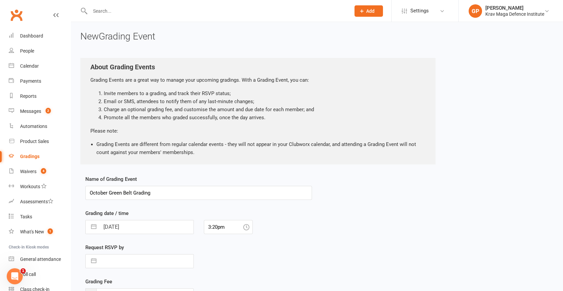
select select "2025"
click at [115, 224] on input "16 Sep 2025" at bounding box center [147, 226] width 94 height 13
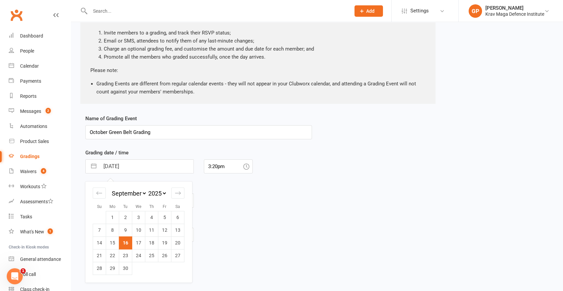
click at [165, 237] on td "19" at bounding box center [164, 242] width 13 height 13
type input "19 Sep 2025"
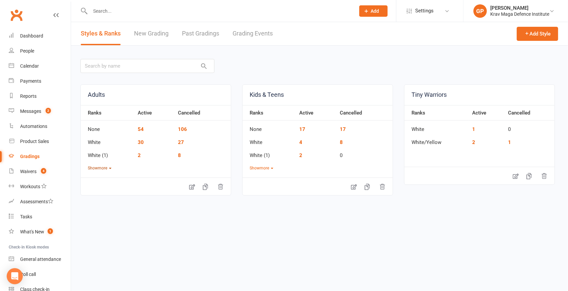
click at [96, 167] on button "Show more" at bounding box center [100, 168] width 24 height 6
click at [98, 222] on td "Orange" at bounding box center [108, 218] width 54 height 13
click at [142, 218] on link "16" at bounding box center [141, 221] width 6 height 6
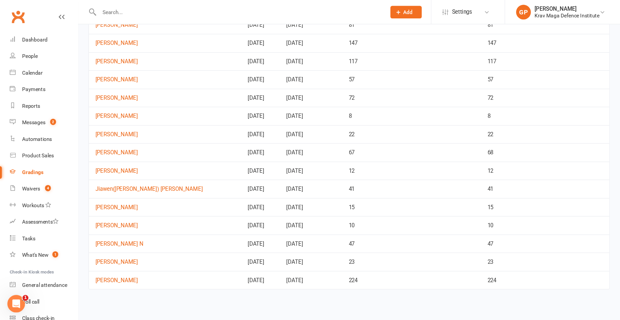
scroll to position [62, 0]
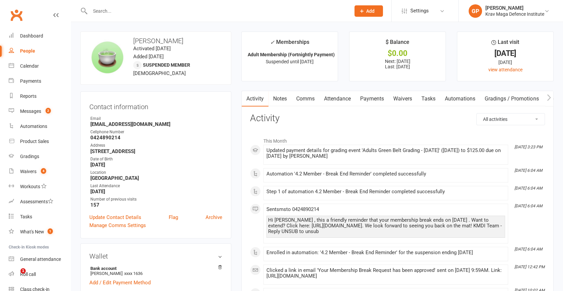
click at [344, 98] on link "Attendance" at bounding box center [338, 98] width 36 height 15
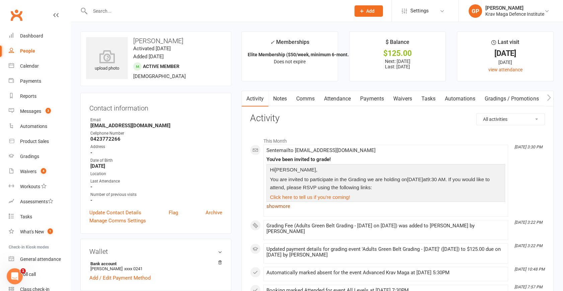
click at [278, 206] on link "show more" at bounding box center [386, 206] width 239 height 9
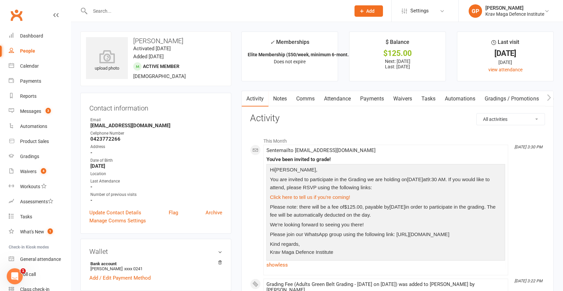
click at [117, 9] on input "text" at bounding box center [217, 10] width 258 height 9
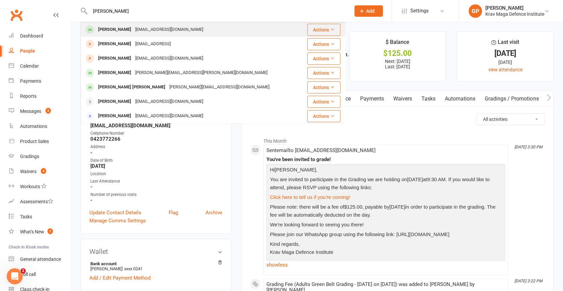
type input "[PERSON_NAME]"
click at [186, 32] on div "[EMAIL_ADDRESS][DOMAIN_NAME]" at bounding box center [169, 30] width 72 height 10
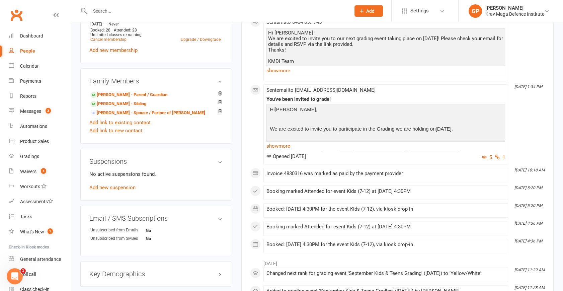
scroll to position [304, 0]
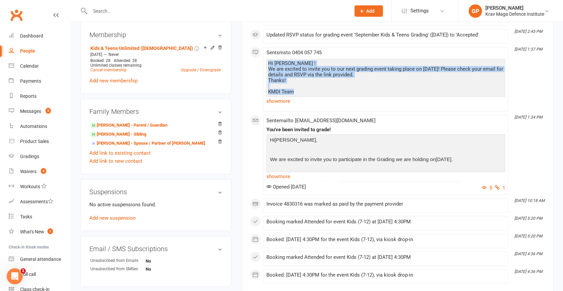
drag, startPoint x: 268, startPoint y: 71, endPoint x: 366, endPoint y: 104, distance: 103.8
click at [366, 104] on div "Hi [PERSON_NAME] ! We are excited to invite you to our next grading event takin…" at bounding box center [386, 82] width 239 height 47
copy div "Hi [PERSON_NAME] ! We are excited to invite you to our next grading event takin…"
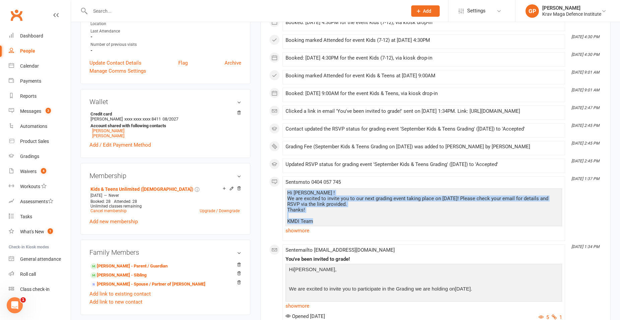
scroll to position [104, 0]
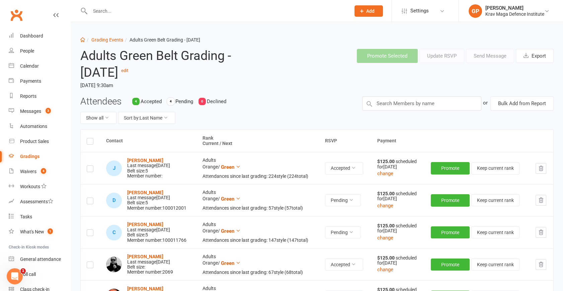
click at [89, 142] on label at bounding box center [90, 142] width 7 height 0
click at [89, 138] on input "checkbox" at bounding box center [90, 138] width 7 height 0
click at [481, 57] on button "Send Message" at bounding box center [490, 56] width 48 height 14
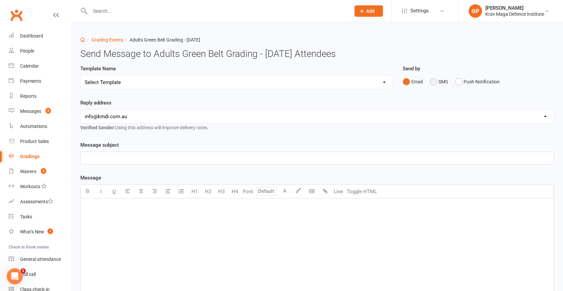
click at [434, 81] on button "SMS" at bounding box center [439, 81] width 18 height 13
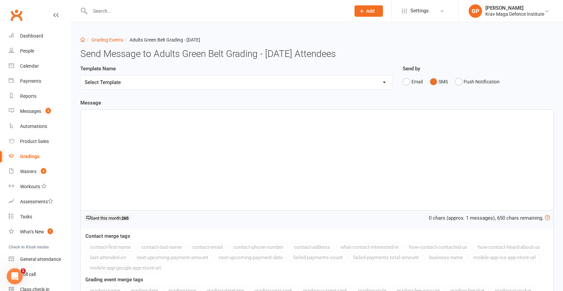
click at [132, 118] on p "﻿" at bounding box center [317, 116] width 465 height 8
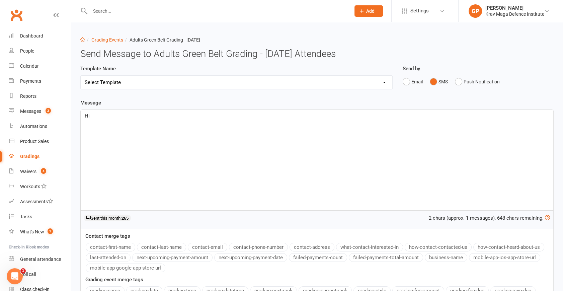
click at [93, 247] on button "contact-first-name" at bounding box center [111, 247] width 50 height 9
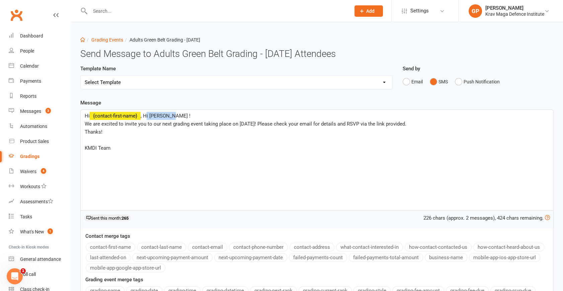
drag, startPoint x: 170, startPoint y: 114, endPoint x: 146, endPoint y: 116, distance: 24.6
click at [146, 116] on p "Hi ﻿ {contact-first-name} , Hi Rafael !" at bounding box center [317, 116] width 465 height 8
click at [239, 124] on span "We are excited to invite you to our next grading event taking place on 21st Sep…" at bounding box center [246, 124] width 322 height 6
drag, startPoint x: 272, startPoint y: 124, endPoint x: 238, endPoint y: 127, distance: 34.0
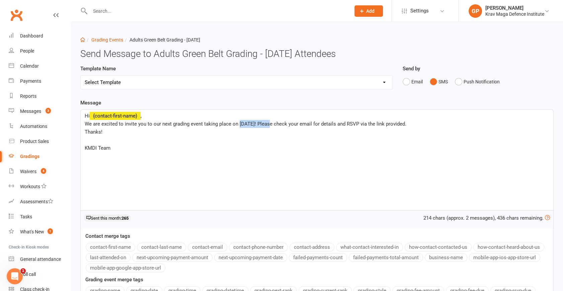
click at [238, 127] on p "We are excited to invite you to our next grading event taking place on 21st Sep…" at bounding box center [317, 124] width 465 height 8
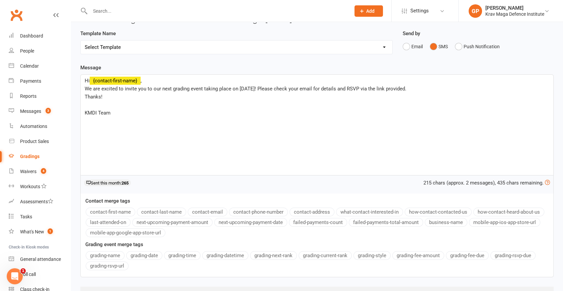
scroll to position [73, 0]
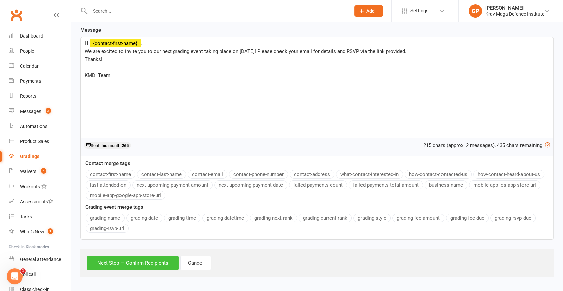
click at [128, 256] on button "Next Step — Confirm Recipients" at bounding box center [133, 263] width 92 height 14
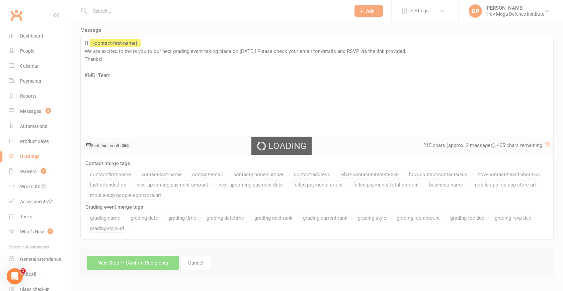
scroll to position [0, 0]
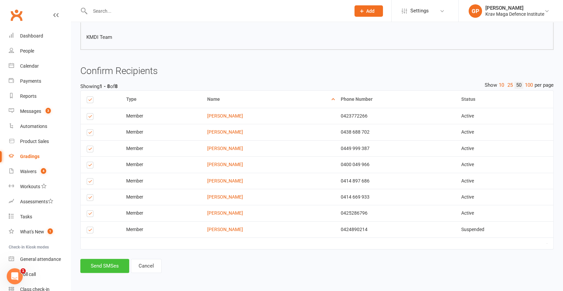
click at [100, 268] on button "Send SMSes" at bounding box center [104, 266] width 49 height 14
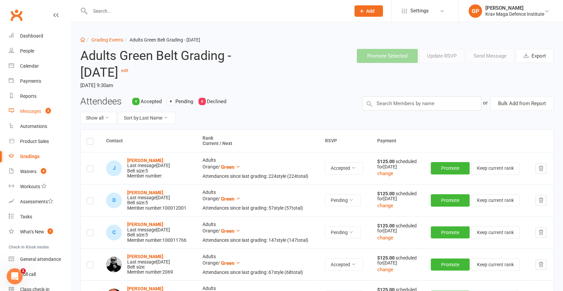
click at [29, 108] on link "Messages 3" at bounding box center [40, 111] width 62 height 15
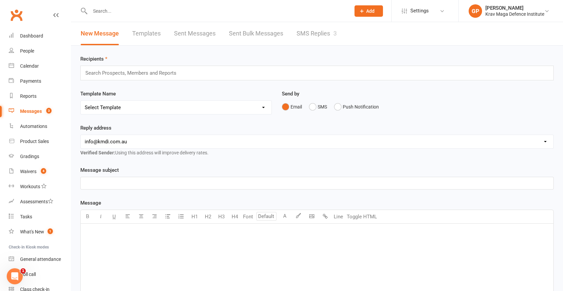
click at [321, 37] on link "SMS Replies 3" at bounding box center [317, 33] width 40 height 23
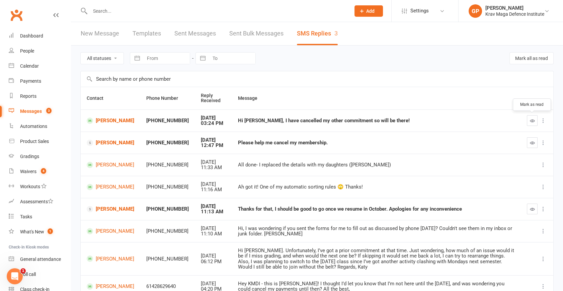
click at [535, 122] on icon "button" at bounding box center [532, 120] width 5 height 5
click at [130, 5] on div at bounding box center [213, 11] width 266 height 22
click at [128, 12] on input "text" at bounding box center [217, 10] width 258 height 9
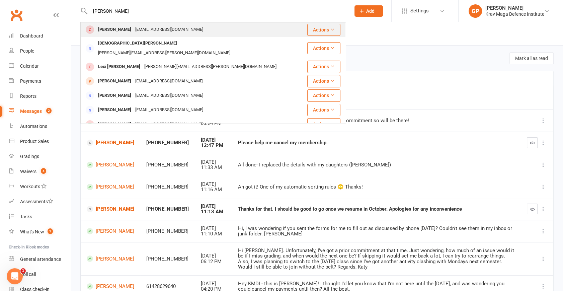
type input "kristin"
click at [143, 31] on div "kristinamacourt@gmail.com" at bounding box center [169, 30] width 72 height 10
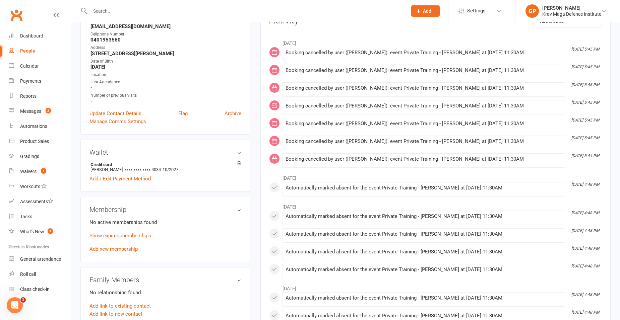
scroll to position [140, 0]
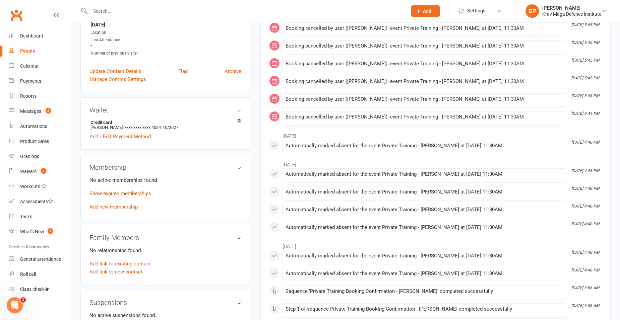
click at [101, 193] on link "Show expired memberships" at bounding box center [120, 194] width 62 height 6
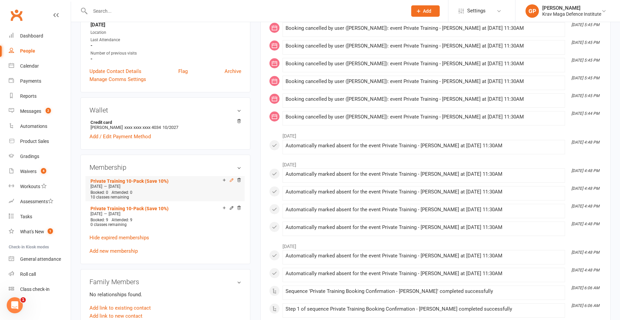
click at [230, 182] on icon at bounding box center [231, 180] width 3 height 3
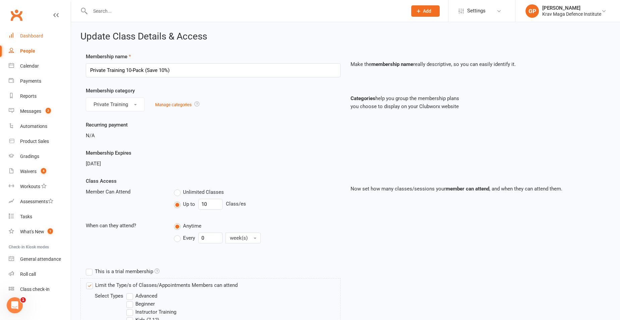
click at [29, 39] on link "Dashboard" at bounding box center [40, 35] width 62 height 15
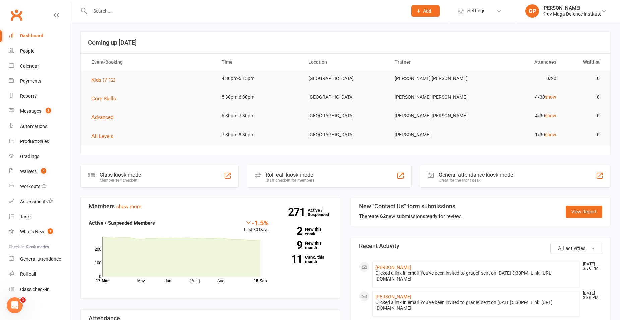
drag, startPoint x: 581, startPoint y: 204, endPoint x: 580, endPoint y: 209, distance: 5.1
click at [563, 204] on section "New "Contact Us" form submissions There are 62 new submissions ready for review…" at bounding box center [480, 211] width 260 height 29
click at [563, 210] on link "View Report" at bounding box center [583, 212] width 37 height 12
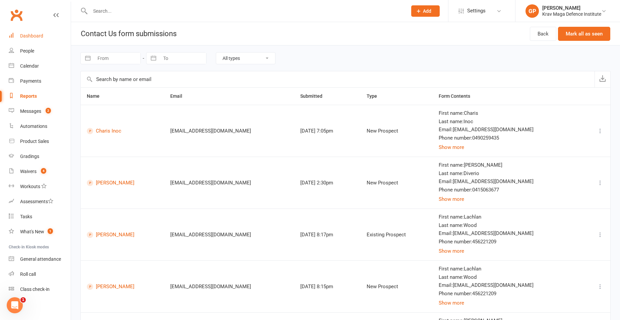
click at [42, 37] on div "Dashboard" at bounding box center [31, 35] width 23 height 5
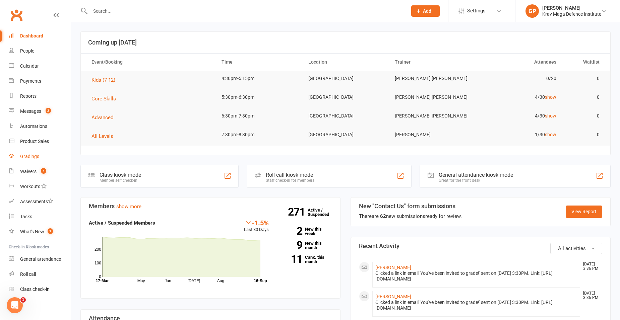
click at [28, 157] on div "Gradings" at bounding box center [29, 156] width 19 height 5
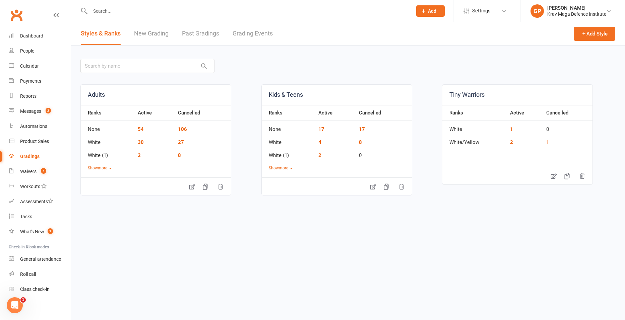
click at [261, 30] on link "Grading Events" at bounding box center [252, 33] width 40 height 23
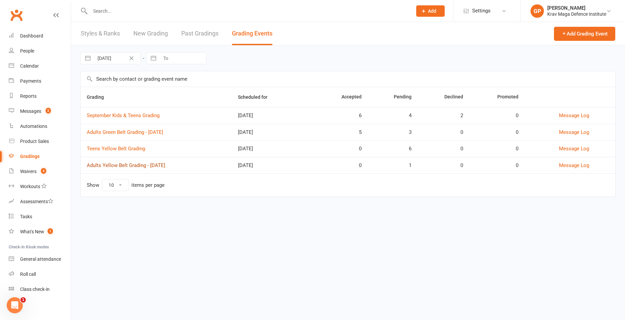
click at [163, 164] on link "Adults Yellow Belt Grading - October 2025" at bounding box center [126, 165] width 78 height 6
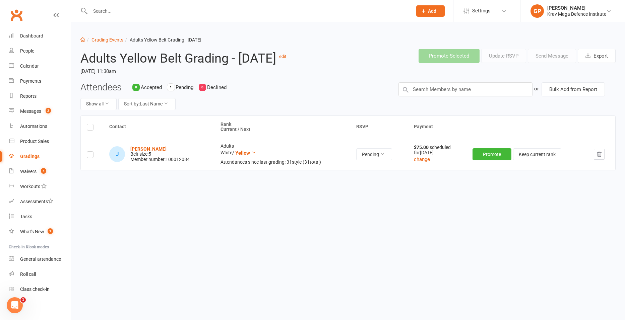
click at [141, 53] on h2 "Adults Yellow Belt Grading - October 2025 edit" at bounding box center [188, 57] width 217 height 16
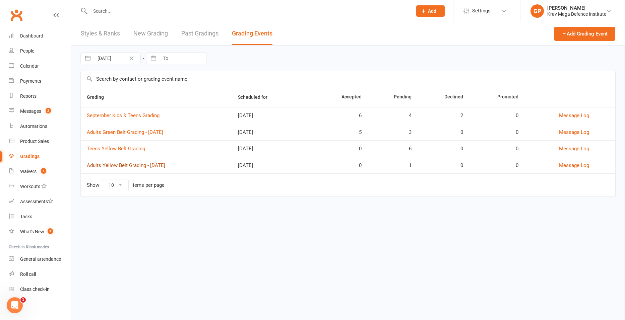
click at [161, 163] on link "Adults Yellow Belt Grading - October 2025" at bounding box center [126, 165] width 78 height 6
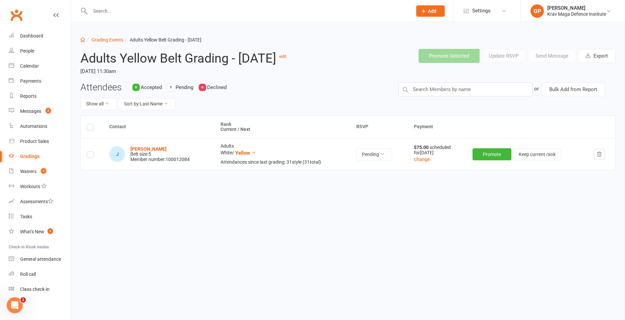
click at [563, 157] on icon "button" at bounding box center [599, 154] width 6 height 6
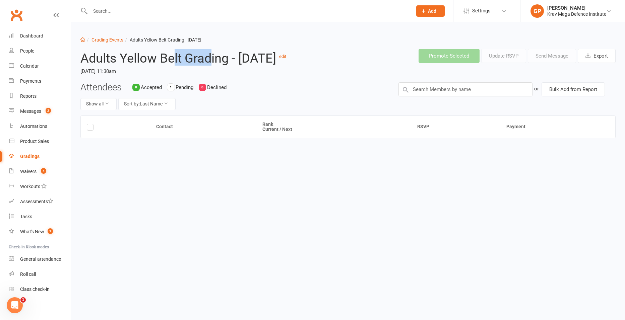
drag, startPoint x: 212, startPoint y: 55, endPoint x: 172, endPoint y: 57, distance: 40.3
click at [172, 57] on h2 "Adults Yellow Belt Grading - October 2025 edit" at bounding box center [188, 57] width 217 height 16
click at [143, 65] on h2 "Adults Yellow Belt Grading - October 2025 edit" at bounding box center [188, 57] width 217 height 16
drag, startPoint x: 79, startPoint y: 55, endPoint x: 110, endPoint y: 66, distance: 32.4
click at [110, 66] on div "Adults Yellow Belt Grading - October 2025 edit Sunday, 30 Nov 2025, 11:30am" at bounding box center [188, 63] width 227 height 39
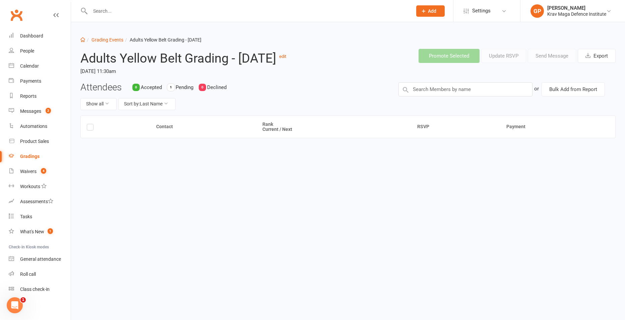
drag, startPoint x: 110, startPoint y: 66, endPoint x: 140, endPoint y: 70, distance: 30.1
click at [140, 65] on h2 "Adults Yellow Belt Grading - October 2025 edit" at bounding box center [188, 57] width 217 height 16
click at [279, 59] on link "edit" at bounding box center [282, 56] width 7 height 5
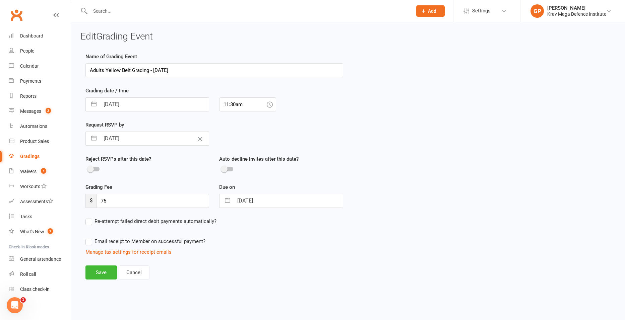
click at [162, 70] on input "Adults Yellow Belt Grading - October 2025" at bounding box center [214, 70] width 258 height 14
type input "Adults Yellow Belt Grading - [DATE]"
click at [388, 232] on div "Name of Grading Event Adults Yellow Belt Grading - November2025 Grading date / …" at bounding box center [347, 171] width 535 height 236
click at [176, 103] on input "30 Nov 2025" at bounding box center [154, 104] width 109 height 13
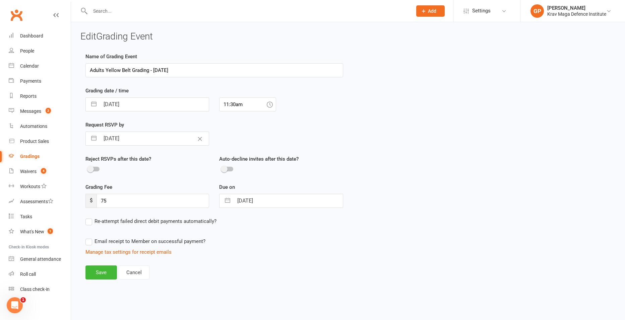
select select "9"
select select "2025"
select select "10"
select select "2025"
select select "11"
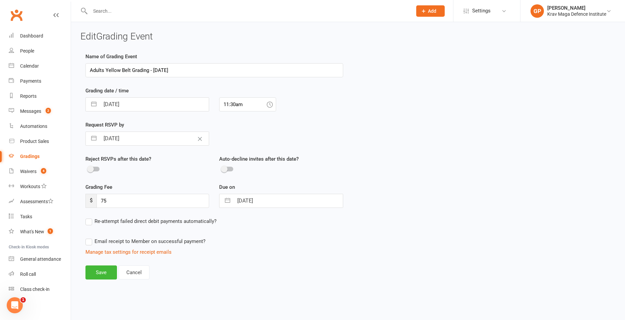
select select "2025"
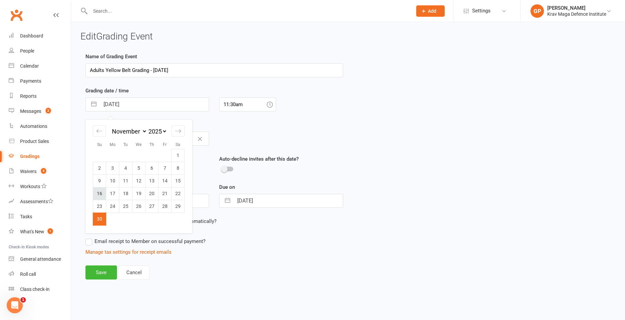
click at [104, 195] on td "16" at bounding box center [99, 193] width 13 height 13
type input "16 Nov 2025"
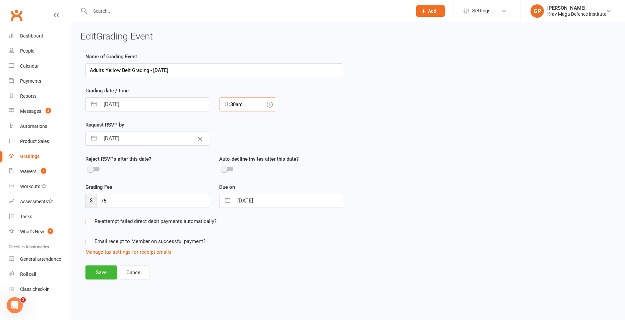
click at [232, 102] on input "11:30am" at bounding box center [247, 104] width 57 height 14
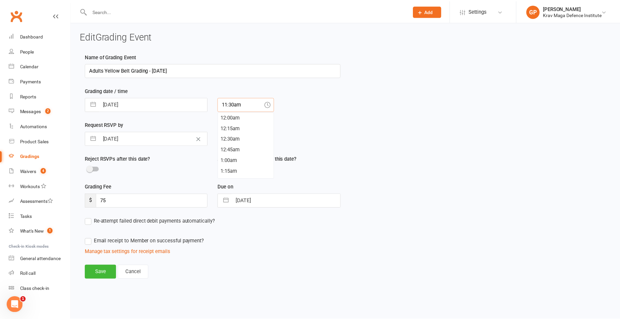
scroll to position [482, 0]
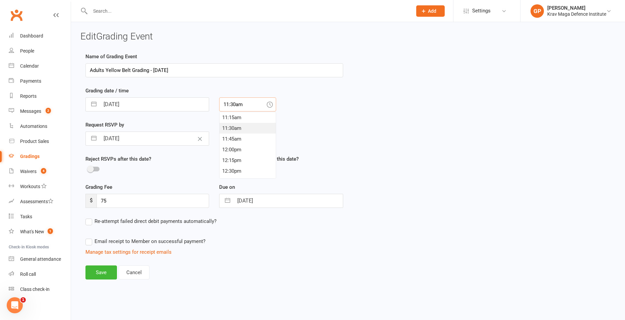
click at [255, 100] on input "11:30am" at bounding box center [247, 104] width 57 height 14
click at [235, 106] on input "11:30am" at bounding box center [247, 104] width 57 height 14
type input "11:00am"
click at [233, 79] on div "Name of Grading Event Adults Yellow Belt Grading - November2025 Grading date / …" at bounding box center [214, 155] width 258 height 204
click at [115, 139] on input "19 Oct 2025" at bounding box center [154, 138] width 109 height 13
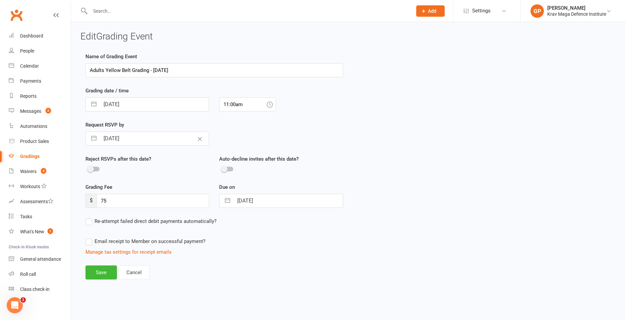
select select "8"
select select "2025"
select select "9"
select select "2025"
select select "10"
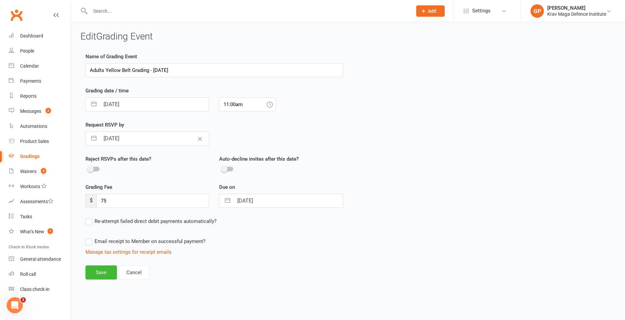
select select "2025"
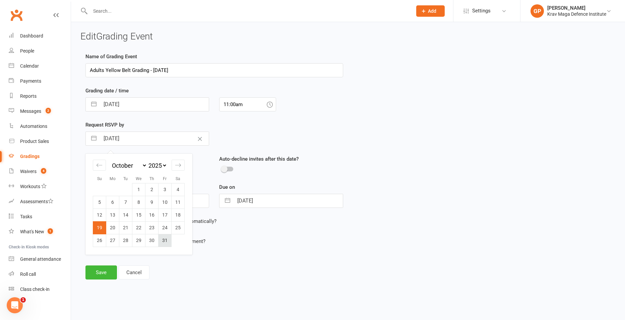
click at [166, 238] on td "31" at bounding box center [164, 240] width 13 height 13
type input "31 Oct 2025"
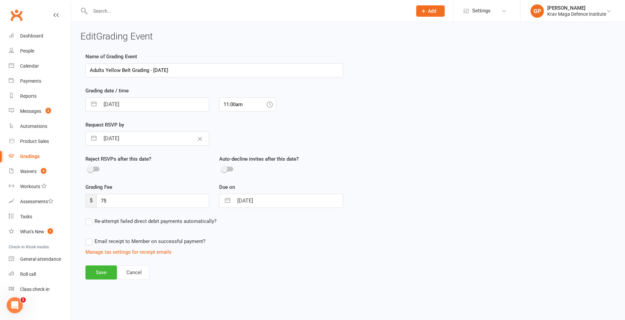
select select "9"
select select "2025"
select select "10"
select select "2025"
select select "11"
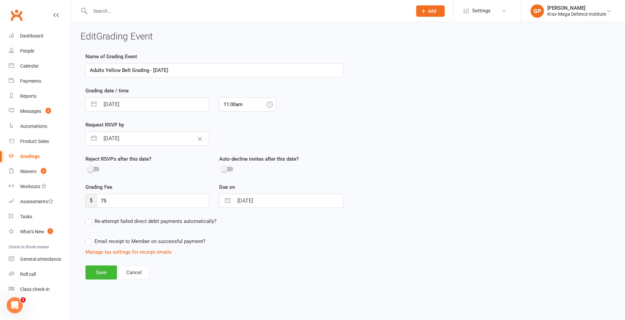
select select "2025"
click at [258, 201] on input "30 Nov 2025" at bounding box center [287, 200] width 109 height 13
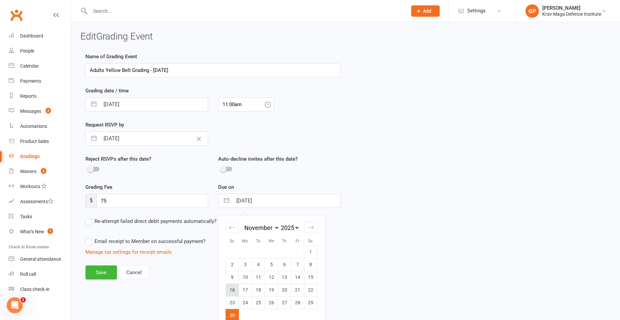
click at [231, 288] on td "16" at bounding box center [231, 290] width 13 height 13
type input "16 Nov 2025"
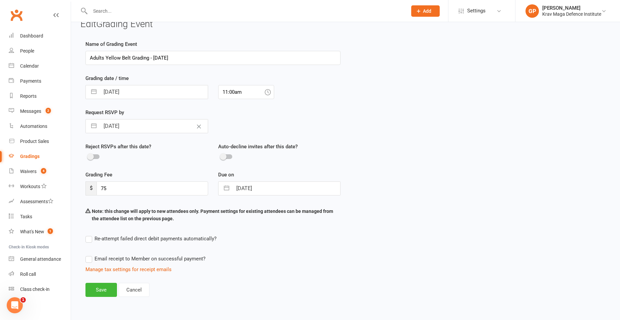
scroll to position [19, 0]
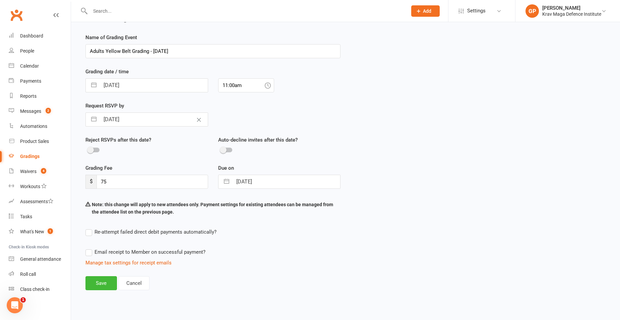
click at [90, 235] on label "Re-attempt failed direct debit payments automatically?" at bounding box center [150, 232] width 131 height 8
click at [90, 228] on input "Re-attempt failed direct debit payments automatically?" at bounding box center [150, 228] width 131 height 0
select select "3"
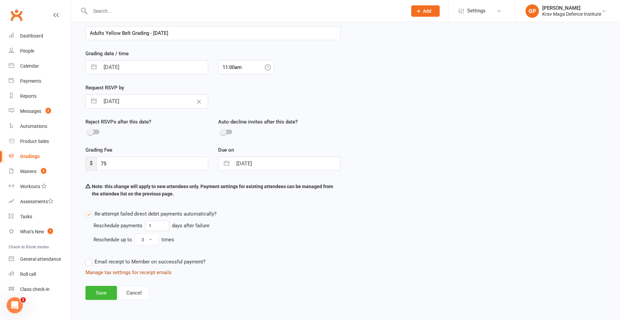
scroll to position [47, 0]
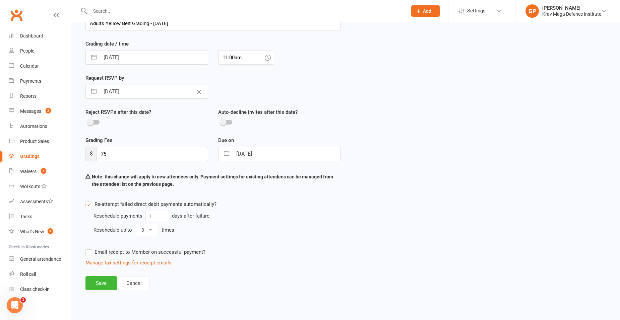
click at [92, 251] on label "Email receipt to Member on successful payment?" at bounding box center [145, 252] width 120 height 8
click at [92, 248] on input "Email receipt to Member on successful payment?" at bounding box center [145, 248] width 120 height 0
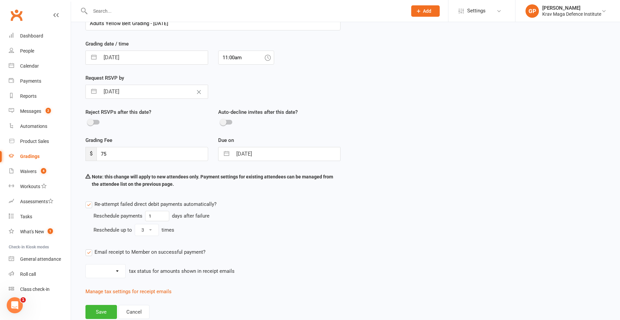
click at [91, 254] on label "Email receipt to Member on successful payment?" at bounding box center [145, 252] width 120 height 8
click at [91, 248] on input "Email receipt to Member on successful payment?" at bounding box center [145, 248] width 120 height 0
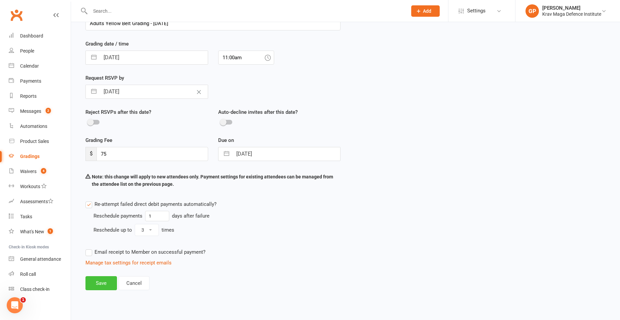
click at [102, 287] on button "Save" at bounding box center [100, 283] width 31 height 14
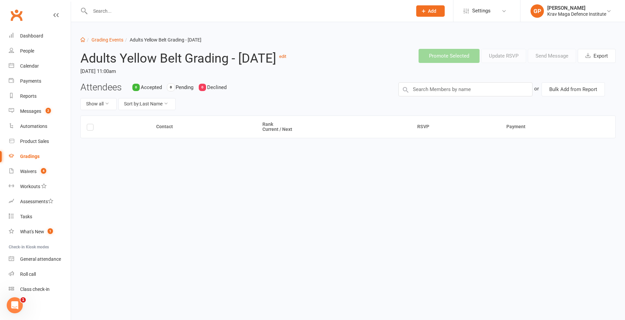
click at [35, 157] on div "Gradings" at bounding box center [29, 156] width 19 height 5
click at [478, 96] on input "text" at bounding box center [465, 89] width 134 height 14
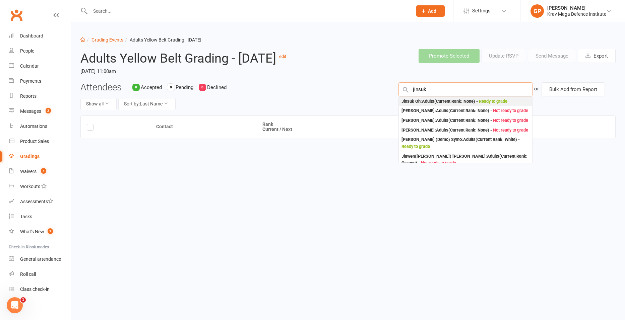
type input "jinsuk"
click at [484, 104] on span "Ready to grade" at bounding box center [493, 101] width 28 height 5
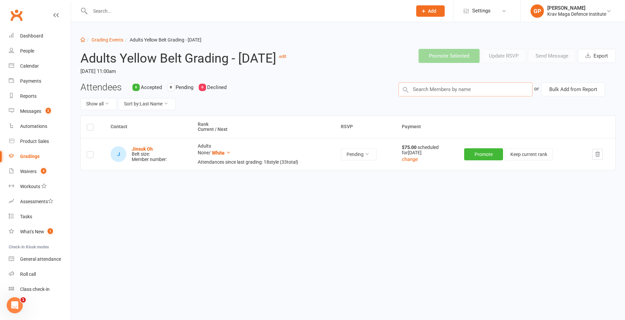
click at [448, 96] on input "text" at bounding box center [465, 89] width 134 height 14
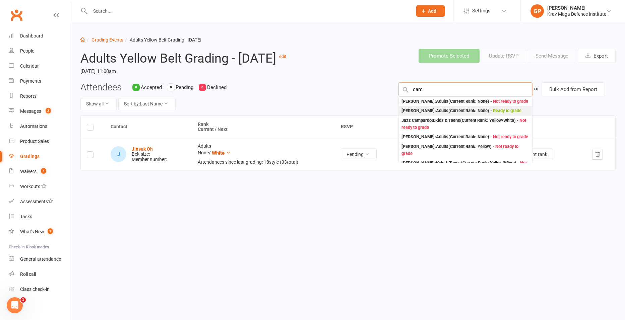
type input "cam"
click at [447, 115] on div "Cameron Gubb : Adults (Current Rank: None ) - Ready to grade" at bounding box center [461, 111] width 120 height 7
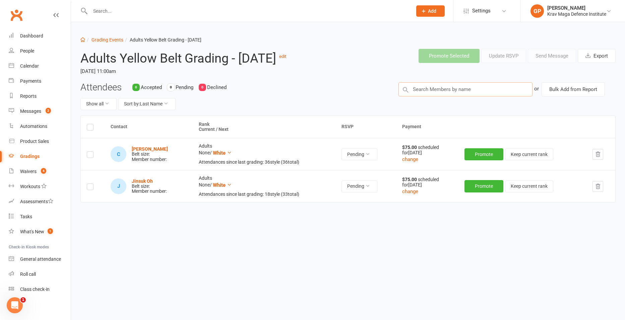
click at [486, 96] on input "text" at bounding box center [465, 89] width 134 height 14
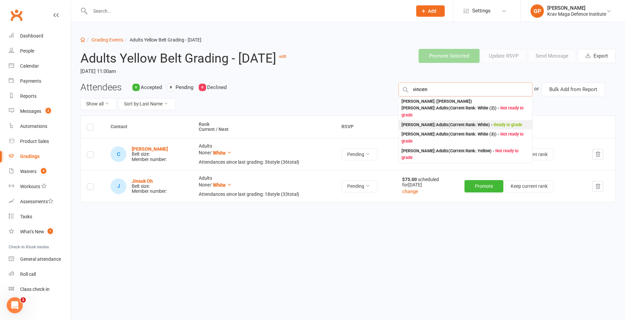
type input "vincen"
click at [451, 129] on div "Vincent Bernard-Crespin : Adults (Current Rank: White ) - Ready to grade" at bounding box center [461, 125] width 121 height 7
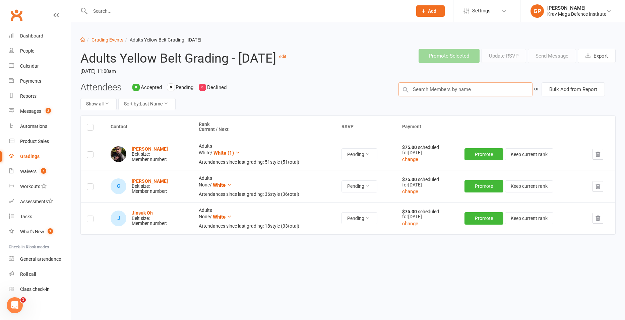
click at [460, 96] on input "text" at bounding box center [465, 89] width 134 height 14
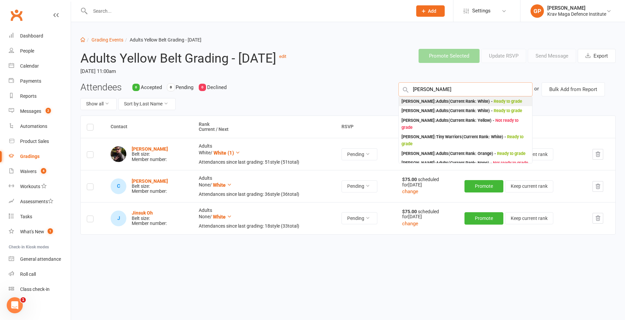
type input "kim"
click at [464, 105] on div "Rhia Kim : Adults (Current Rank: White ) - Ready to grade" at bounding box center [461, 101] width 121 height 7
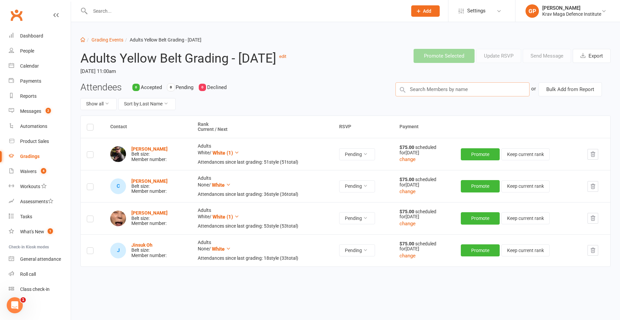
click at [419, 96] on input "text" at bounding box center [462, 89] width 134 height 14
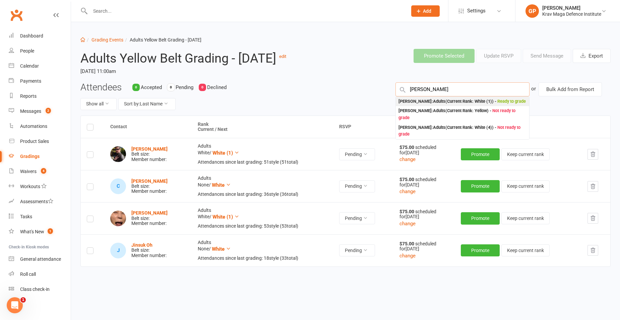
type input "hilary"
click at [497, 104] on span "Ready to grade" at bounding box center [511, 101] width 28 height 5
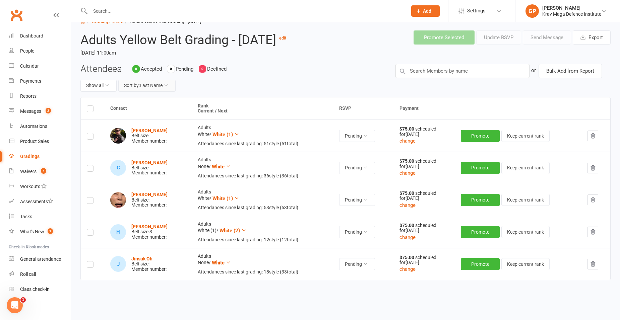
scroll to position [33, 0]
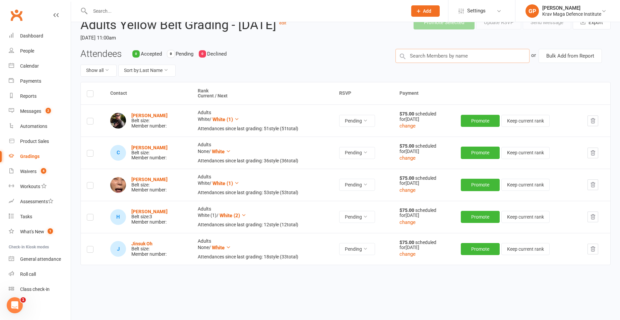
click at [442, 63] on input "text" at bounding box center [462, 56] width 134 height 14
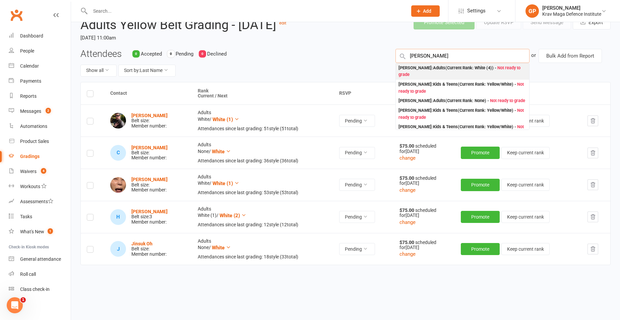
type input "adam"
click at [420, 78] on div "Adam Micolich : Adults (Current Rank: White (4) ) - Not ready to grade" at bounding box center [462, 72] width 128 height 14
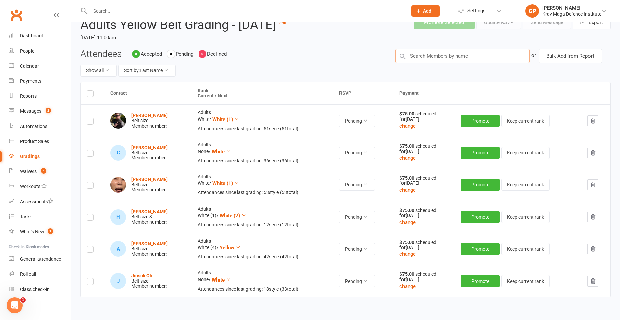
click at [494, 63] on input "text" at bounding box center [462, 56] width 134 height 14
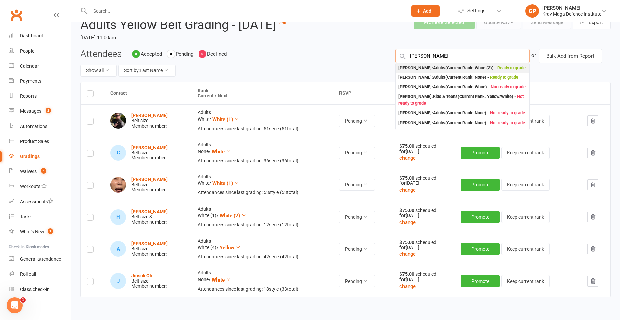
type input "keith"
click at [457, 72] on div "Keith Yap : Adults (Current Rank: White (3) ) - Ready to grade" at bounding box center [461, 68] width 127 height 7
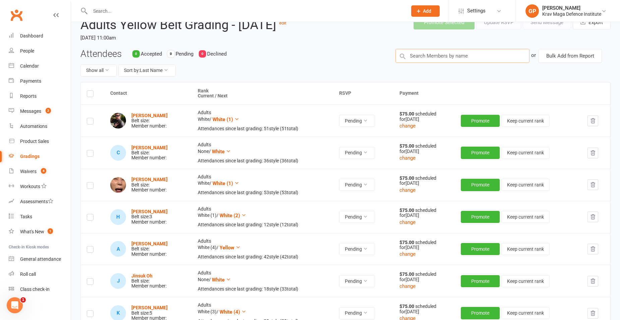
click at [423, 63] on input "text" at bounding box center [462, 56] width 134 height 14
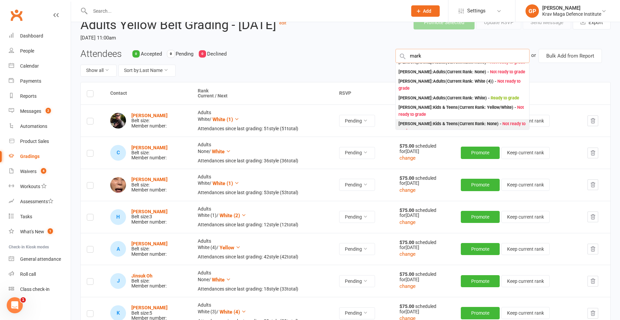
scroll to position [0, 0]
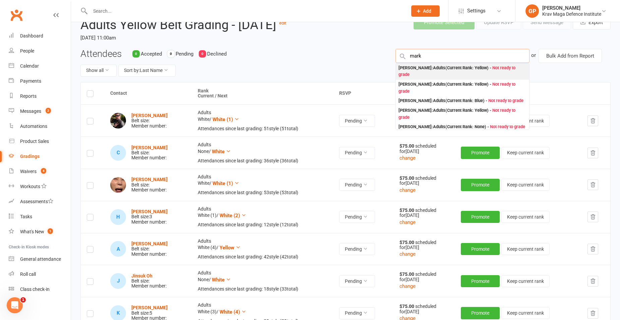
type input "mark"
click at [445, 78] on div "Mark Lee : Adults (Current Rank: Yellow ) - Not ready to grade" at bounding box center [462, 72] width 128 height 14
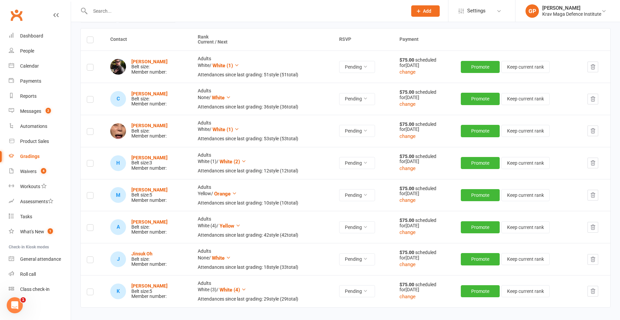
scroll to position [84, 0]
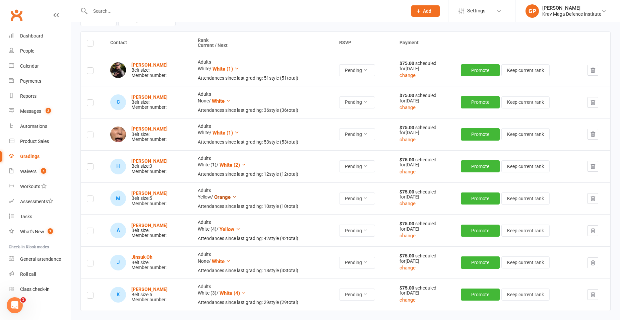
click at [230, 200] on span "Orange" at bounding box center [222, 197] width 16 height 6
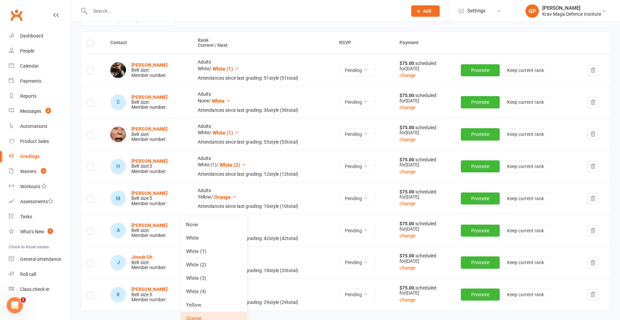
click at [299, 200] on td "Adults Yellow / Orange Attendances since last grading: 10 style ( 10 total)" at bounding box center [262, 199] width 141 height 32
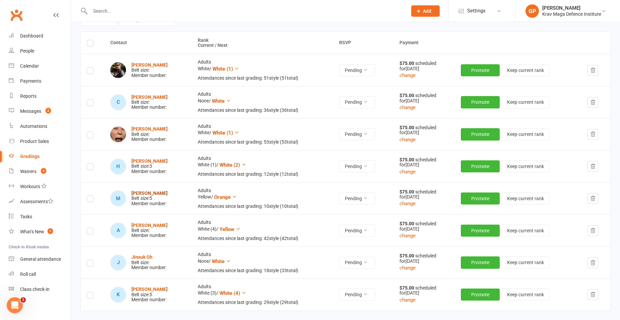
click at [138, 196] on strong "[PERSON_NAME]" at bounding box center [149, 193] width 36 height 5
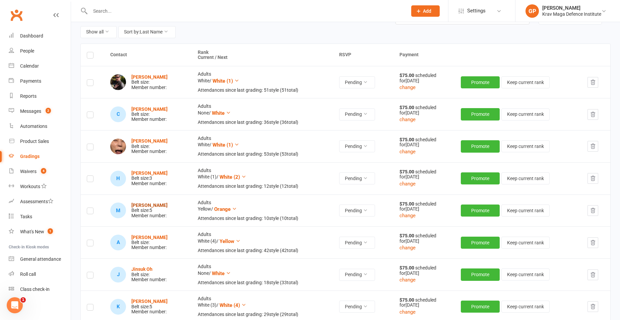
scroll to position [0, 0]
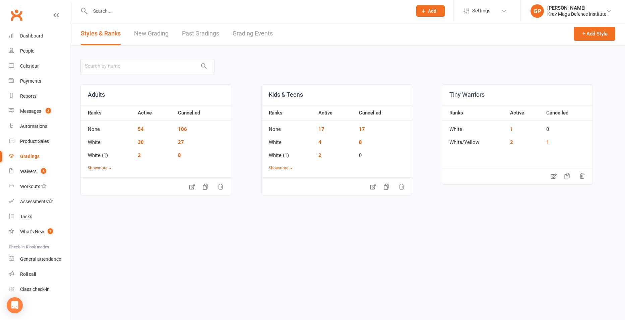
click at [99, 167] on button "Show more" at bounding box center [100, 168] width 24 height 6
click at [139, 128] on link "54" at bounding box center [141, 129] width 6 height 6
click at [141, 142] on link "30" at bounding box center [141, 142] width 6 height 6
click at [138, 155] on link "2" at bounding box center [139, 155] width 3 height 6
click at [140, 169] on link "2" at bounding box center [139, 168] width 3 height 6
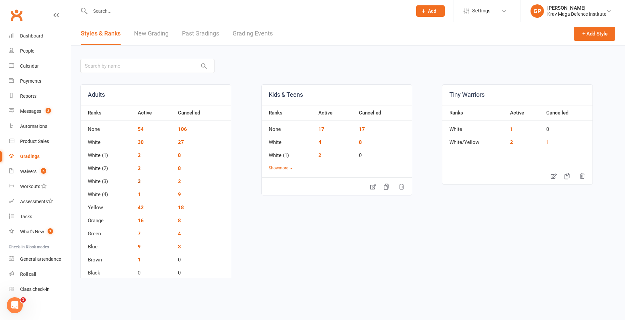
click at [138, 182] on link "3" at bounding box center [139, 182] width 3 height 6
click at [138, 197] on link "1" at bounding box center [139, 195] width 3 height 6
click at [2, 47] on li "People" at bounding box center [35, 51] width 71 height 15
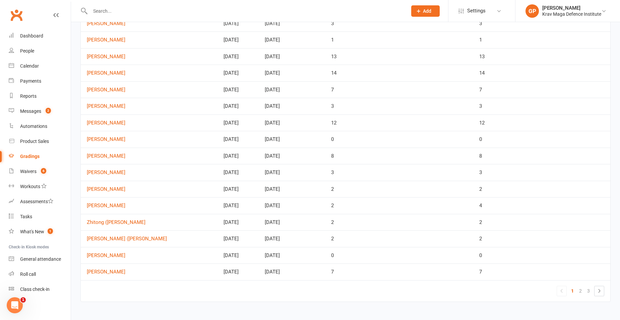
scroll to position [233, 0]
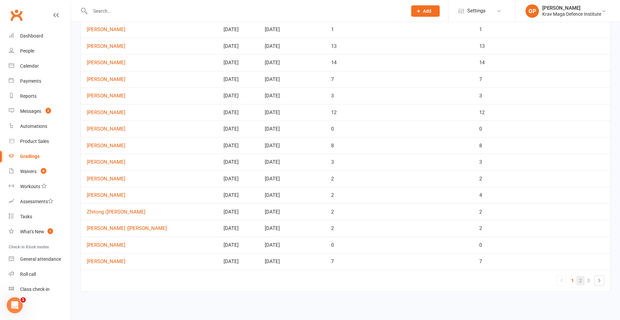
click at [580, 282] on link "2" at bounding box center [580, 280] width 8 height 9
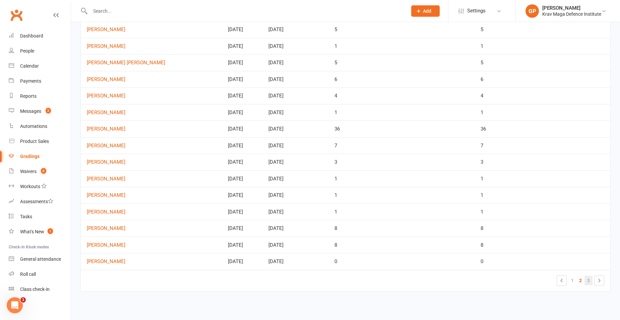
click at [589, 281] on link "3" at bounding box center [588, 280] width 8 height 9
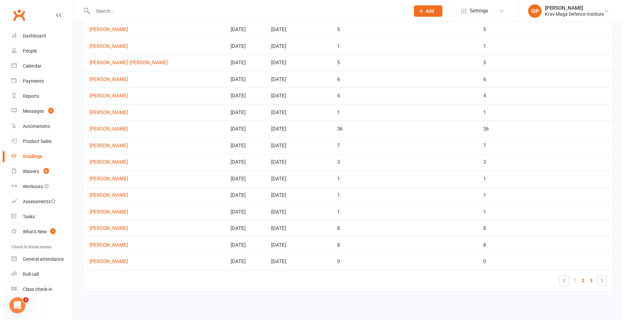
scroll to position [0, 0]
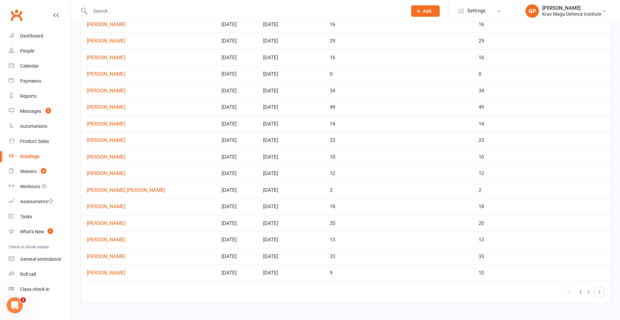
scroll to position [233, 0]
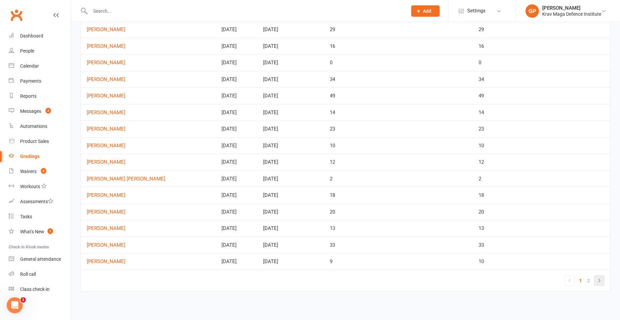
click at [597, 279] on icon at bounding box center [599, 281] width 8 height 8
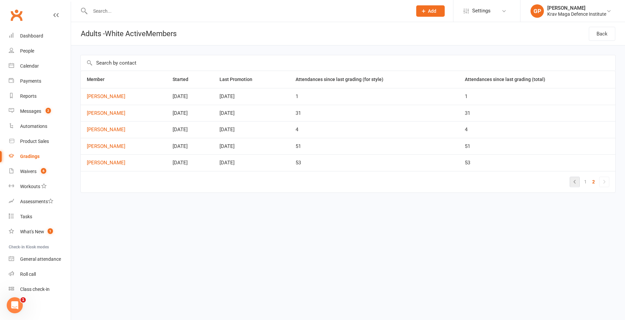
click at [577, 179] on icon at bounding box center [574, 182] width 8 height 8
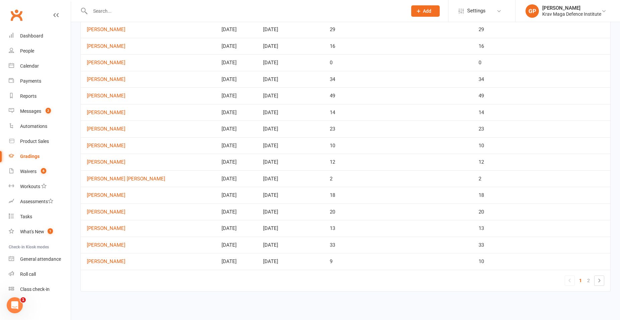
scroll to position [32, 0]
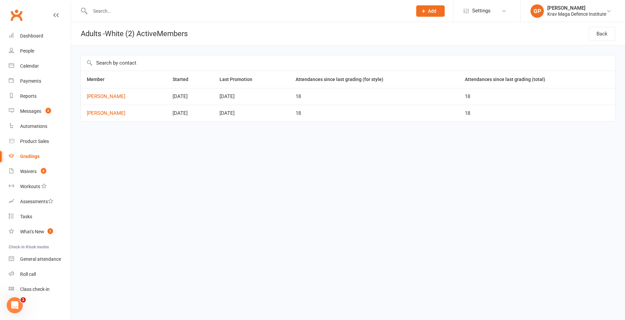
click at [4, 78] on li "Payments" at bounding box center [35, 81] width 71 height 15
click at [103, 112] on link "Jeremy Berger" at bounding box center [124, 114] width 74 height 6
click at [97, 98] on link "Yishu Zeng" at bounding box center [124, 97] width 74 height 6
click at [96, 98] on link "[PERSON_NAME]" at bounding box center [124, 97] width 74 height 6
click at [29, 37] on div "Dashboard" at bounding box center [31, 35] width 23 height 5
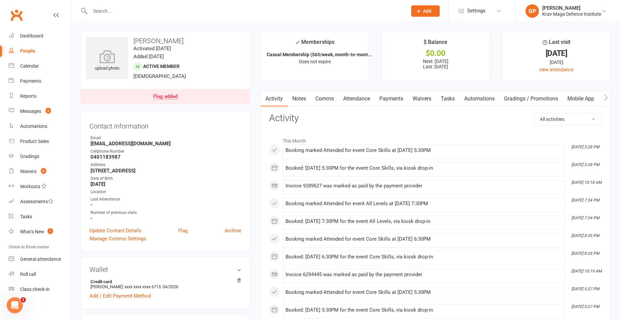
click at [353, 98] on link "Attendance" at bounding box center [356, 98] width 36 height 15
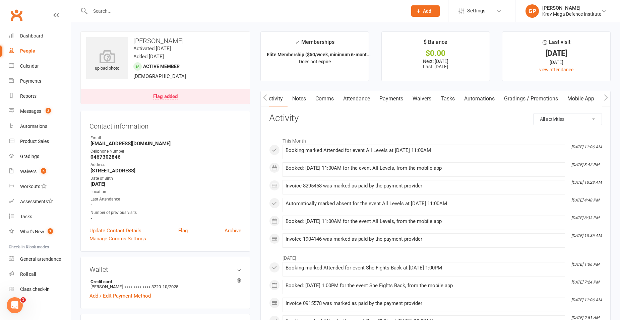
click at [358, 99] on link "Attendance" at bounding box center [356, 98] width 36 height 15
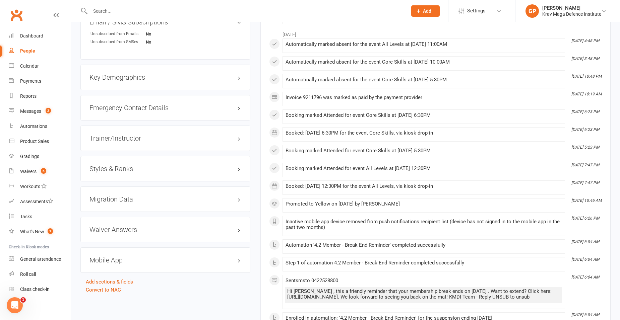
click at [129, 168] on h3 "Styles & Ranks" at bounding box center [165, 168] width 152 height 7
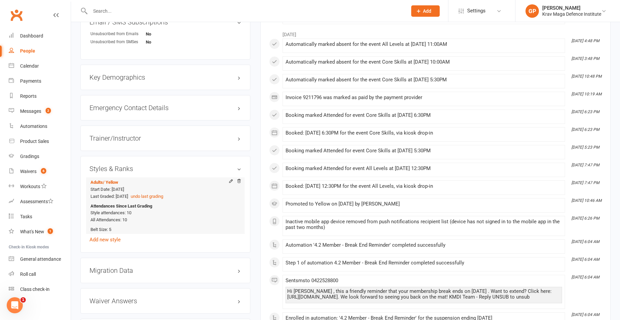
click at [227, 182] on div at bounding box center [233, 182] width 16 height 6
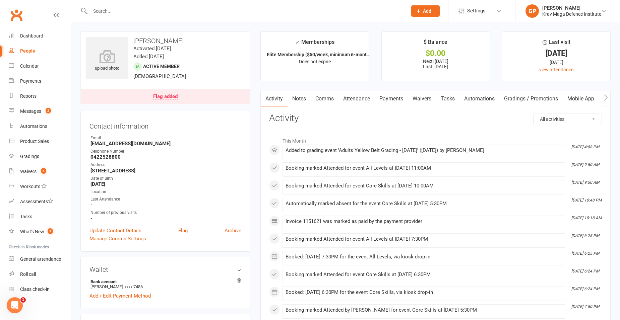
click at [351, 98] on link "Attendance" at bounding box center [356, 98] width 36 height 15
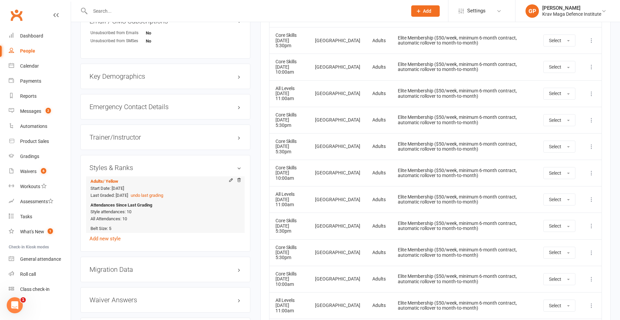
scroll to position [536, 0]
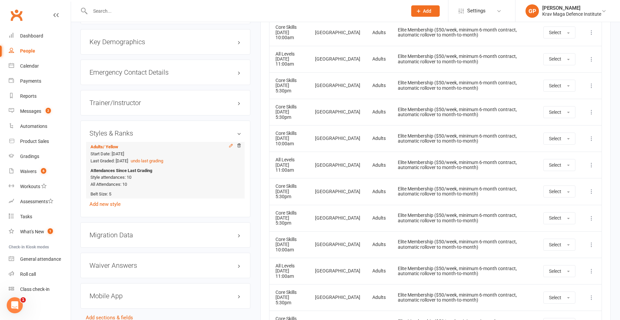
click at [229, 144] on icon at bounding box center [230, 145] width 5 height 5
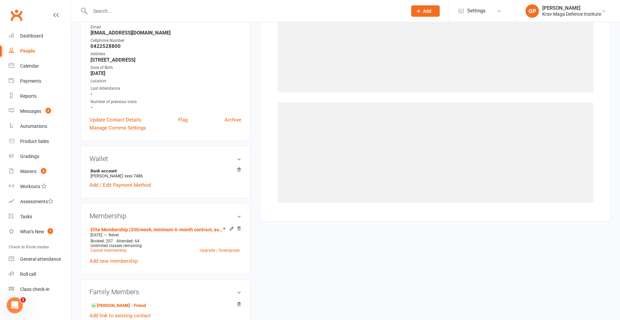
select select "34760"
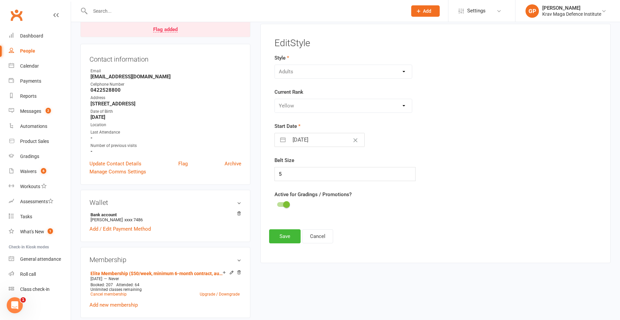
scroll to position [57, 0]
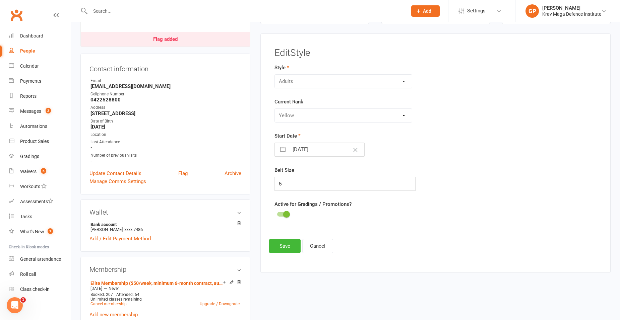
click at [296, 117] on div "Please Select Starting Rank None White White (1) White (2) White (3) White (4) …" at bounding box center [342, 116] width 137 height 14
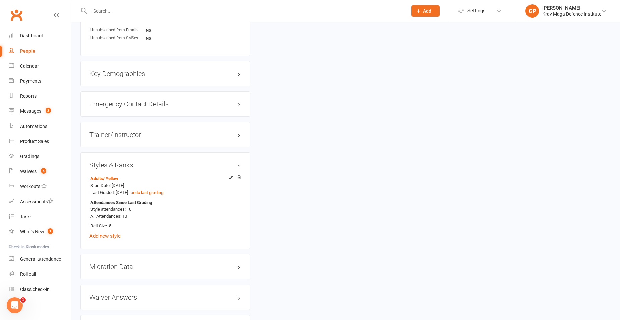
scroll to position [469, 0]
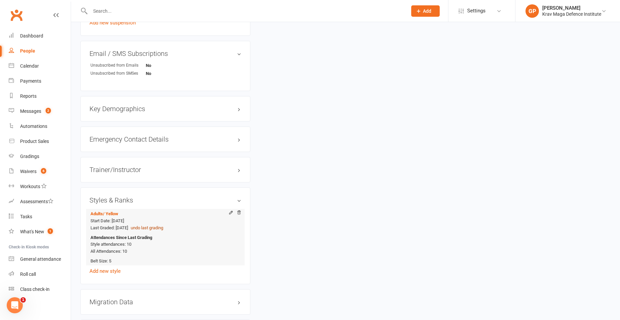
click at [160, 229] on button "undo last grading" at bounding box center [147, 228] width 32 height 7
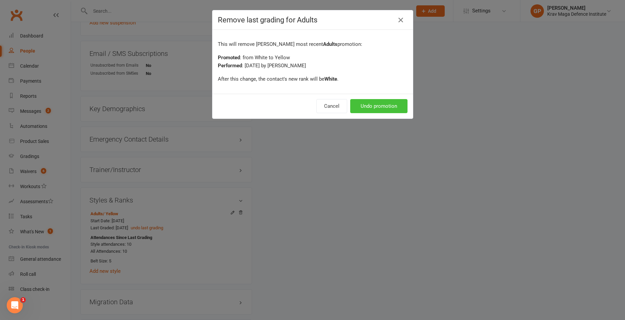
click at [382, 103] on button "Undo promotion" at bounding box center [378, 106] width 57 height 14
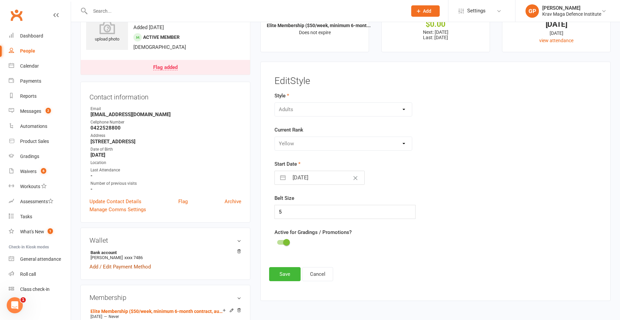
scroll to position [0, 0]
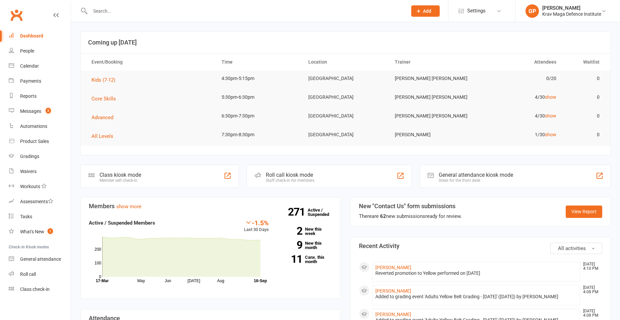
click at [417, 10] on icon at bounding box center [418, 11] width 6 height 6
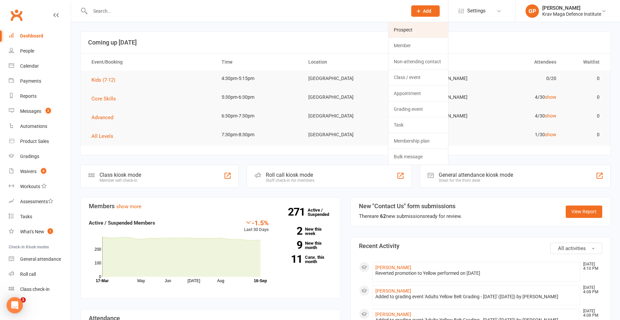
click at [416, 32] on link "Prospect" at bounding box center [418, 29] width 60 height 15
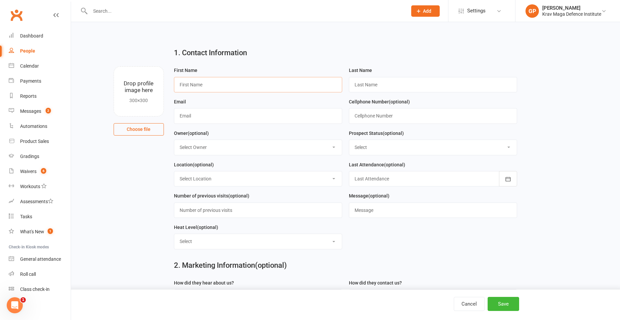
click at [263, 89] on input "text" at bounding box center [258, 84] width 168 height 15
click at [263, 81] on input "text" at bounding box center [258, 84] width 168 height 15
click at [258, 56] on h2 "1. Contact Information" at bounding box center [345, 53] width 343 height 8
click at [211, 84] on input "text" at bounding box center [258, 84] width 168 height 15
click at [207, 81] on input "text" at bounding box center [258, 84] width 168 height 15
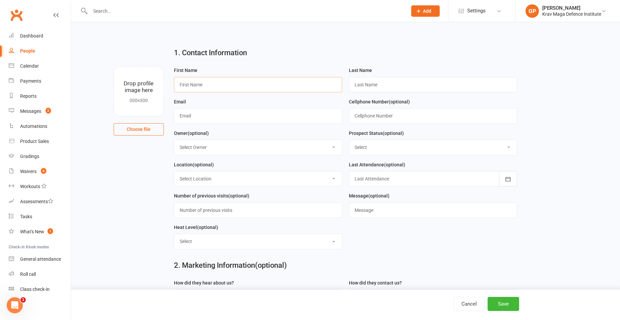
click at [221, 85] on input "text" at bounding box center [258, 84] width 168 height 15
click at [180, 86] on input "Charline" at bounding box center [258, 84] width 168 height 15
click at [183, 86] on input "Charline" at bounding box center [258, 84] width 168 height 15
click at [219, 85] on input "Sharline" at bounding box center [258, 84] width 168 height 15
click at [394, 83] on input "text" at bounding box center [433, 84] width 168 height 15
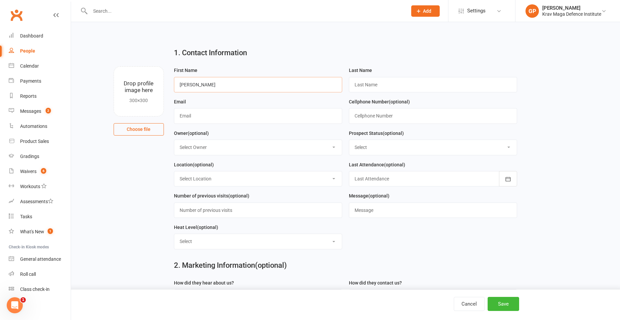
click at [253, 89] on input "Sharline" at bounding box center [258, 84] width 168 height 15
click at [190, 83] on input "Sharline" at bounding box center [258, 84] width 168 height 15
type input "Sharlyne"
click at [377, 88] on input "text" at bounding box center [433, 84] width 168 height 15
type input "Urbina"
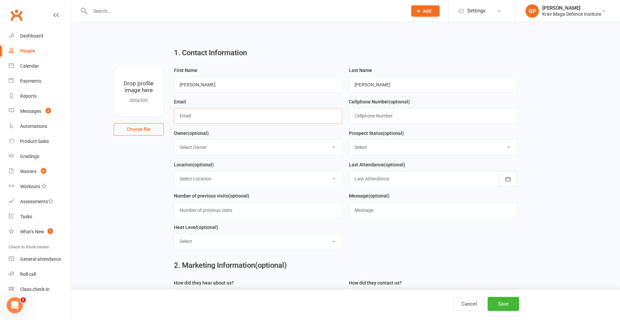
drag, startPoint x: 198, startPoint y: 114, endPoint x: 198, endPoint y: 121, distance: 7.0
click at [198, 114] on input "text" at bounding box center [258, 115] width 168 height 15
click at [194, 85] on input "Sharlyne" at bounding box center [258, 84] width 168 height 15
click at [191, 118] on input "text" at bounding box center [258, 115] width 168 height 15
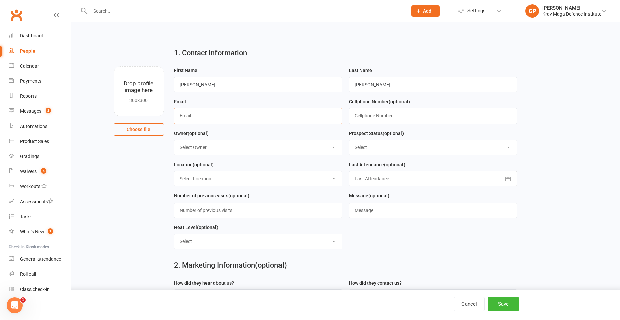
paste input "Hi Rafael ! We are excited to invite you to our next grading event taking place…"
type input "Hi Rafael ! We are excited to invite you to our next grading event taking place…"
click at [260, 119] on input "Hi Rafael ! We are excited to invite you to our next grading event taking place…" at bounding box center [258, 115] width 168 height 15
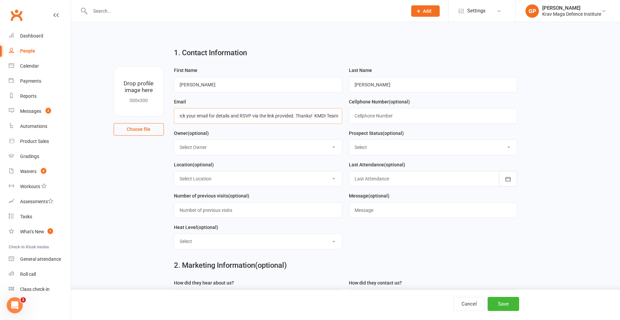
click at [260, 119] on input "Hi Rafael ! We are excited to invite you to our next grading event taking place…" at bounding box center [258, 115] width 168 height 15
click at [224, 88] on input "Sharlyne" at bounding box center [258, 84] width 168 height 15
click at [210, 123] on input "text" at bounding box center [258, 115] width 168 height 15
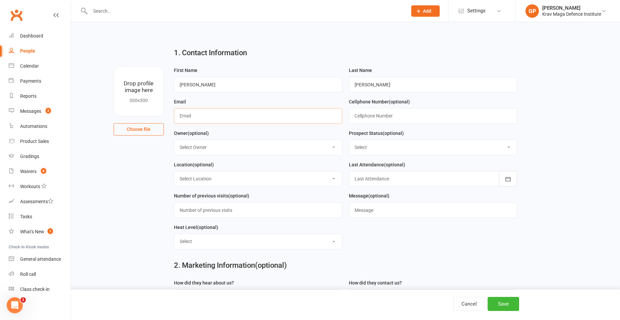
paste input "Sharlyne"
type input "Sharlyn.urbina"
click at [209, 84] on input "Sharlyne" at bounding box center [258, 84] width 168 height 15
type input "Sharlyn"
click at [221, 116] on input "Sharlyn.urbina" at bounding box center [258, 115] width 168 height 15
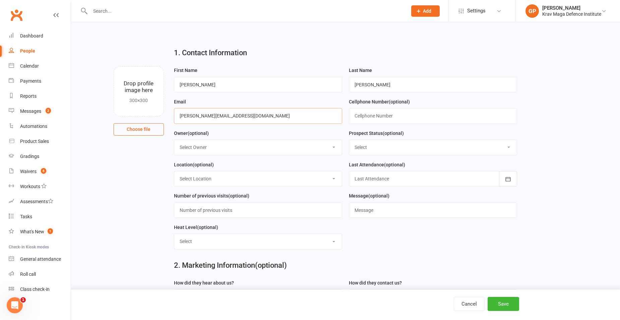
type input "Sharlyn.urbinab@gmail.com"
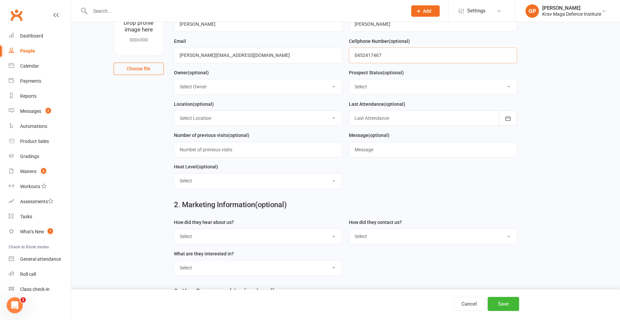
scroll to position [134, 0]
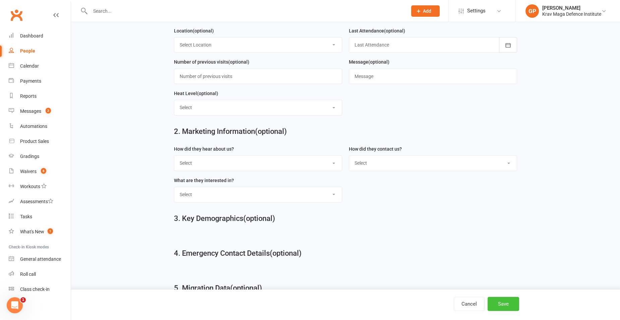
type input "0452417467"
click at [510, 301] on button "Save" at bounding box center [502, 304] width 31 height 14
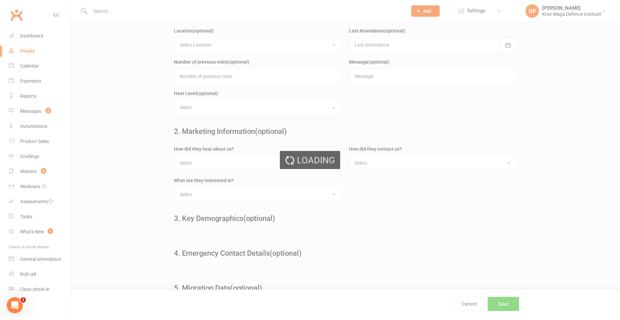
scroll to position [0, 0]
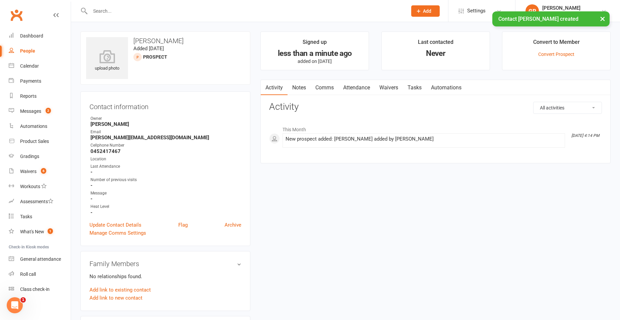
click at [392, 84] on link "Waivers" at bounding box center [388, 87] width 28 height 15
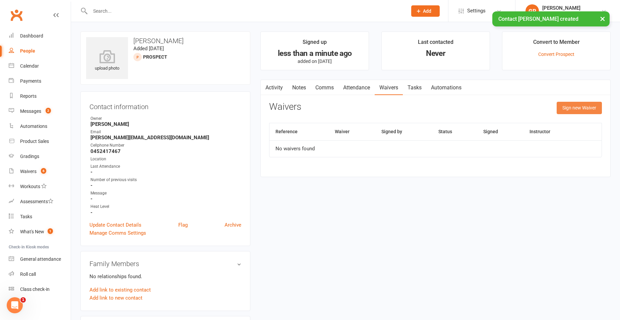
click at [578, 109] on button "Sign new Waiver" at bounding box center [578, 108] width 45 height 12
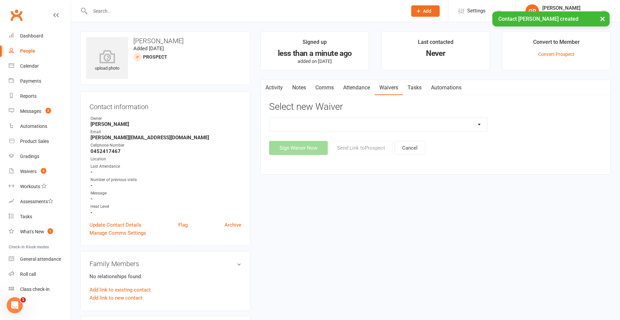
click at [347, 128] on select "5-Week Challenge Enrolment Form 6 Month Pre Pay Adult Elite Upgrade Adult Enrol…" at bounding box center [378, 124] width 218 height 13
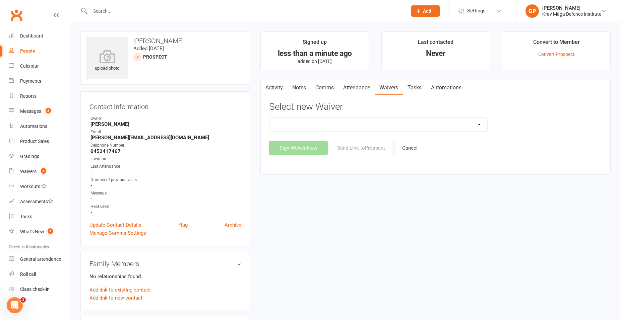
select select "11555"
click at [269, 118] on select "5-Week Challenge Enrolment Form 6 Month Pre Pay Adult Elite Upgrade Adult Enrol…" at bounding box center [378, 124] width 218 height 13
click at [355, 146] on button "Send Link to Prospect" at bounding box center [360, 148] width 63 height 14
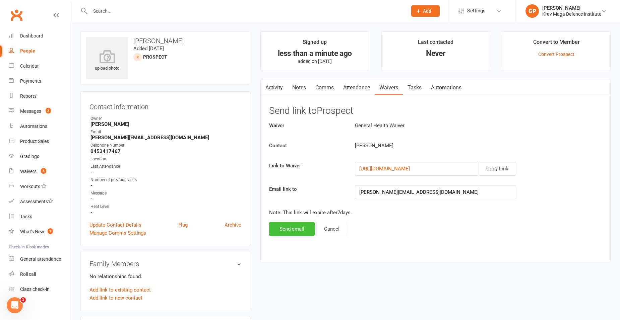
click at [296, 229] on button "Send email" at bounding box center [292, 229] width 46 height 14
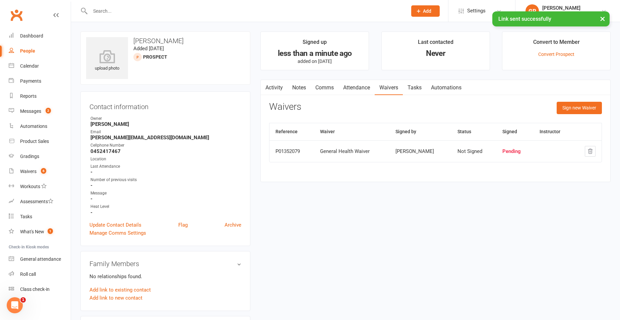
click at [448, 198] on div "upload photo Sharlyn Urbina Added 16 September, 2025 prospect Contact informati…" at bounding box center [345, 319] width 540 height 577
click at [356, 84] on link "Attendance" at bounding box center [356, 87] width 36 height 15
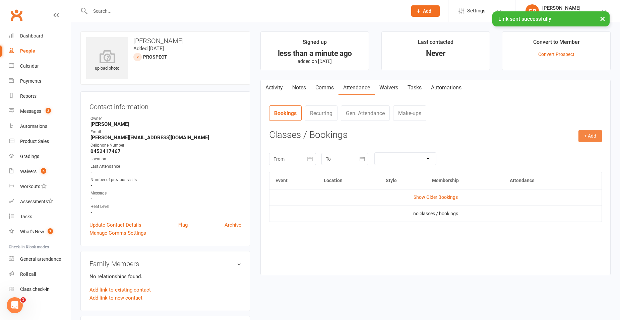
click at [587, 138] on button "+ Add" at bounding box center [589, 136] width 23 height 12
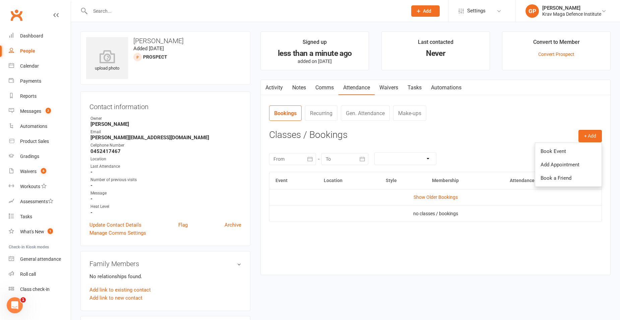
click at [505, 207] on td "no classes / bookings" at bounding box center [435, 214] width 332 height 16
click at [588, 135] on button "+ Add" at bounding box center [589, 136] width 23 height 12
click at [515, 111] on nav "Bookings Recurring Gen. Attendance Make-ups" at bounding box center [435, 116] width 333 height 20
click at [435, 197] on link "Show Older Bookings" at bounding box center [435, 197] width 44 height 5
click at [581, 141] on button "+ Add" at bounding box center [589, 136] width 23 height 12
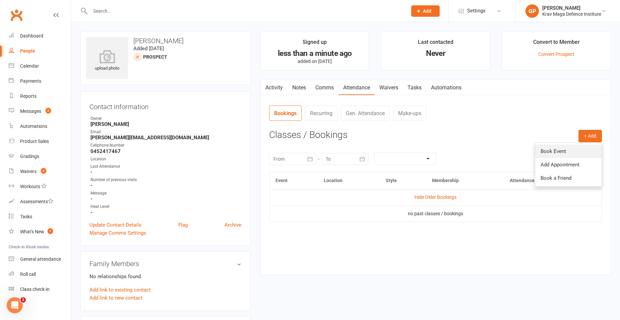
click at [558, 153] on link "Book Event" at bounding box center [568, 151] width 66 height 13
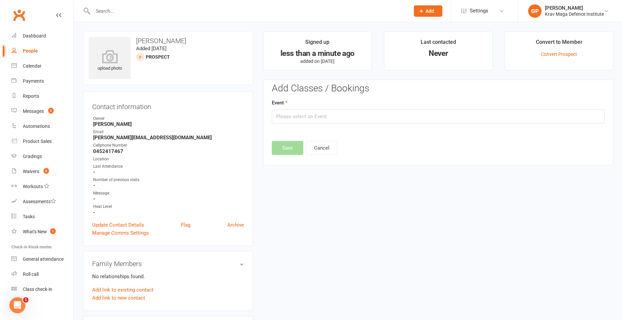
scroll to position [46, 0]
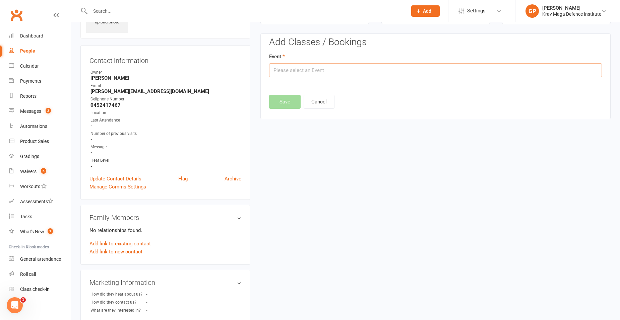
click at [306, 70] on input "text" at bounding box center [435, 70] width 333 height 14
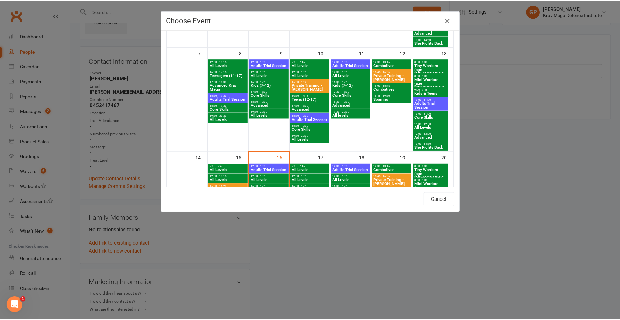
scroll to position [234, 0]
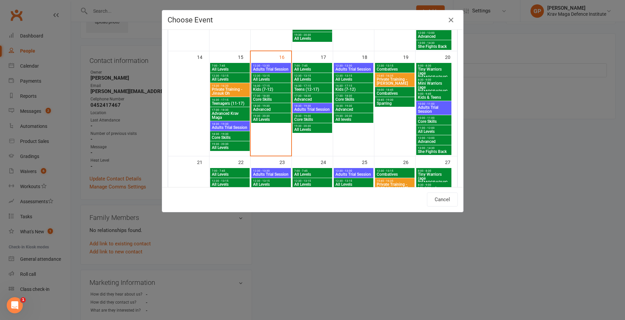
click at [428, 108] on span "Adults Trial Session" at bounding box center [433, 110] width 32 height 8
type input "Adults Trial Session - Sep 20, 2025 10:00:00 AM"
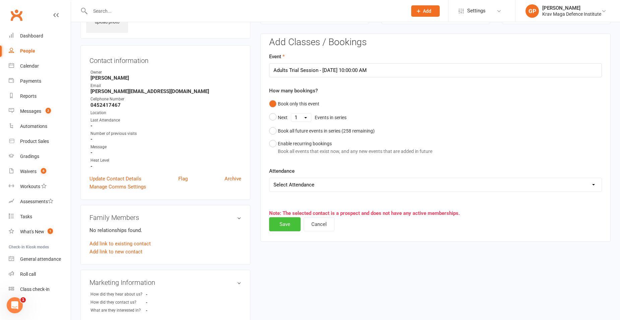
click at [284, 224] on button "Save" at bounding box center [284, 224] width 31 height 14
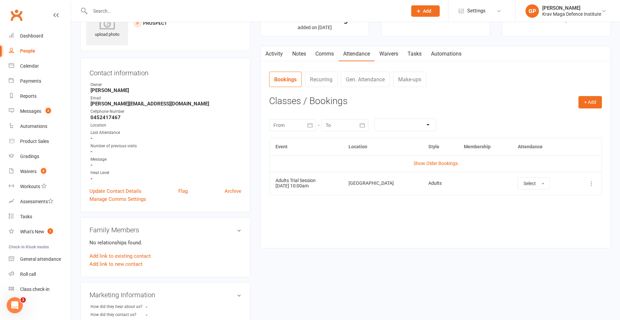
scroll to position [0, 0]
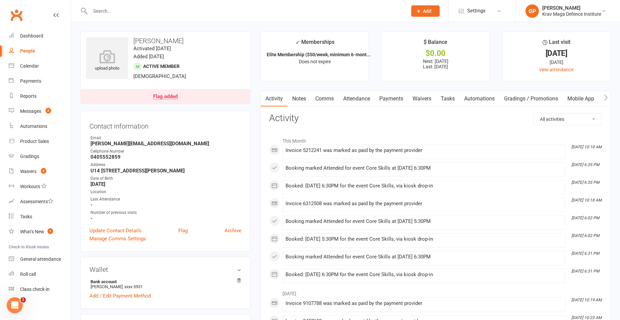
click at [361, 96] on link "Attendance" at bounding box center [356, 98] width 36 height 15
